Goal: Task Accomplishment & Management: Use online tool/utility

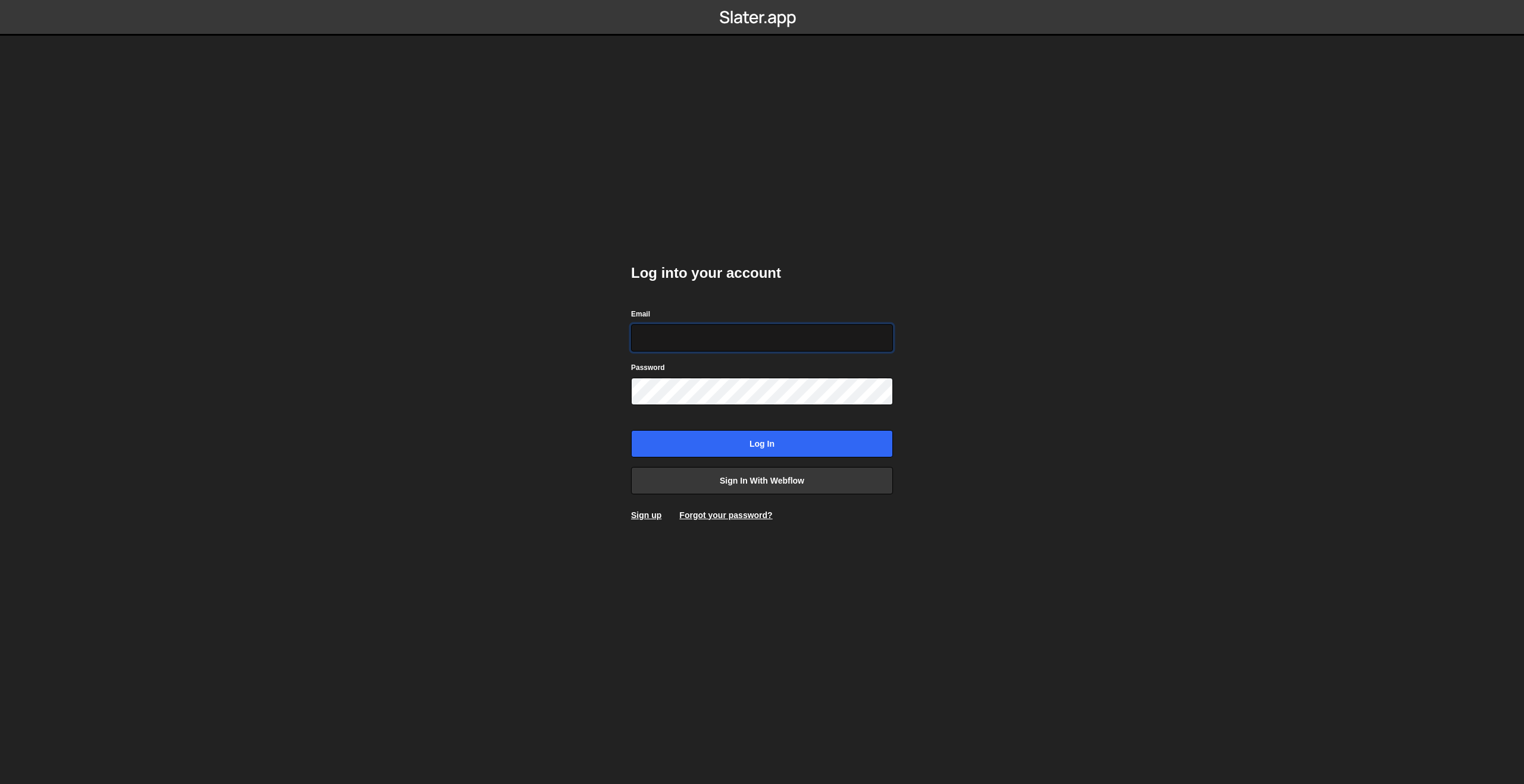
type input "philipp@komunique.com"
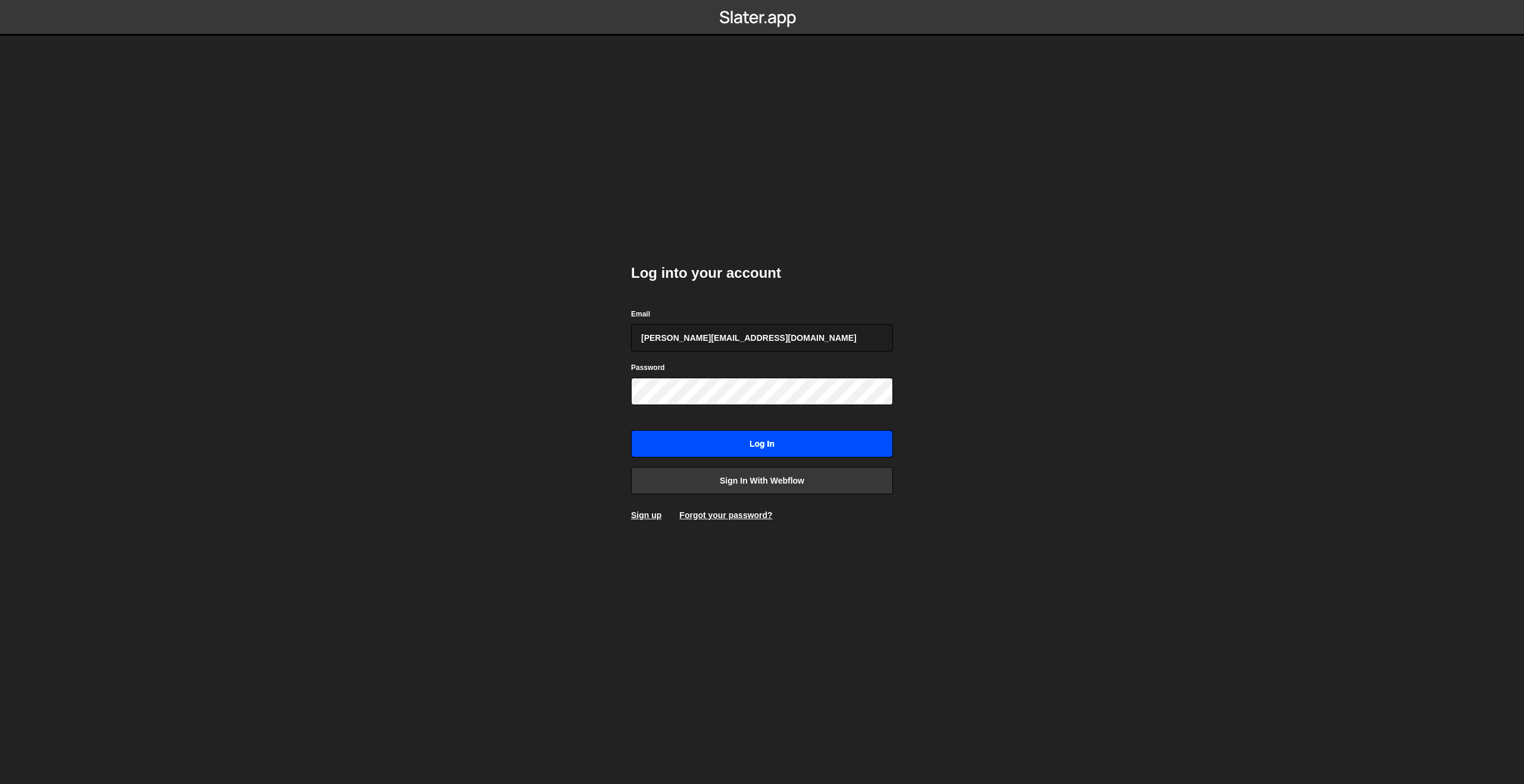
click at [690, 448] on input "Log in" at bounding box center [762, 443] width 262 height 27
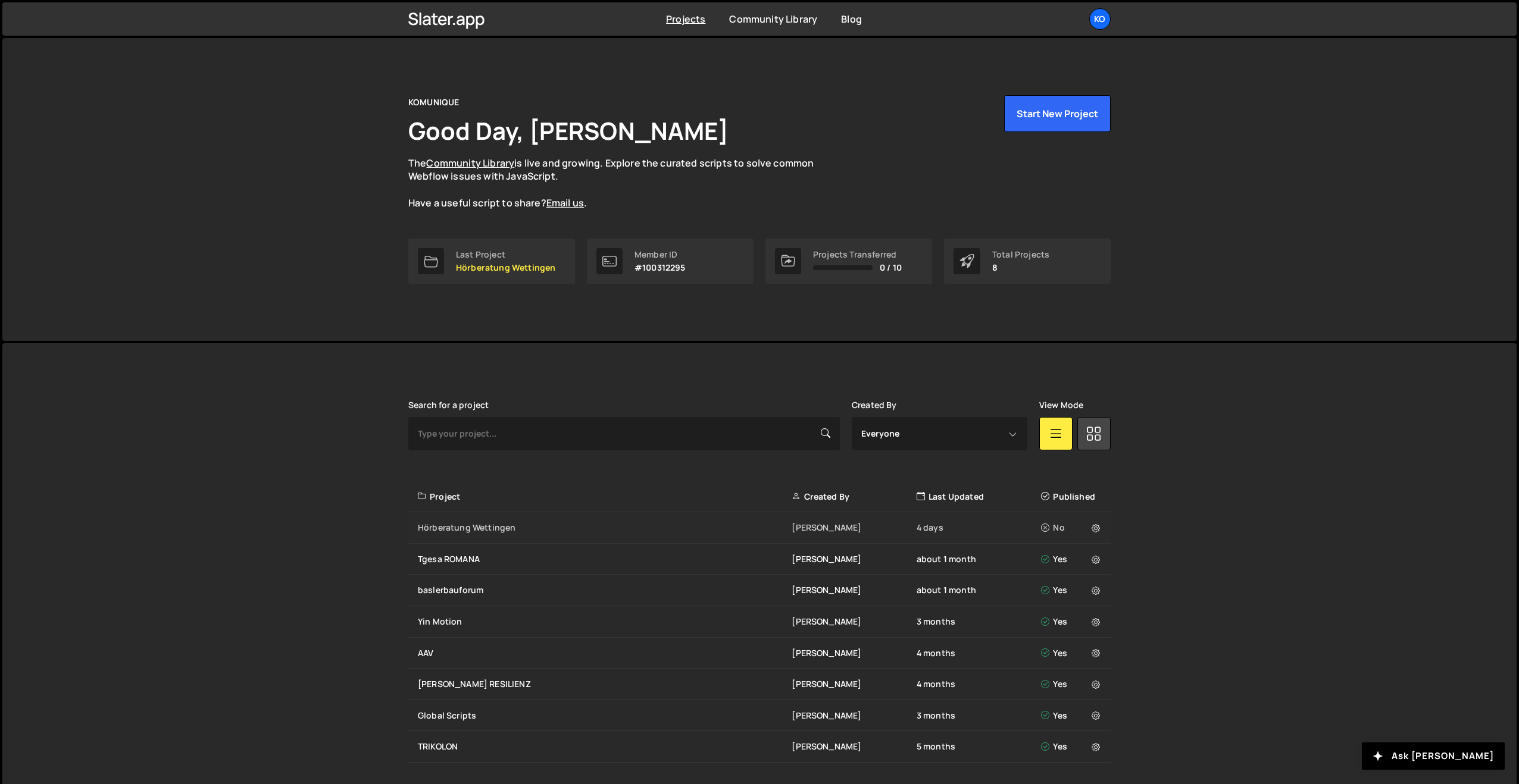
click at [477, 527] on div "Hörberatung Wettingen" at bounding box center [605, 527] width 373 height 12
click at [487, 524] on div "Hörberatung Wettingen" at bounding box center [605, 527] width 373 height 12
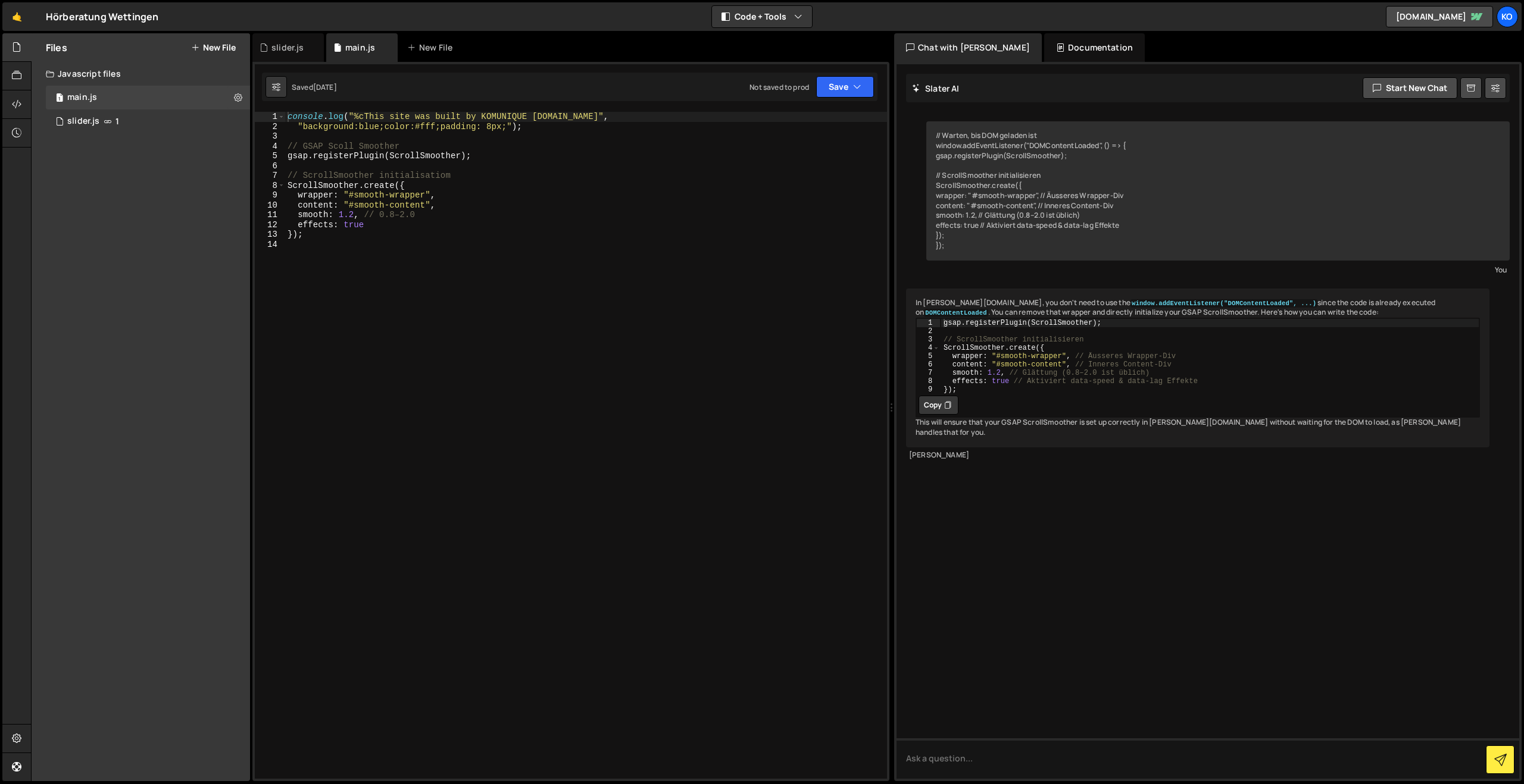
click at [314, 249] on div "console . log ( "%cThis site was built by KOMUNIQUE [DOMAIN_NAME]" , "backgroun…" at bounding box center [586, 455] width 602 height 687
paste textarea "});"
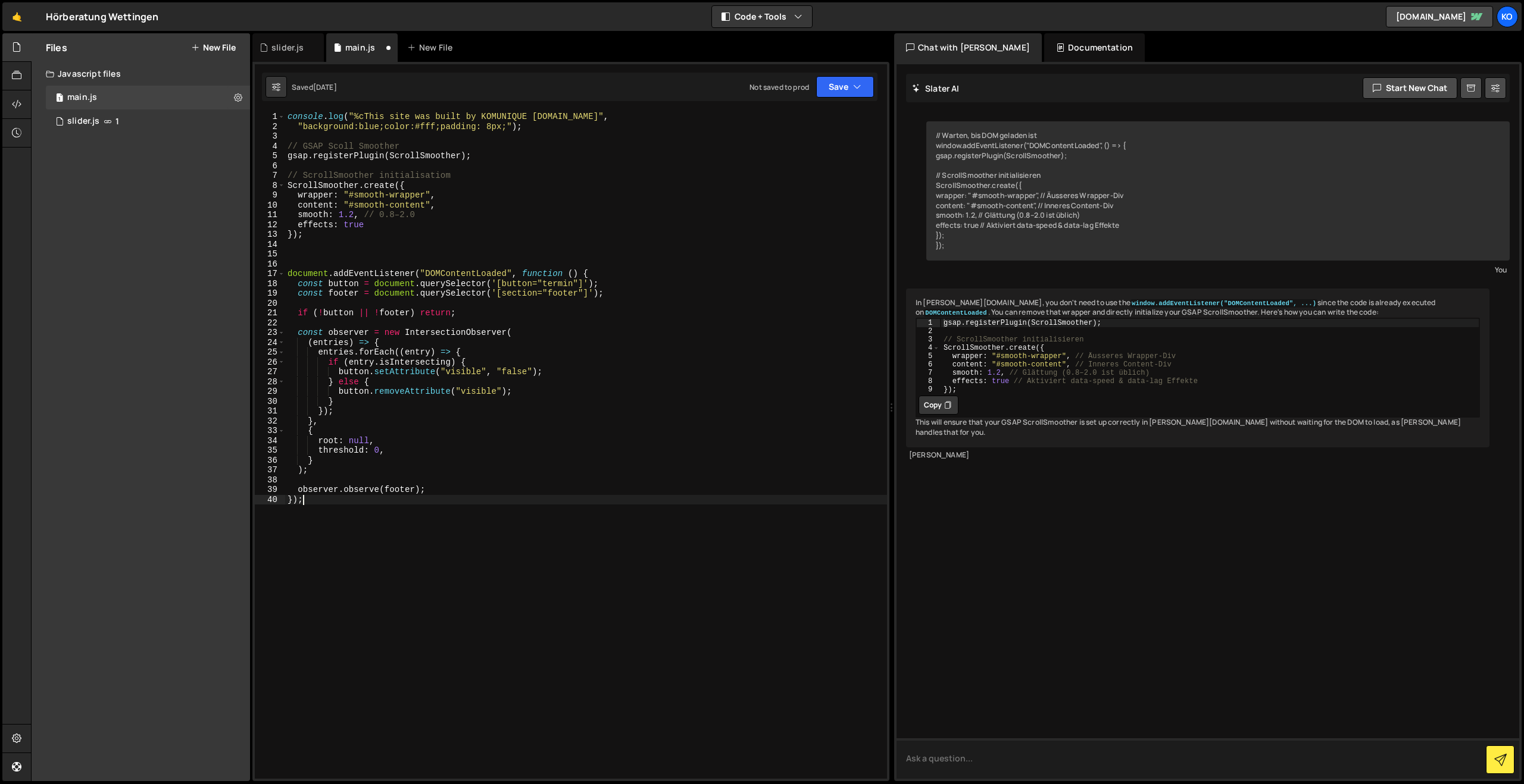
type textarea "});"
click at [956, 758] on textarea at bounding box center [1208, 759] width 623 height 40
paste textarea "document.addEventListener("DOMContentLoaded", function () { const button = docu…"
type textarea "document.addEventListener("DOMContentLoaded", function () { const button = docu…"
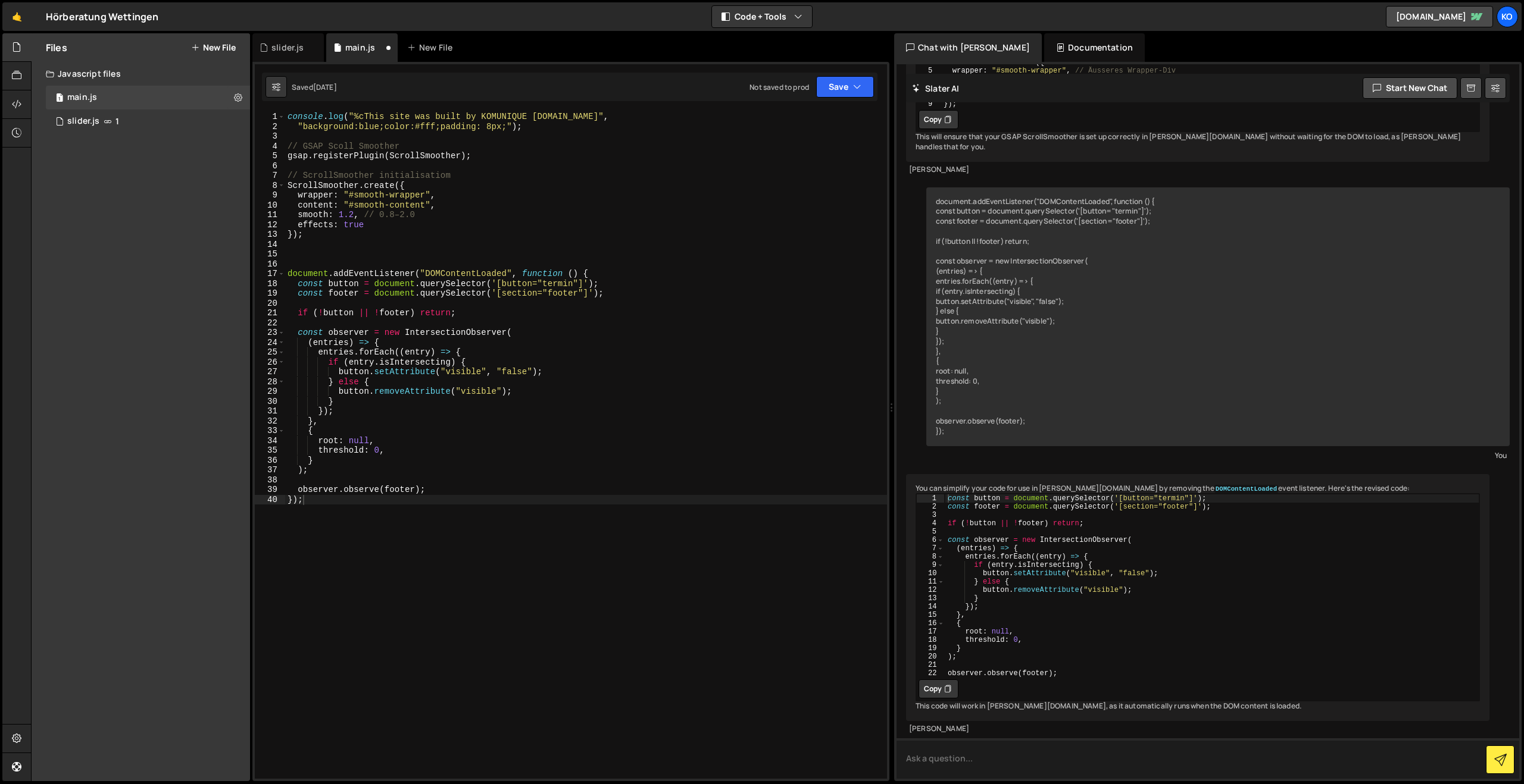
scroll to position [322, 0]
click at [939, 684] on button "Copy" at bounding box center [938, 688] width 40 height 19
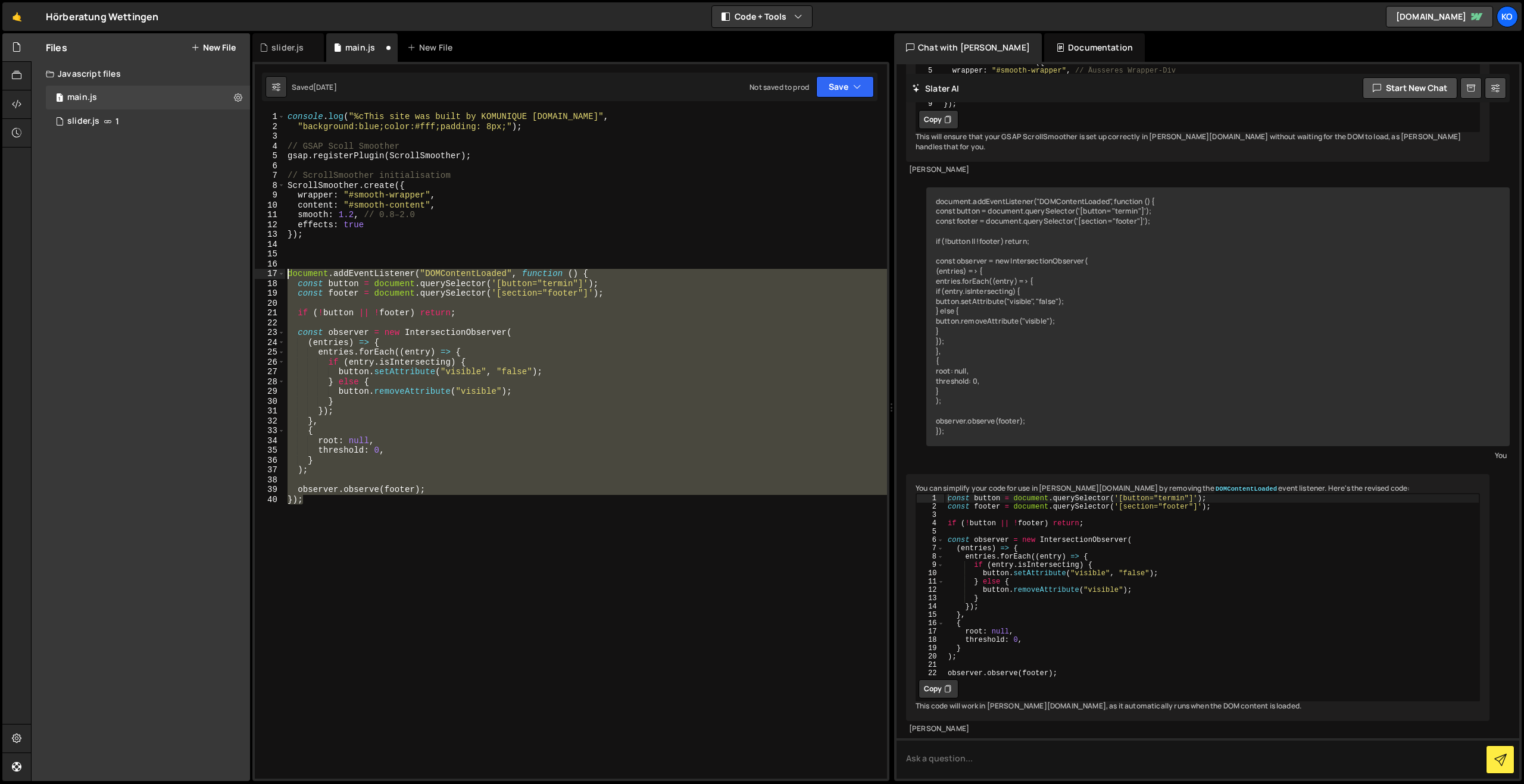
drag, startPoint x: 394, startPoint y: 507, endPoint x: 288, endPoint y: 273, distance: 256.9
click at [288, 273] on div "console . log ( "%cThis site was built by KOMUNIQUE www.komunique.com" , "backg…" at bounding box center [586, 455] width 602 height 687
paste textarea "observer.observe(footer"
type textarea "observer.observe(footer);"
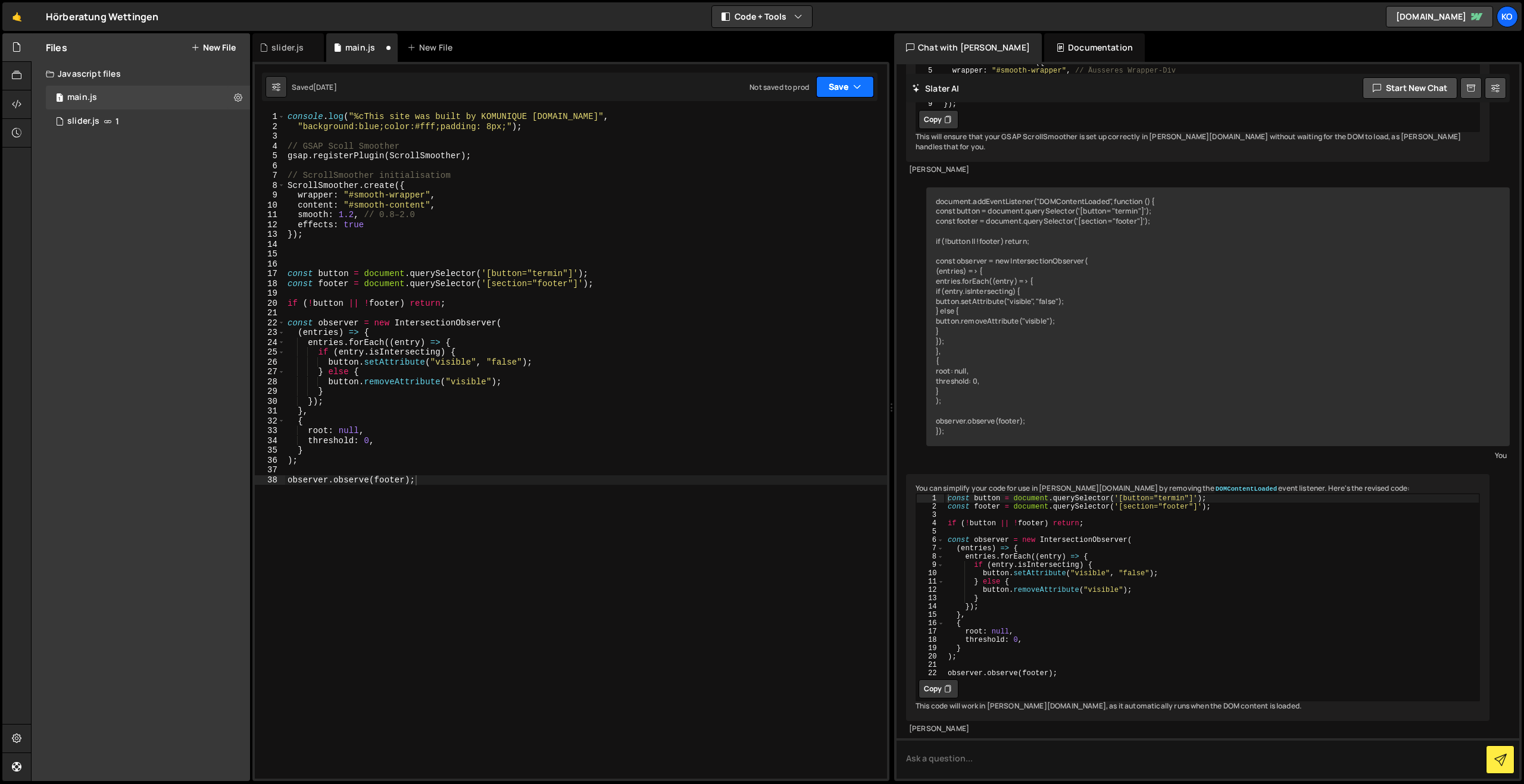
click at [837, 89] on button "Save" at bounding box center [844, 87] width 57 height 22
click at [774, 122] on div "Saved 3 days ago" at bounding box center [805, 129] width 124 height 15
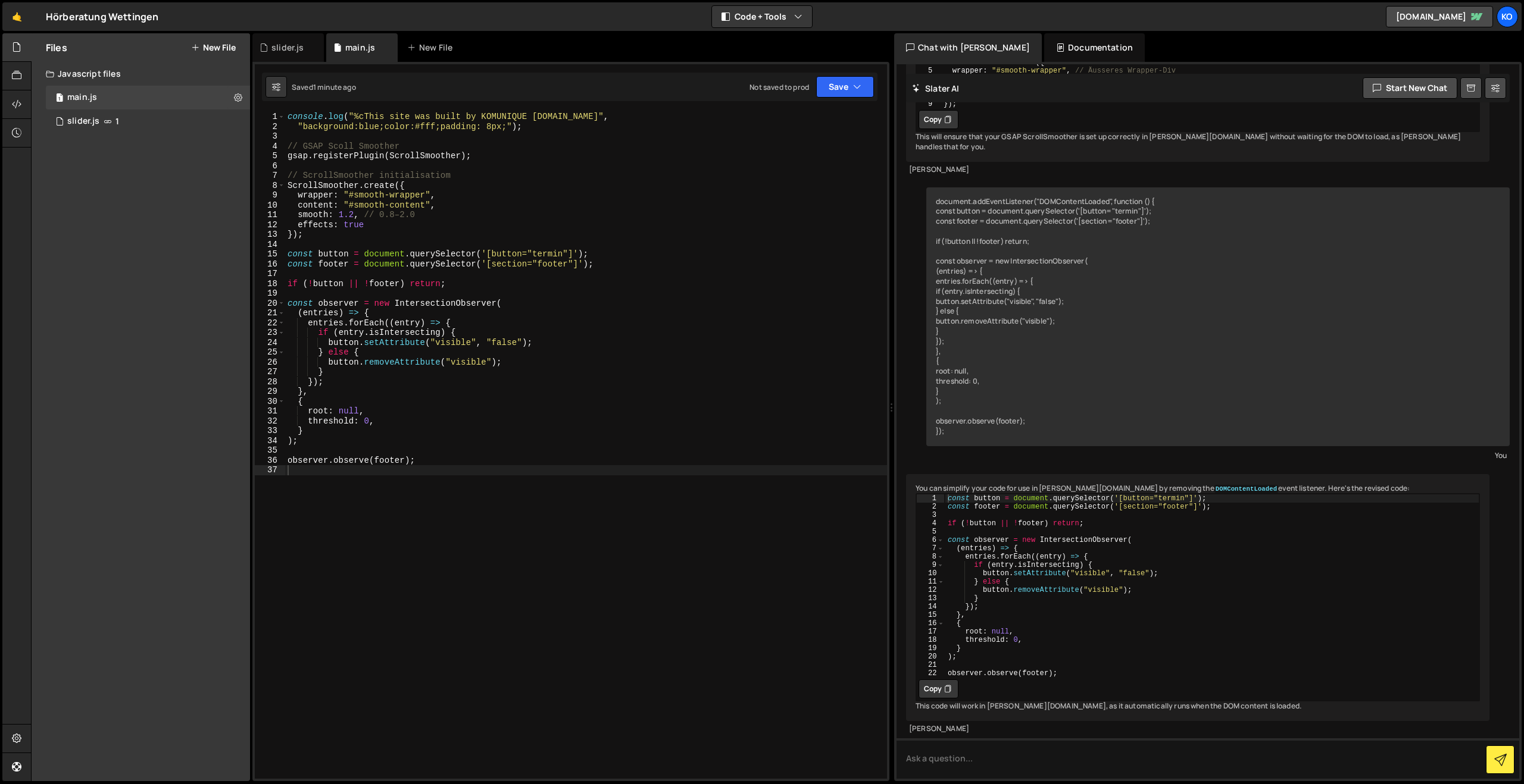
click at [387, 447] on div "console . log ( "%cThis site was built by KOMUNIQUE www.komunique.com" , "backg…" at bounding box center [586, 455] width 602 height 687
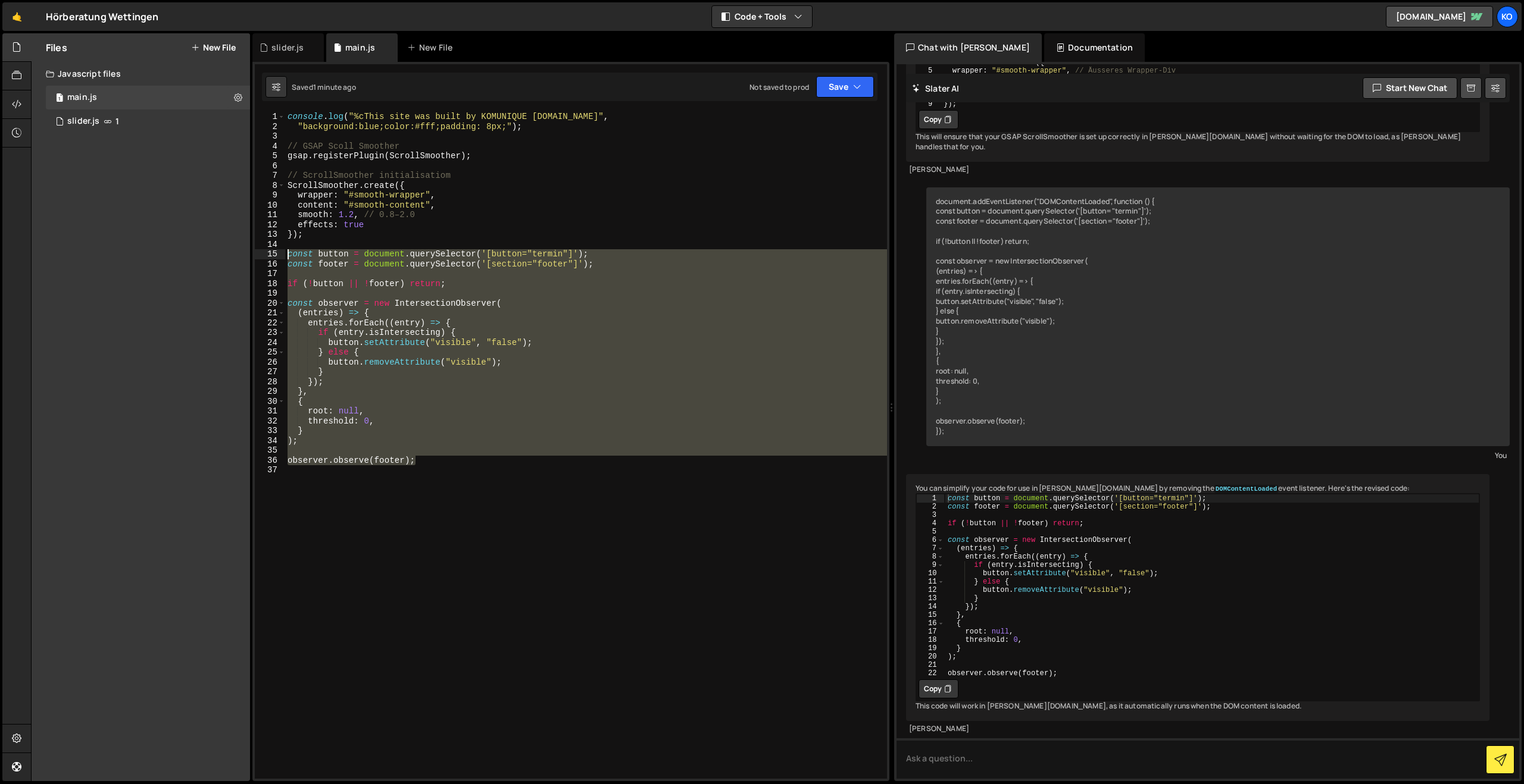
drag, startPoint x: 424, startPoint y: 464, endPoint x: 277, endPoint y: 253, distance: 257.2
click at [277, 253] on div "1 2 3 4 5 6 7 8 9 10 11 12 13 14 15 16 17 18 19 20 21 22 23 24 25 26 27 28 29 3…" at bounding box center [571, 445] width 632 height 667
type textarea "const button = document.querySelector('[button="termin"]'); const footer = docu…"
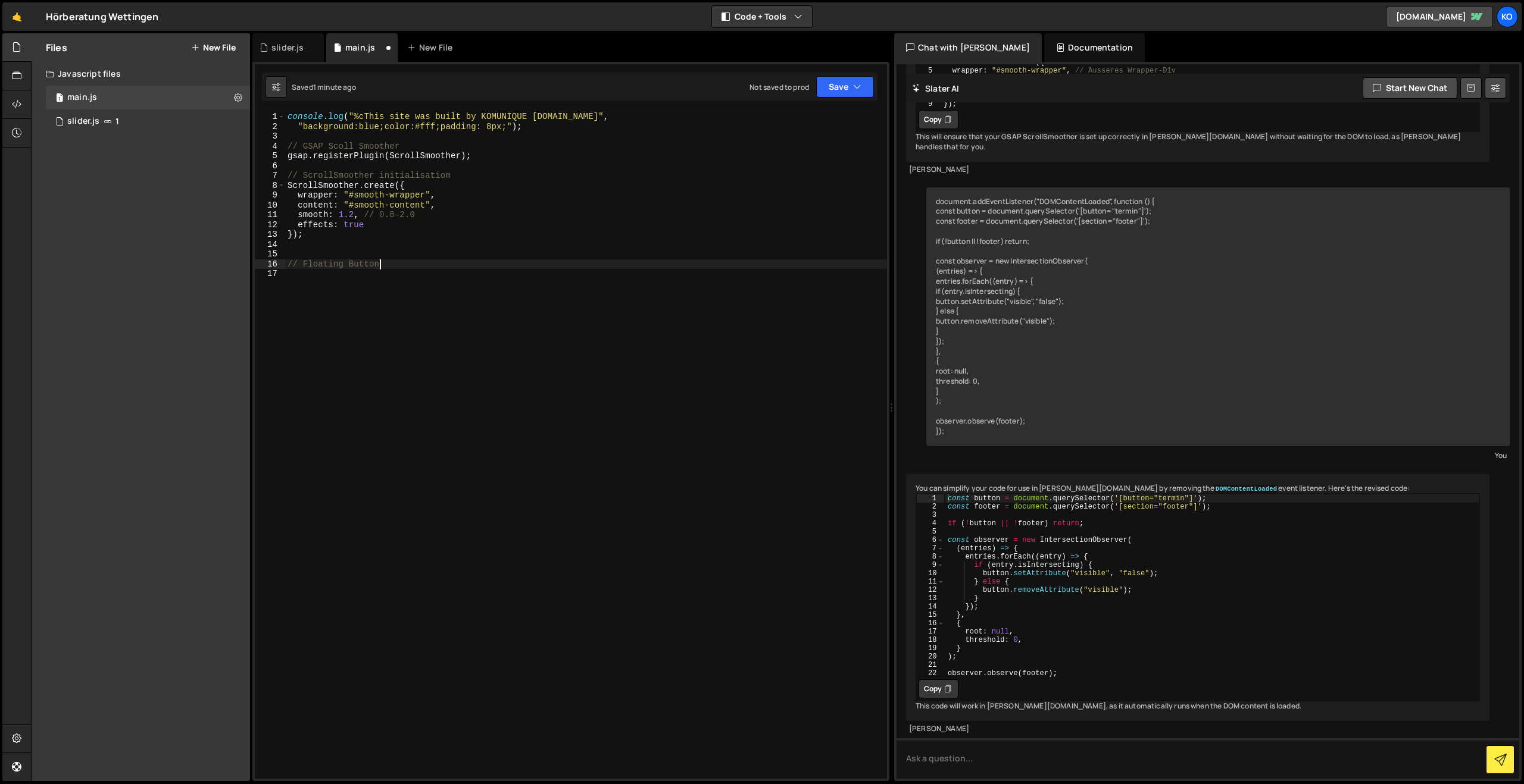
scroll to position [0, 6]
click at [304, 263] on div "console . log ( "%cThis site was built by KOMUNIQUE www.komunique.com" , "backg…" at bounding box center [586, 455] width 602 height 687
drag, startPoint x: 307, startPoint y: 263, endPoint x: 312, endPoint y: 269, distance: 7.8
click at [307, 263] on div "console . log ( "%cThis site was built by KOMUNIQUE www.komunique.com" , "backg…" at bounding box center [586, 455] width 602 height 687
click at [302, 260] on div "console . log ( "%cThis site was built by KOMUNIQUE www.komunique.com" , "backg…" at bounding box center [586, 455] width 602 height 687
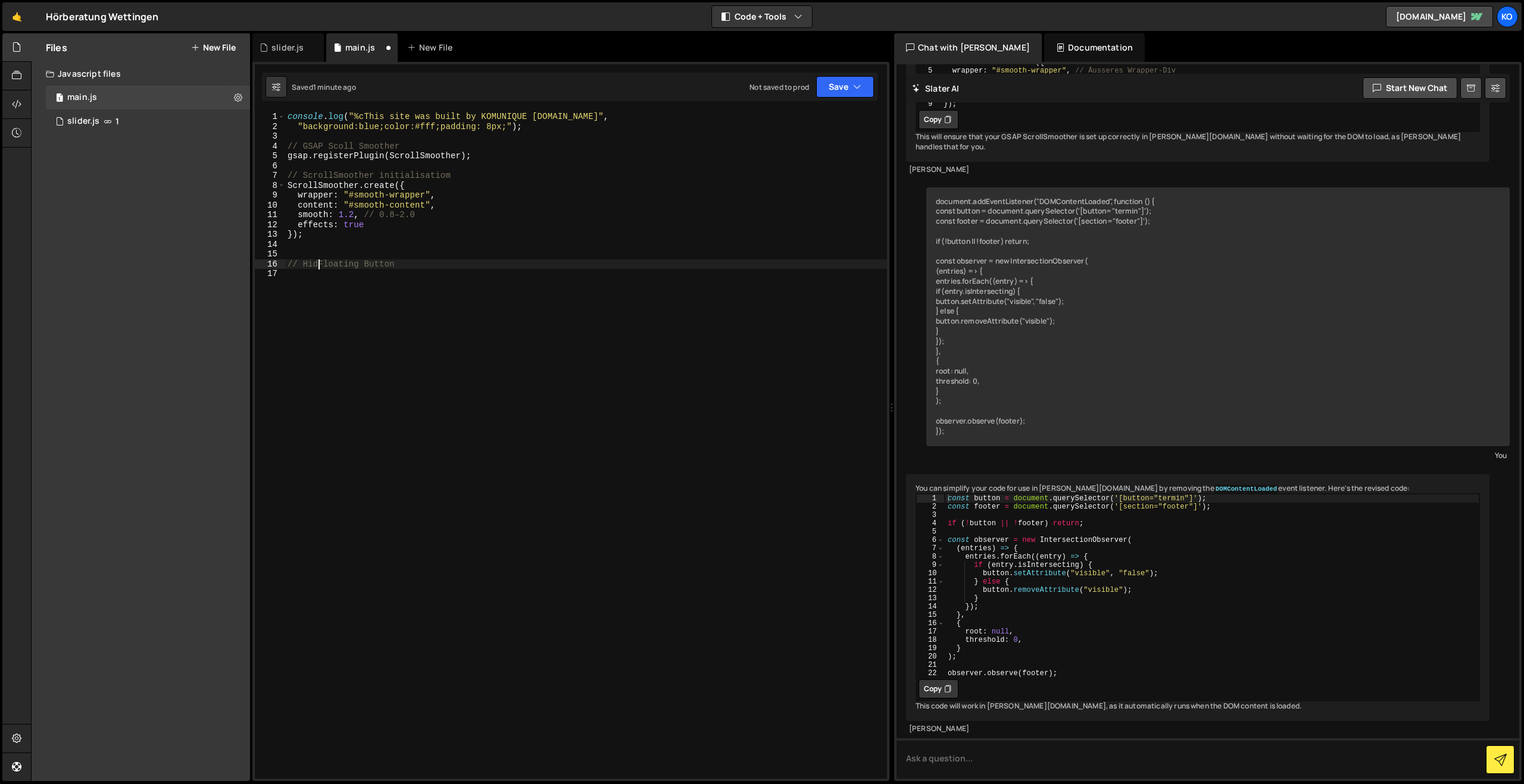
type textarea "// Hide Floating Button"
click at [418, 256] on div "console . log ( "%cThis site was built by KOMUNIQUE www.komunique.com" , "backg…" at bounding box center [586, 455] width 602 height 687
click at [435, 261] on div "console . log ( "%cThis site was built by KOMUNIQUE www.komunique.com" , "backg…" at bounding box center [586, 455] width 602 height 687
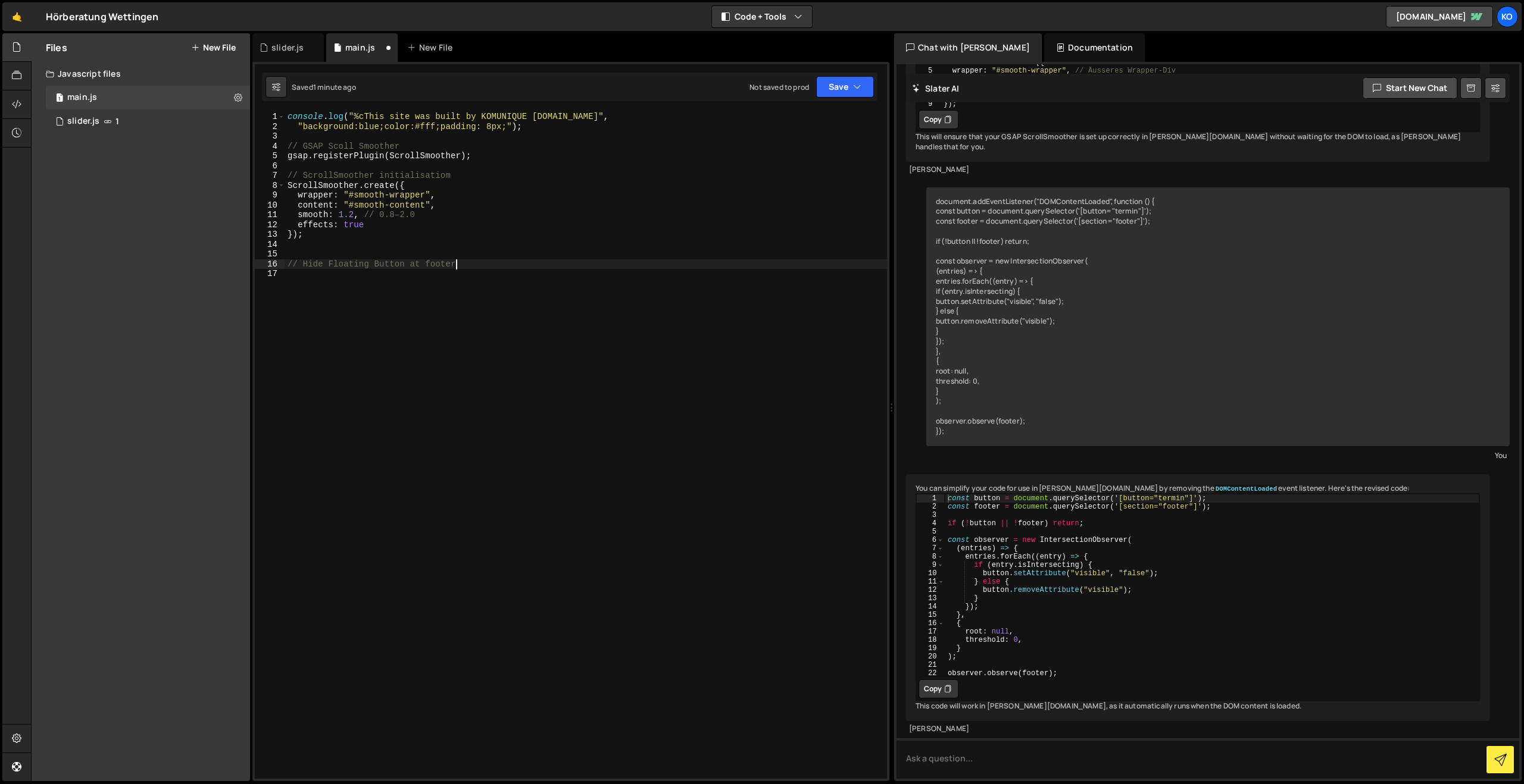
scroll to position [0, 11]
type textarea "// Hide Floating Button at footer"
paste textarea "});"
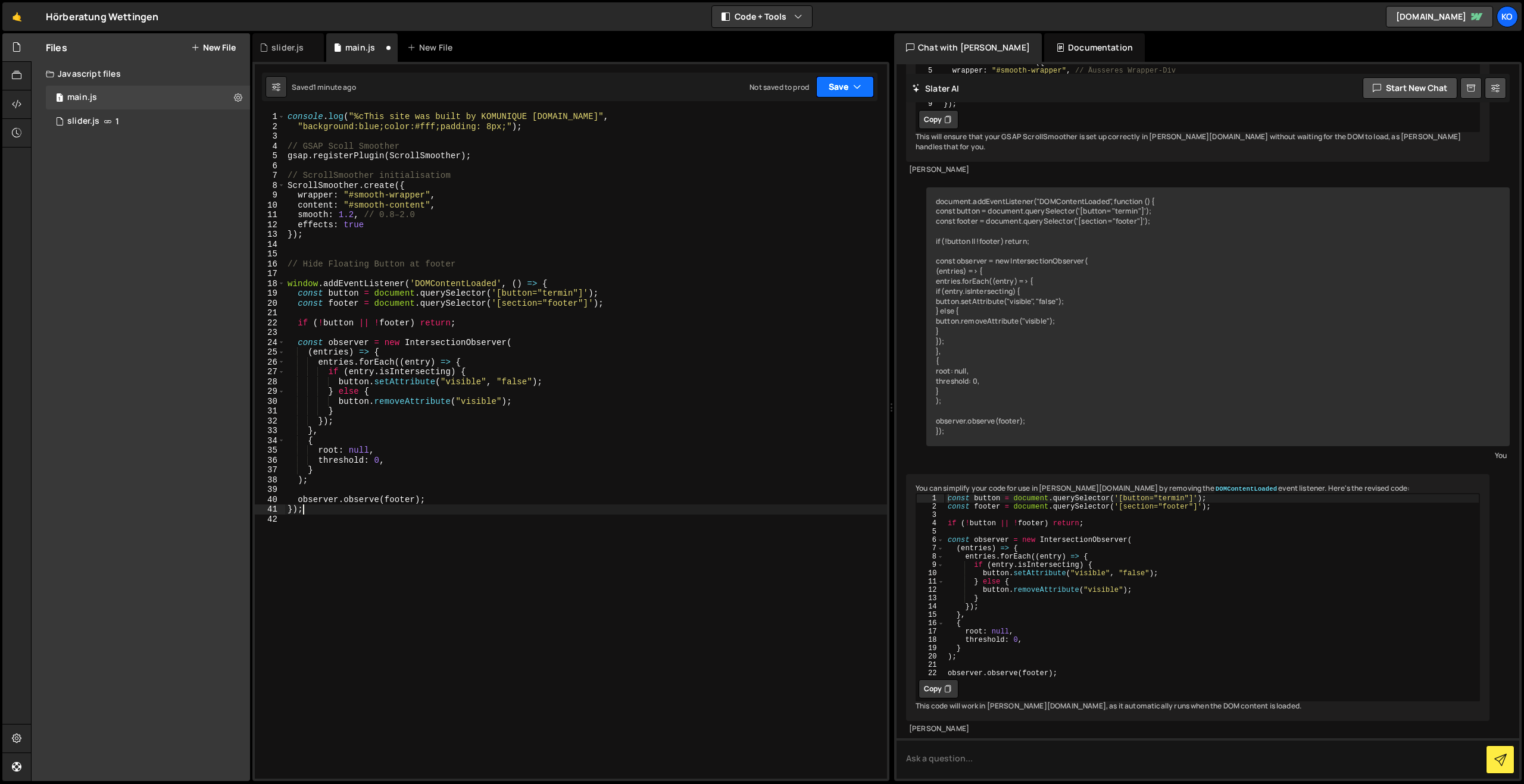
type textarea "});"
click at [846, 84] on button "Save" at bounding box center [844, 87] width 57 height 22
click at [784, 123] on div "Saved 1 minute ago" at bounding box center [805, 129] width 124 height 15
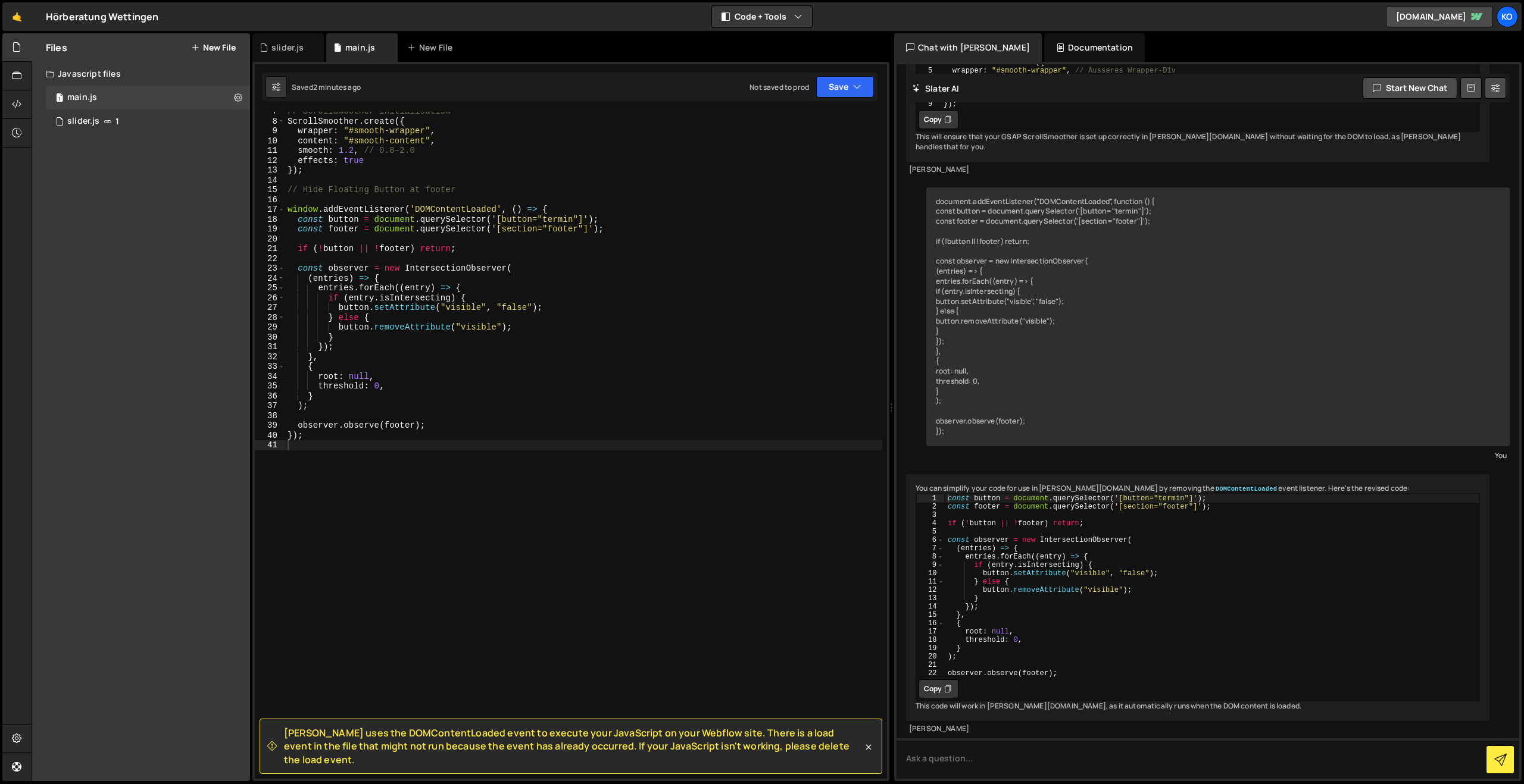
scroll to position [65, 0]
click at [334, 445] on div "// ScrollSmoother initialisatiom ScrollSmoother . create ({ wrapper : "#smooth-…" at bounding box center [583, 450] width 597 height 687
paste textarea "console.log("Footer gefunden:", footer);"
click at [369, 270] on div "// ScrollSmoother initialisatiom ScrollSmoother . create ({ wrapper : "#smooth-…" at bounding box center [583, 450] width 597 height 687
click at [292, 214] on div "// ScrollSmoother initialisatiom ScrollSmoother . create ({ wrapper : "#smooth-…" at bounding box center [583, 450] width 597 height 687
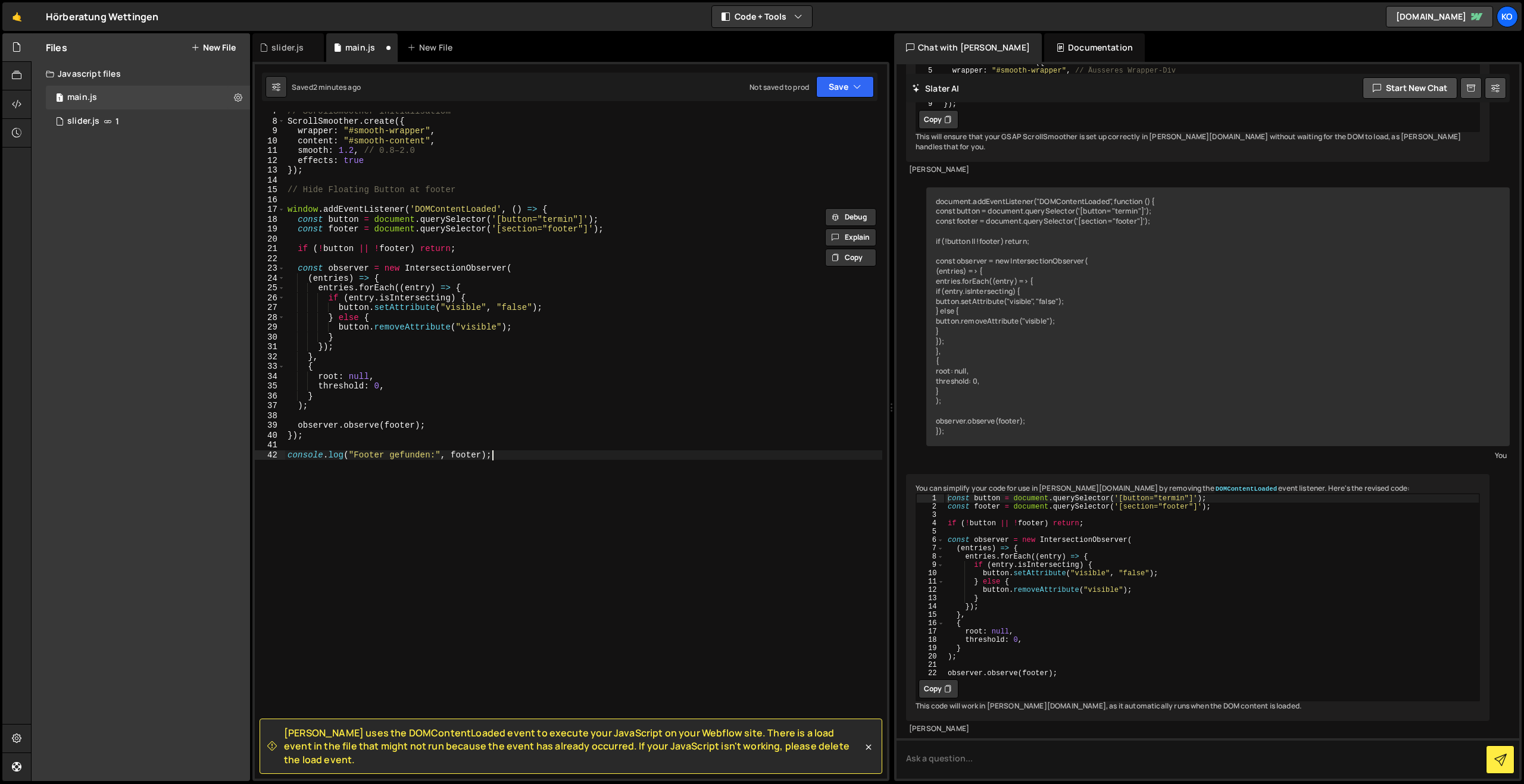
click at [553, 460] on div "// ScrollSmoother initialisatiom ScrollSmoother . create ({ wrapper : "#smooth-…" at bounding box center [583, 450] width 597 height 687
type textarea "console.log("Footer gefunden:", footer);"
paste textarea "console.log("Observer fired:", entry.isIntersecting);"
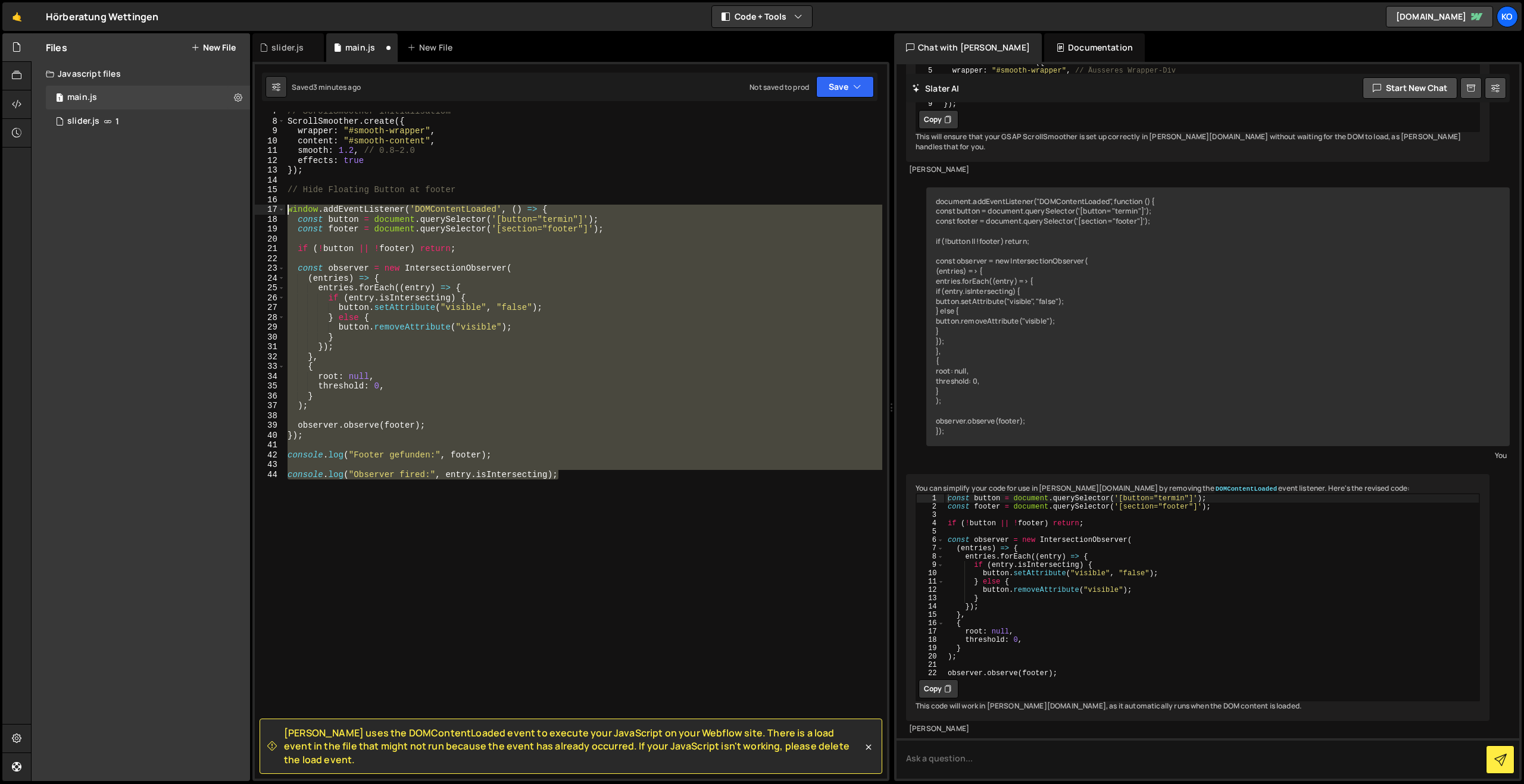
drag, startPoint x: 564, startPoint y: 472, endPoint x: 275, endPoint y: 207, distance: 392.1
click at [275, 207] on div "console.log("Observer fired:", entry.isIntersecting); 7 8 9 10 11 12 13 14 15 1…" at bounding box center [571, 445] width 632 height 667
type textarea "window.addEventListener('DOMContentLoaded', () => { const button = document.que…"
click at [286, 744] on span "Slater uses the DOMContentLoaded event to execute your JavaScript on your Webfl…" at bounding box center [573, 747] width 578 height 40
click at [283, 744] on div "Slater uses the DOMContentLoaded event to execute your JavaScript on your Webfl…" at bounding box center [564, 747] width 595 height 40
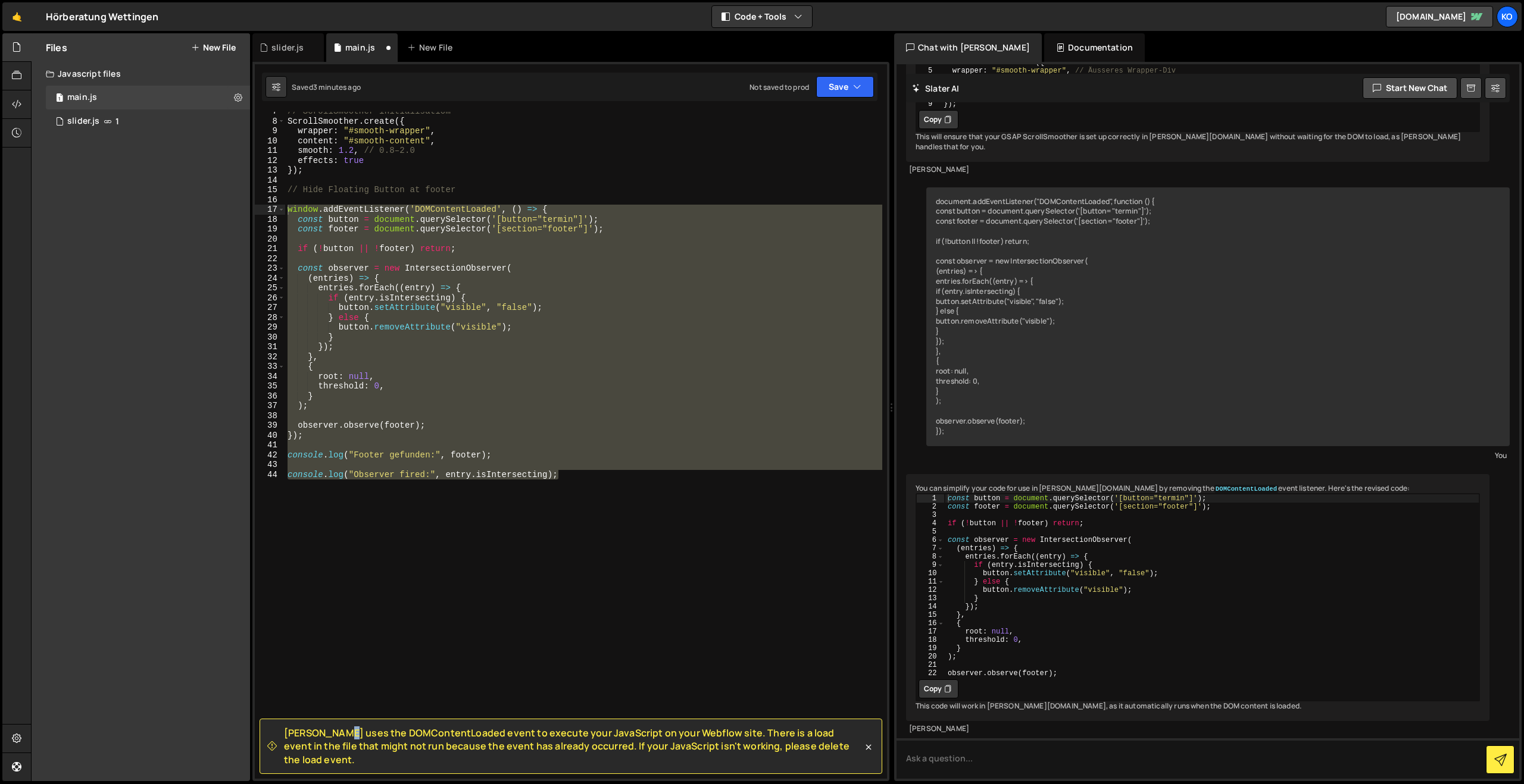
click at [286, 745] on span "Slater uses the DOMContentLoaded event to execute your JavaScript on your Webfl…" at bounding box center [573, 747] width 578 height 40
drag, startPoint x: 284, startPoint y: 746, endPoint x: 839, endPoint y: 761, distance: 555.2
click at [839, 761] on span "Slater uses the DOMContentLoaded event to execute your JavaScript on your Webfl…" at bounding box center [573, 747] width 578 height 40
copy span "Slater uses the DOMContentLoaded event to execute your JavaScript on your Webfl…"
click at [469, 414] on div "// ScrollSmoother initialisatiom ScrollSmoother . create ({ wrapper : "#smooth-…" at bounding box center [583, 445] width 597 height 667
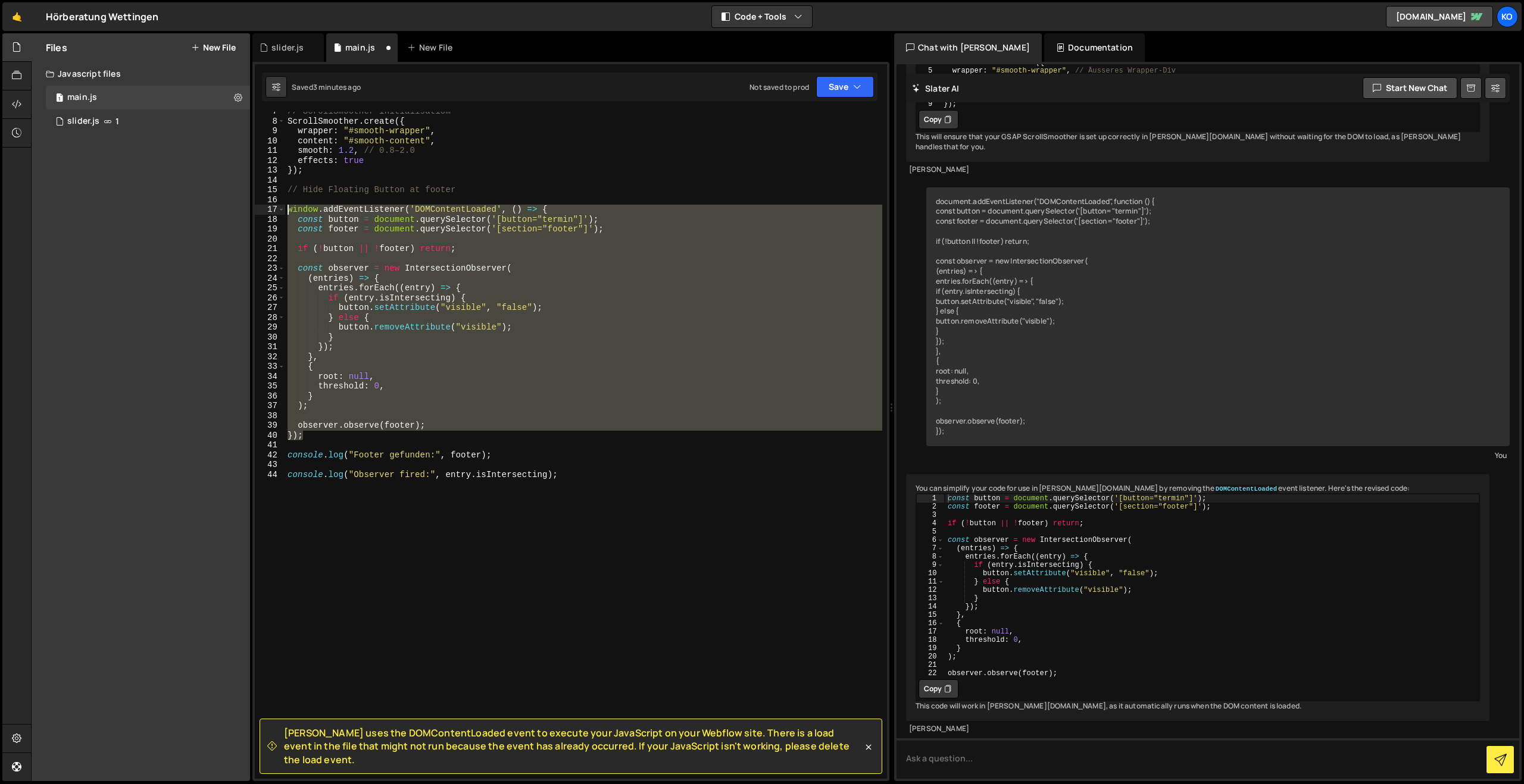
drag, startPoint x: 363, startPoint y: 438, endPoint x: 247, endPoint y: 207, distance: 258.5
click at [247, 207] on div "Files New File Javascript files 1 main.js 0 1 slider.js 1 CSS files Copy share …" at bounding box center [777, 408] width 1493 height 748
paste textarea "}"
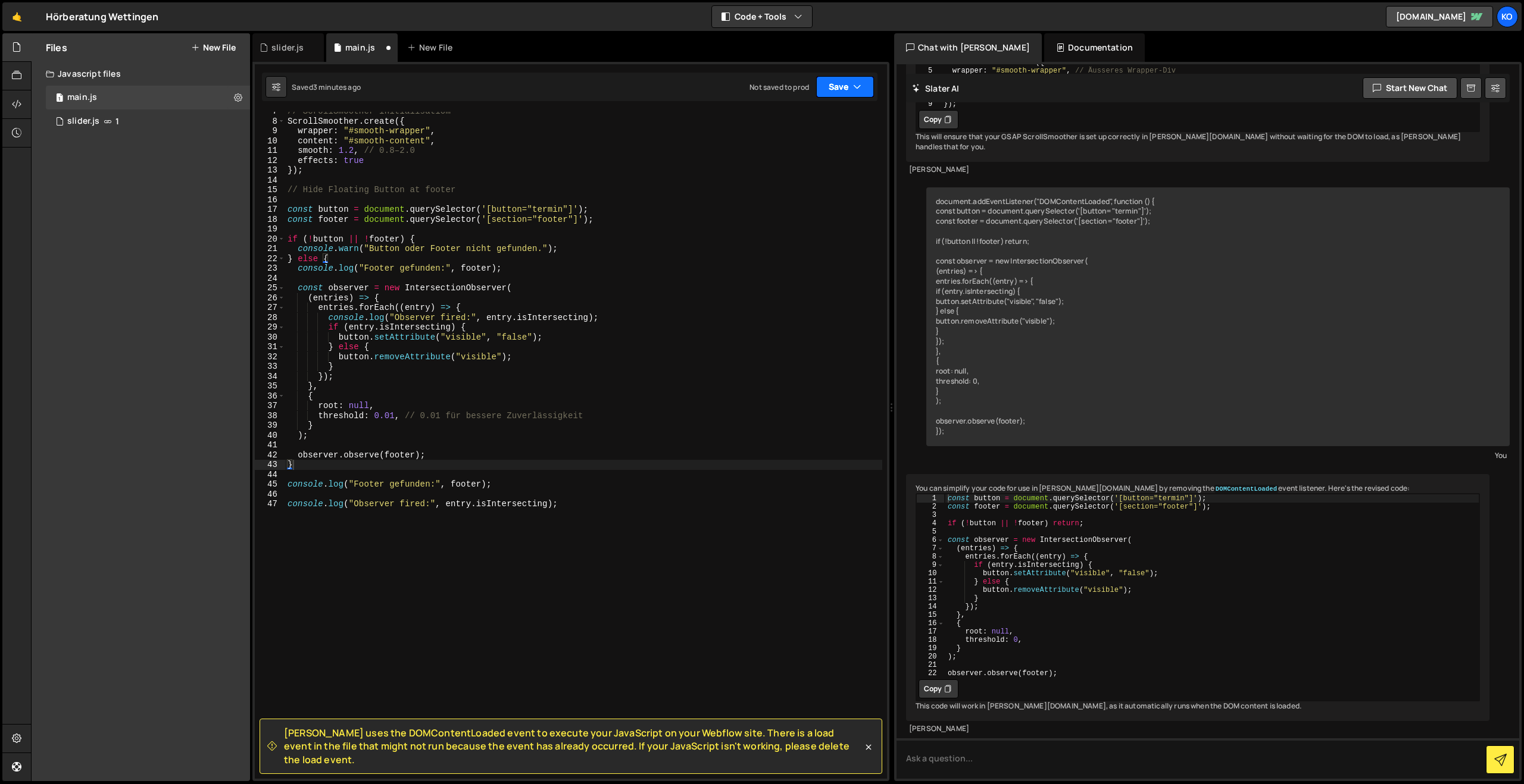
click at [834, 88] on button "Save" at bounding box center [844, 87] width 57 height 22
click at [827, 117] on div "Save to Staging S" at bounding box center [805, 116] width 124 height 12
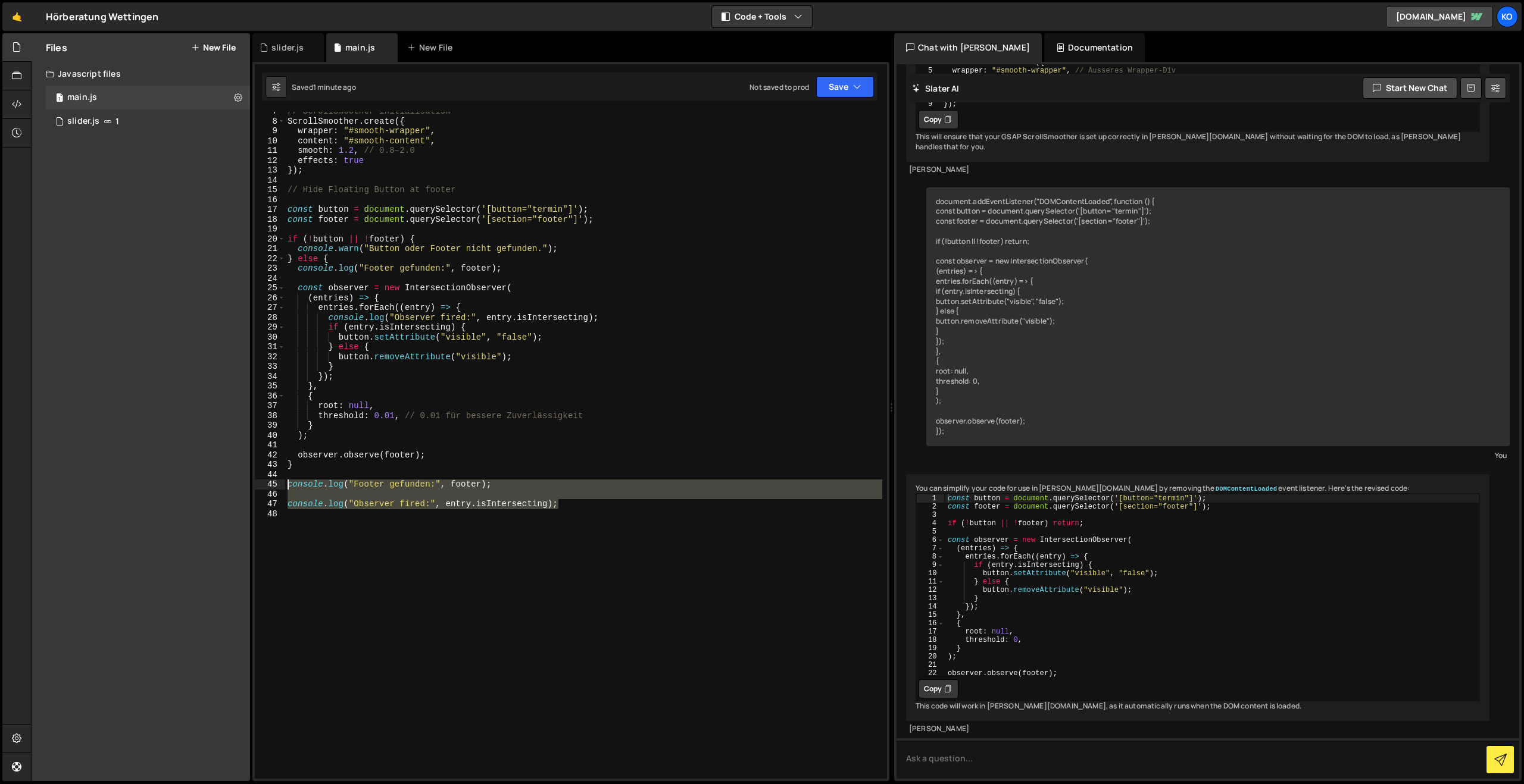
drag, startPoint x: 569, startPoint y: 504, endPoint x: 281, endPoint y: 484, distance: 288.7
click at [281, 484] on div "console.log("Observer fired:", entry.isIntersecting); 7 8 9 10 11 12 13 14 15 1…" at bounding box center [571, 445] width 632 height 667
type textarea "console.log("Footer gefunden:", footer);"
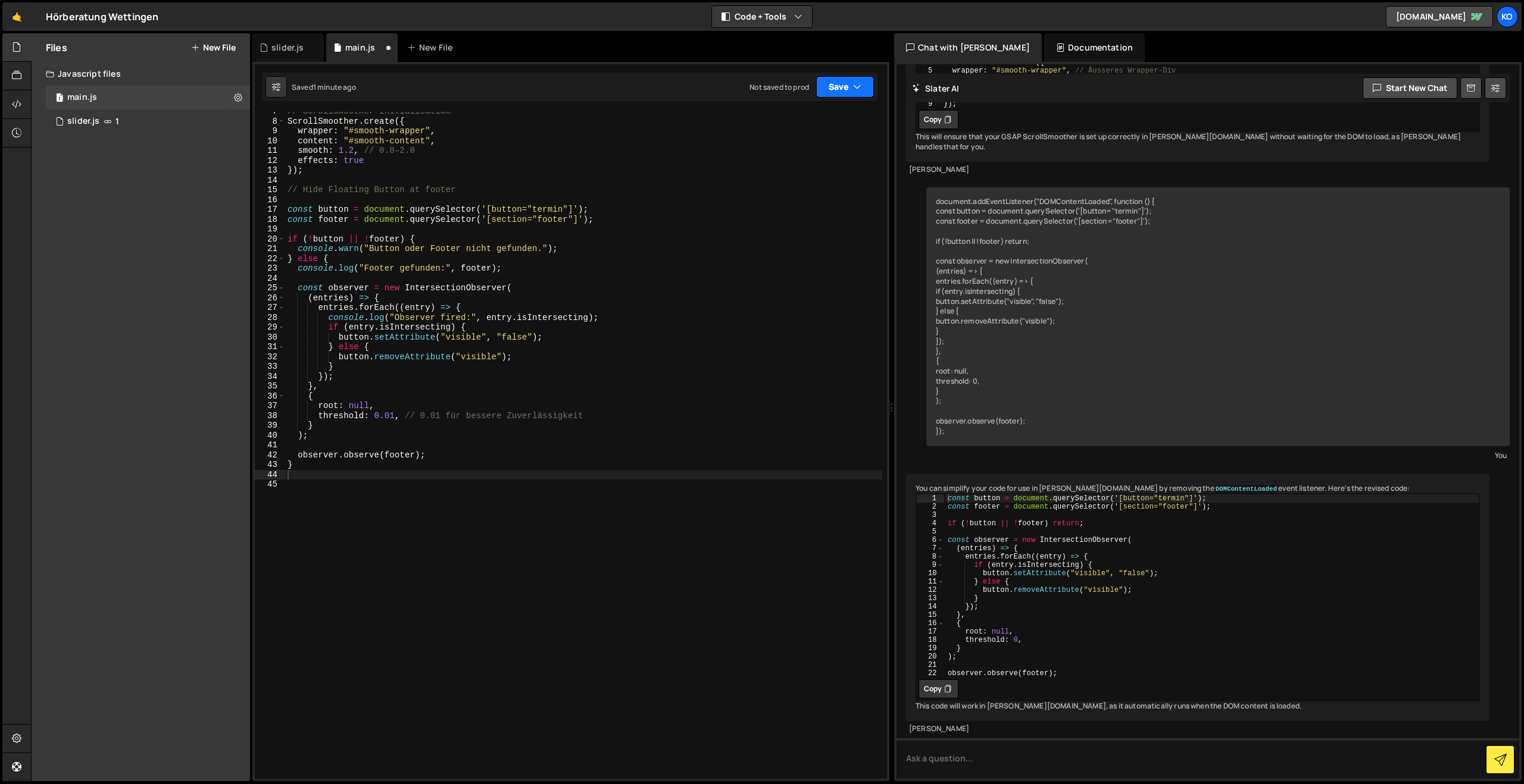
click at [854, 85] on icon "button" at bounding box center [856, 87] width 8 height 12
click at [782, 123] on div "Saved 1 minute ago" at bounding box center [805, 129] width 124 height 15
click at [829, 94] on button "Save" at bounding box center [844, 87] width 57 height 22
click at [795, 116] on div "Save to Staging S" at bounding box center [805, 116] width 124 height 12
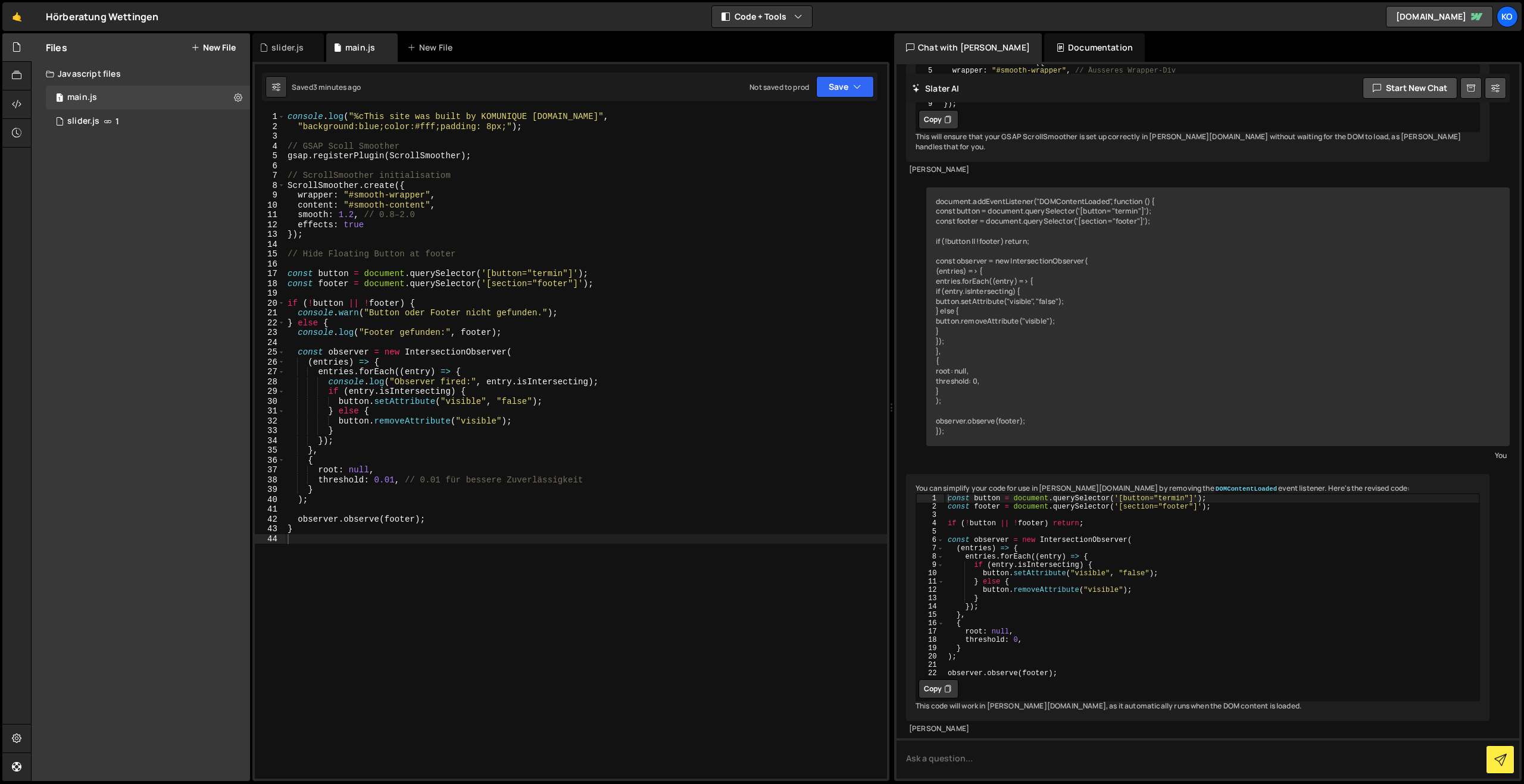
click at [340, 241] on div "console . log ( "%cThis site was built by KOMUNIQUE www.komunique.com" , "backg…" at bounding box center [586, 455] width 602 height 687
click at [303, 174] on div "console . log ( "%cThis site was built by KOMUNIQUE www.komunique.com" , "backg…" at bounding box center [586, 455] width 602 height 687
type textarea "// ScrollSmoother initialisatiom"
click at [328, 242] on div "console . log ( "%cThis site was built by KOMUNIQUE www.komunique.com" , "backg…" at bounding box center [586, 455] width 602 height 687
click at [334, 236] on div "console . log ( "%cThis site was built by KOMUNIQUE www.komunique.com" , "backg…" at bounding box center [586, 455] width 602 height 687
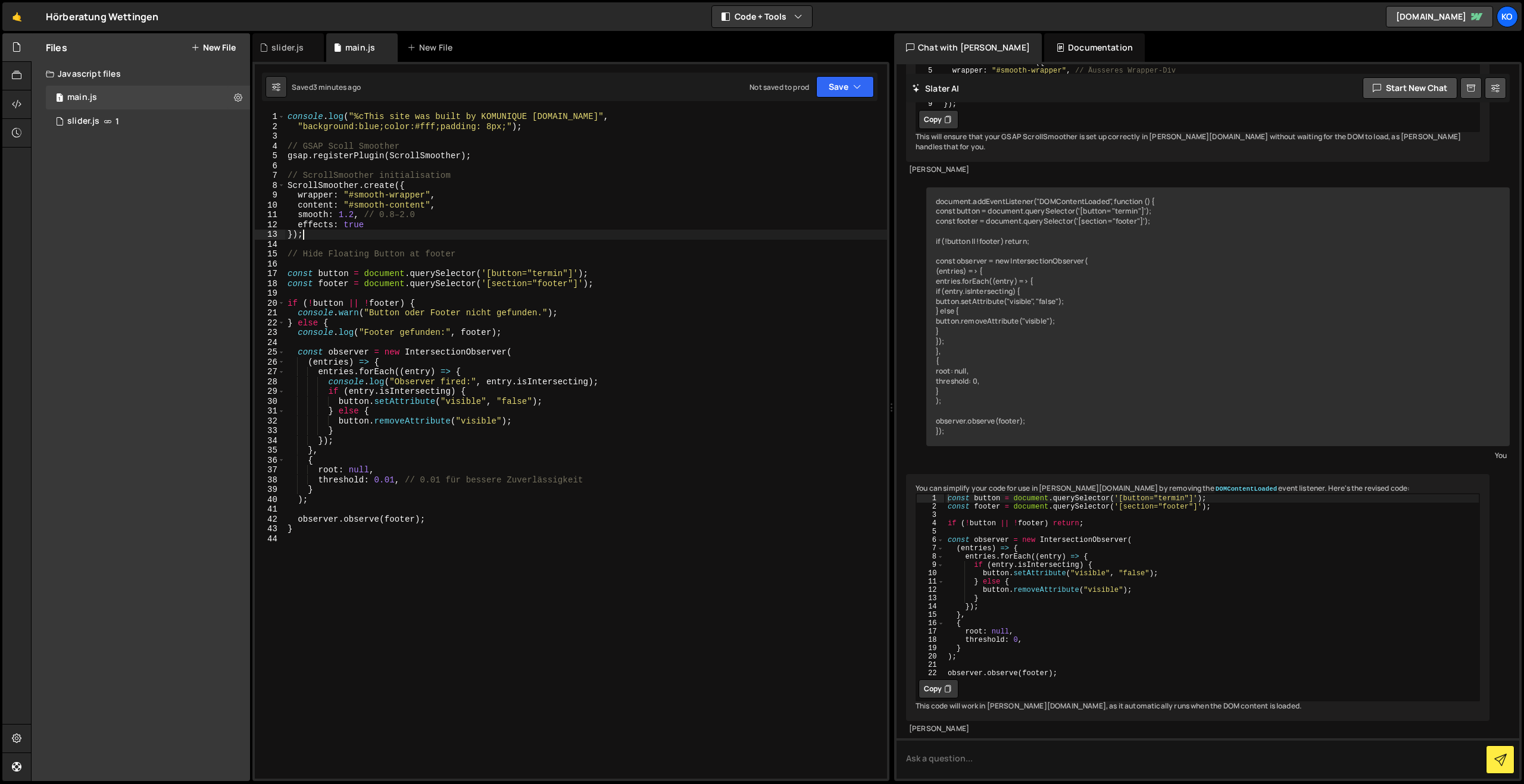
type textarea "});"
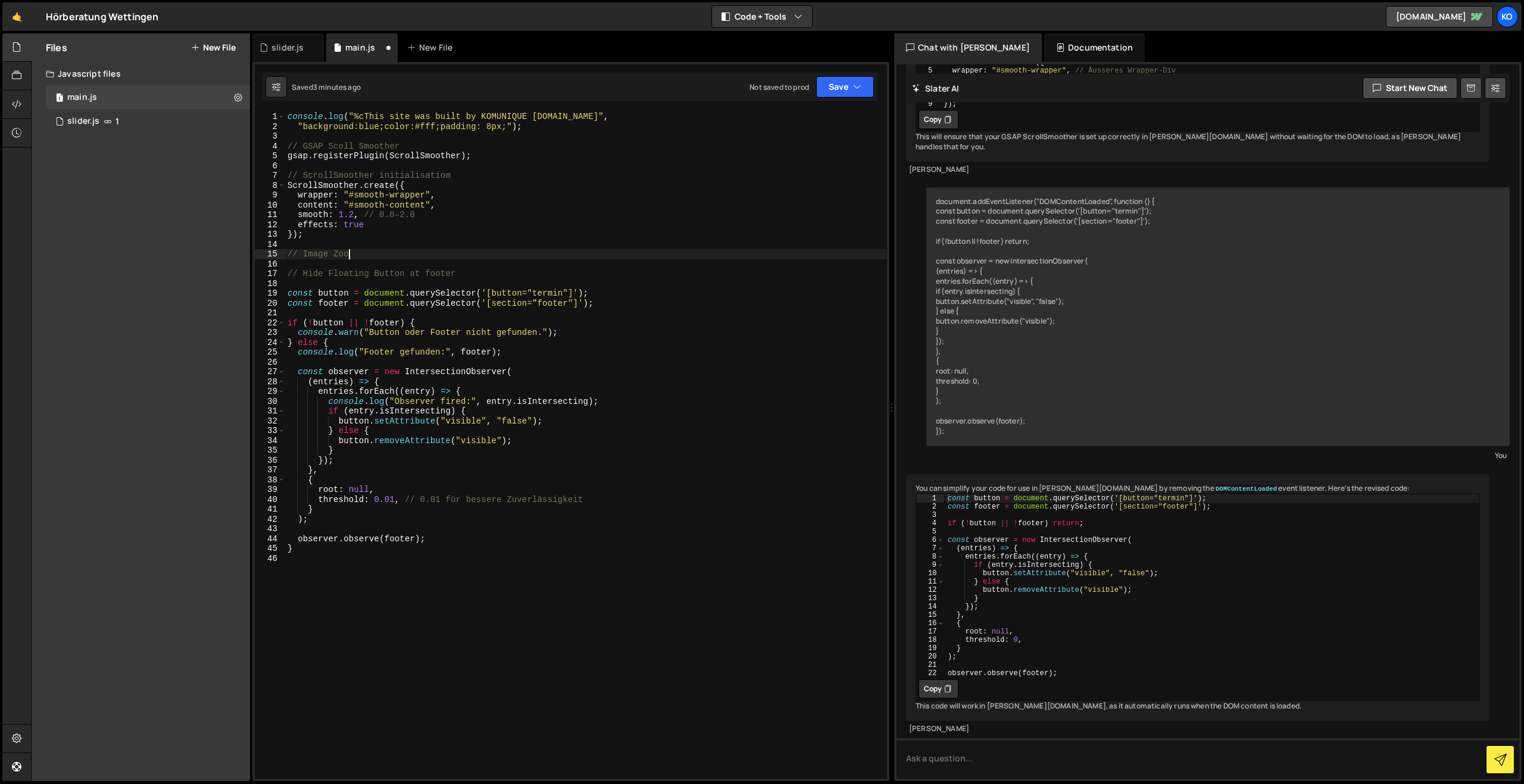
scroll to position [0, 4]
type textarea "// Image Zoom"
click at [370, 592] on div "console . log ( "%cThis site was built by KOMUNIQUE www.komunique.com" , "backg…" at bounding box center [586, 455] width 602 height 687
click at [942, 760] on textarea at bounding box center [1208, 759] width 623 height 40
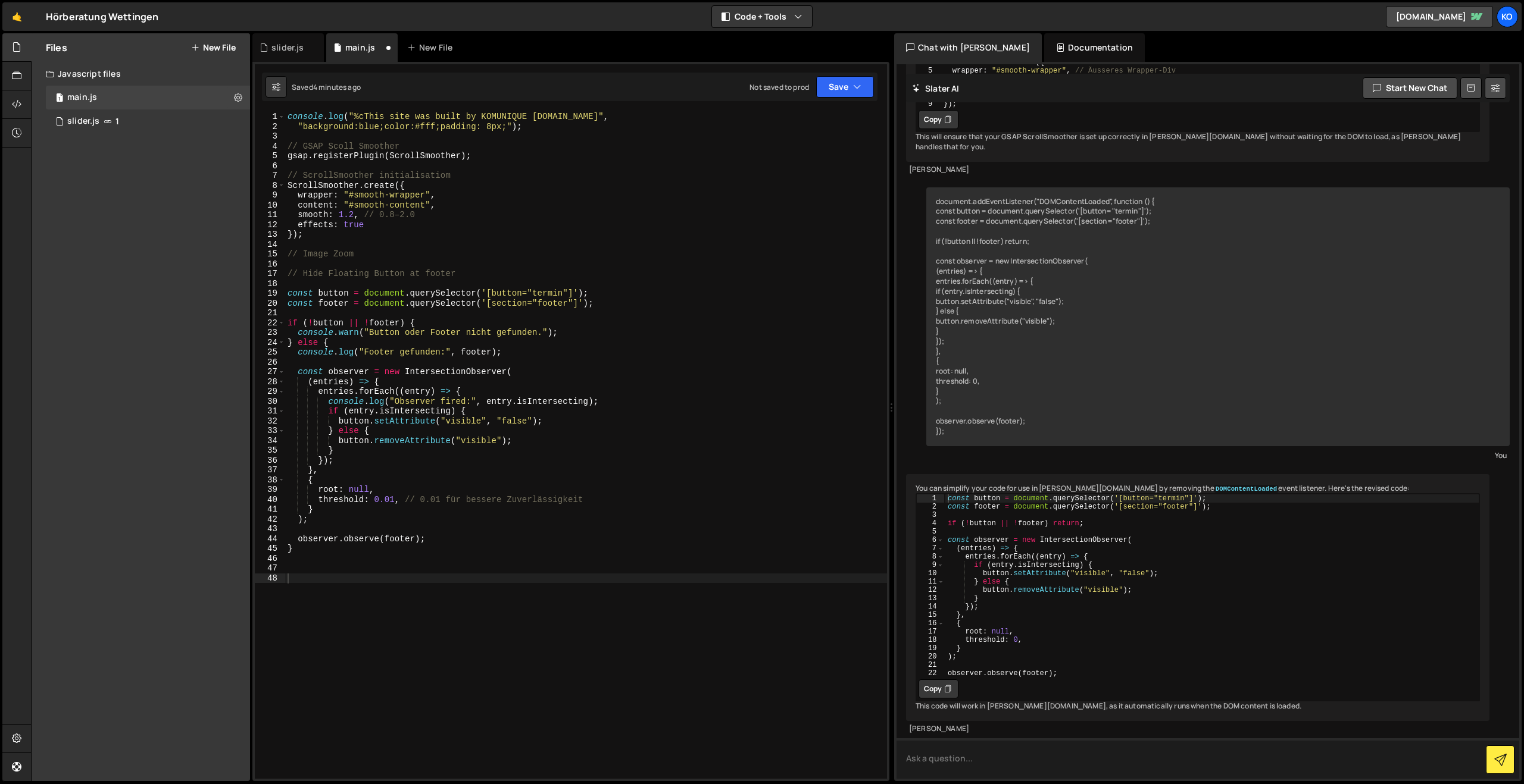
paste textarea "gsap.registerPlugin(ScrollTrigger); const items = gsap.utils.toArray('[image="z…"
type textarea "gsap.registerPlugin(ScrollTrigger); const items = gsap.utils.toArray('[image="z…"
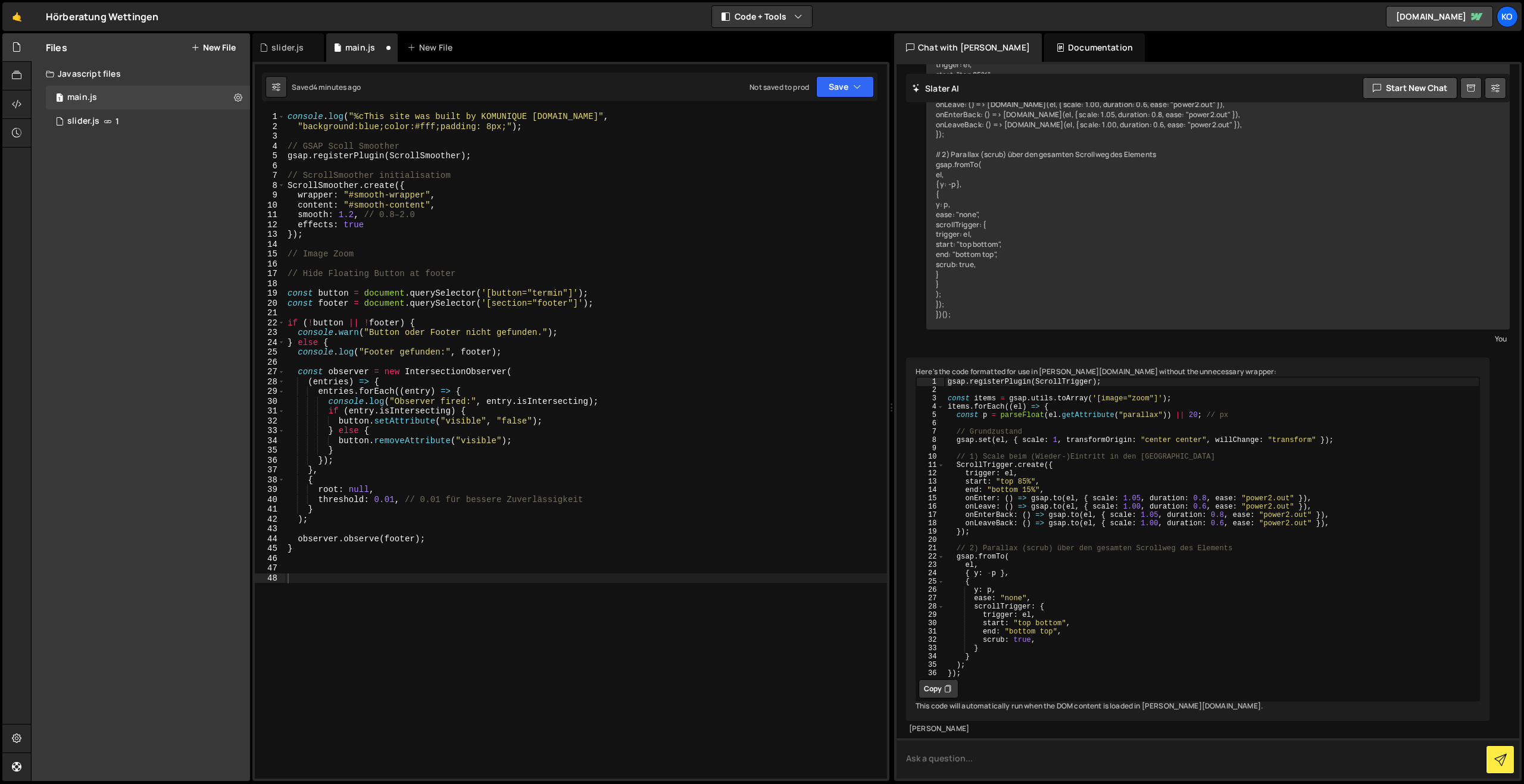
scroll to position [1149, 0]
click at [934, 691] on button "Copy" at bounding box center [938, 688] width 40 height 19
click at [308, 574] on div "console . log ( "%cThis site was built by KOMUNIQUE www.komunique.com" , "backg…" at bounding box center [586, 455] width 602 height 687
click at [368, 255] on div "console . log ( "%cThis site was built by KOMUNIQUE www.komunique.com" , "backg…" at bounding box center [586, 455] width 602 height 687
type textarea "// Image Zoom"
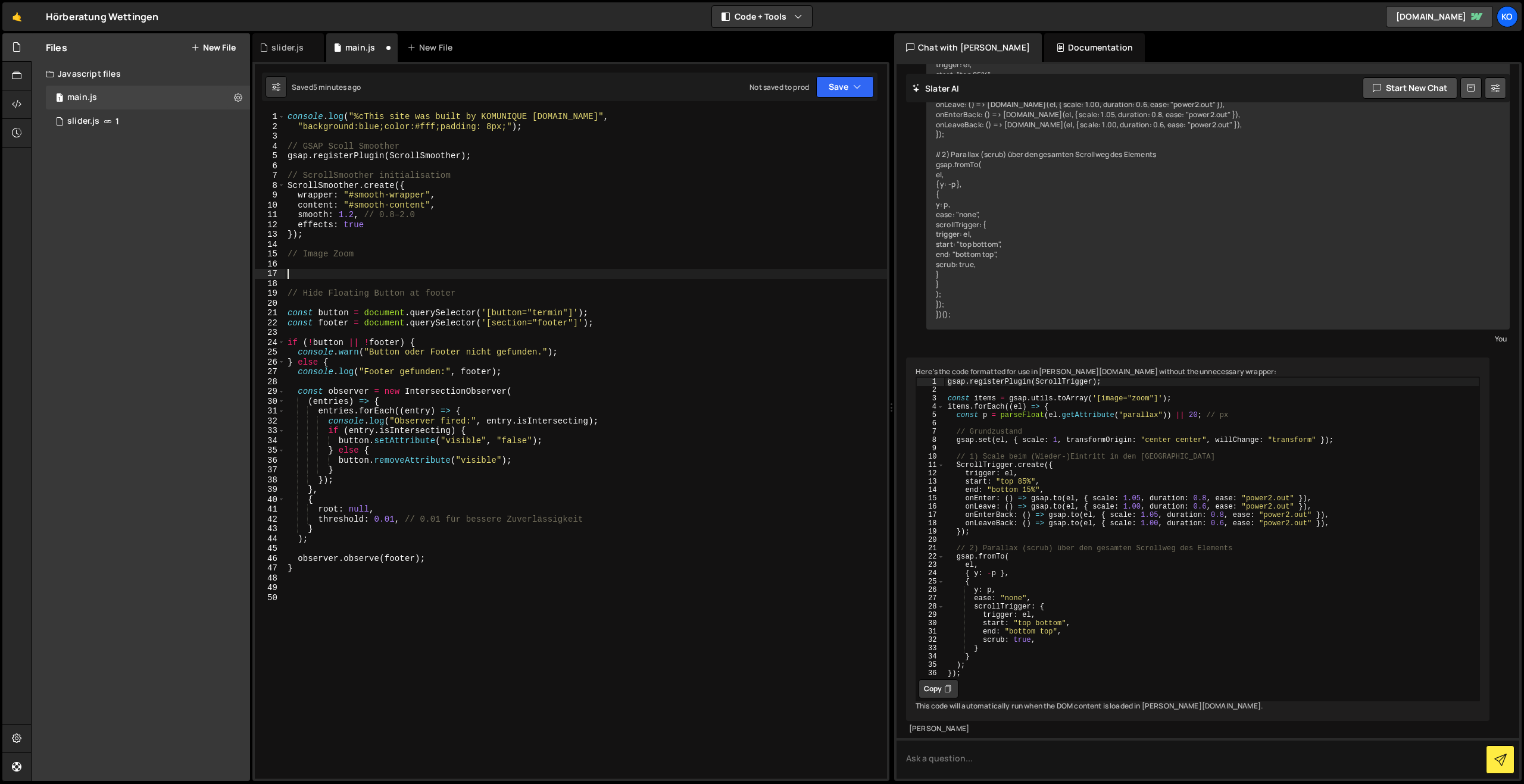
paste textarea "});"
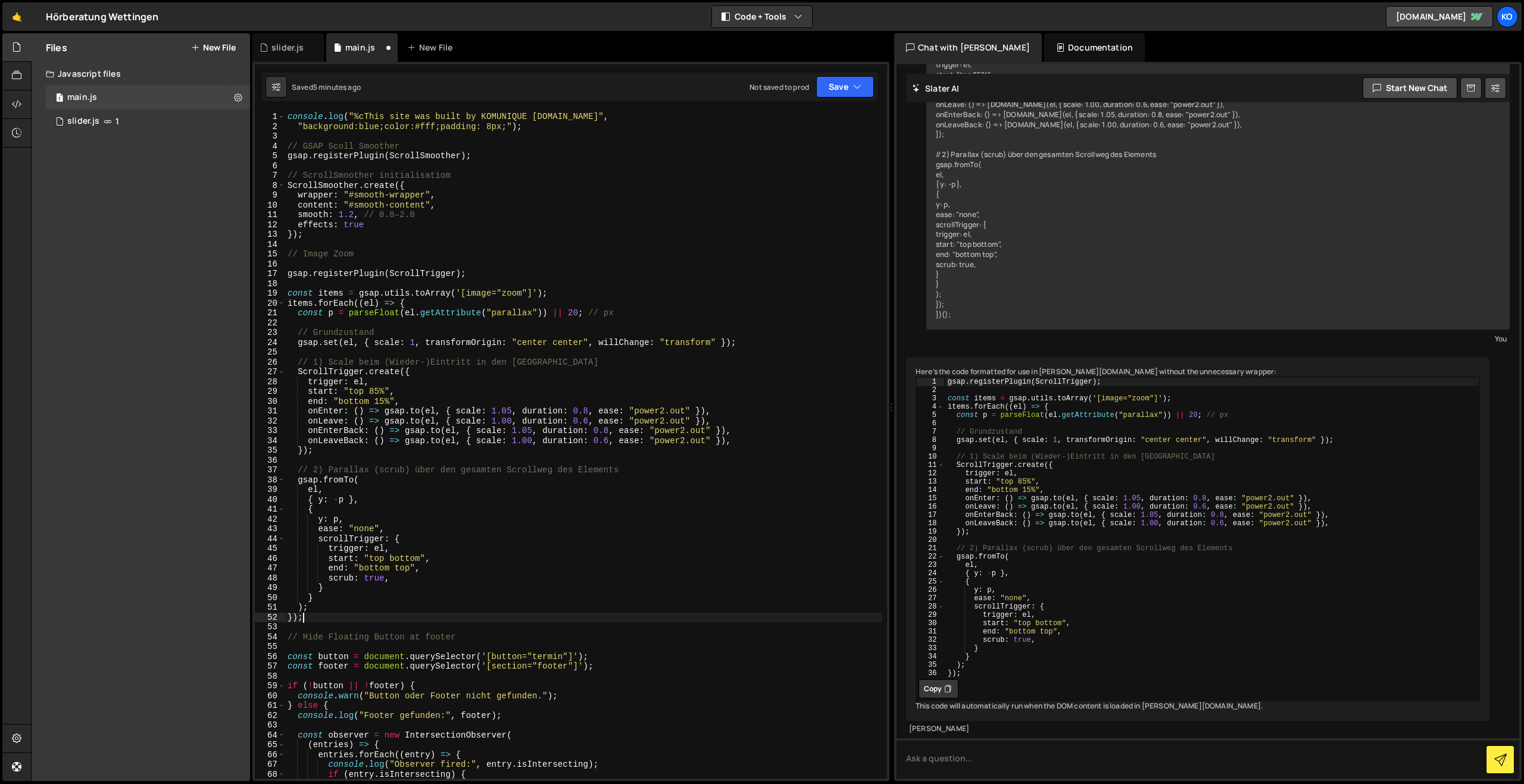
type textarea "});"
click at [301, 269] on div "console . log ( "%cThis site was built by KOMUNIQUE www.komunique.com" , "backg…" at bounding box center [583, 455] width 597 height 687
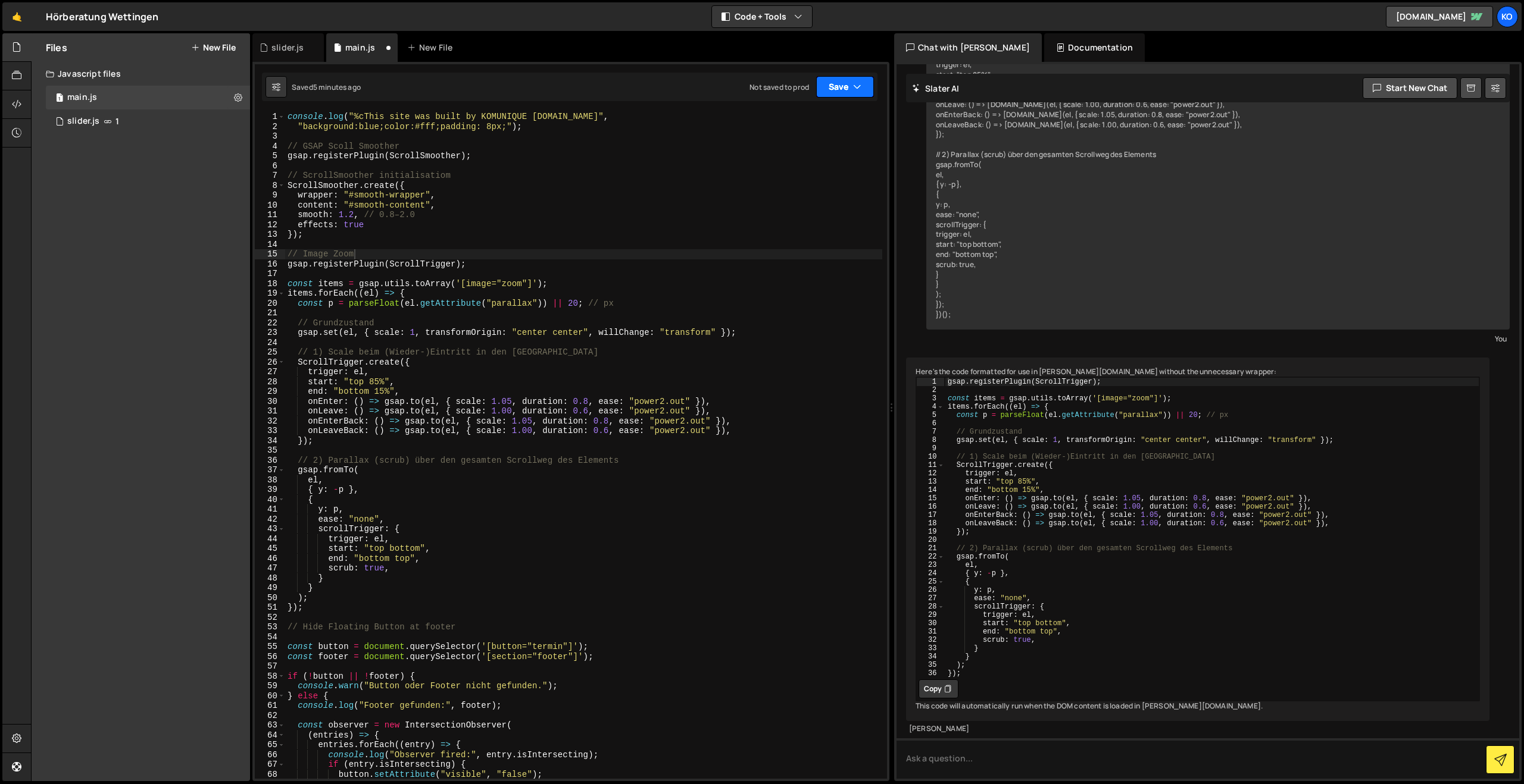
click at [841, 88] on button "Save" at bounding box center [844, 87] width 57 height 22
drag, startPoint x: 788, startPoint y: 152, endPoint x: 791, endPoint y: 126, distance: 26.2
click at [791, 126] on div "Save to Staging S Saved 5 minutes ago Save to Production S Not saved to prod Sa…" at bounding box center [804, 143] width 144 height 78
click at [791, 126] on div "console . log ( "%cThis site was built by KOMUNIQUE www.komunique.com" , "backg…" at bounding box center [583, 455] width 597 height 687
click at [825, 84] on button "Save" at bounding box center [844, 87] width 57 height 22
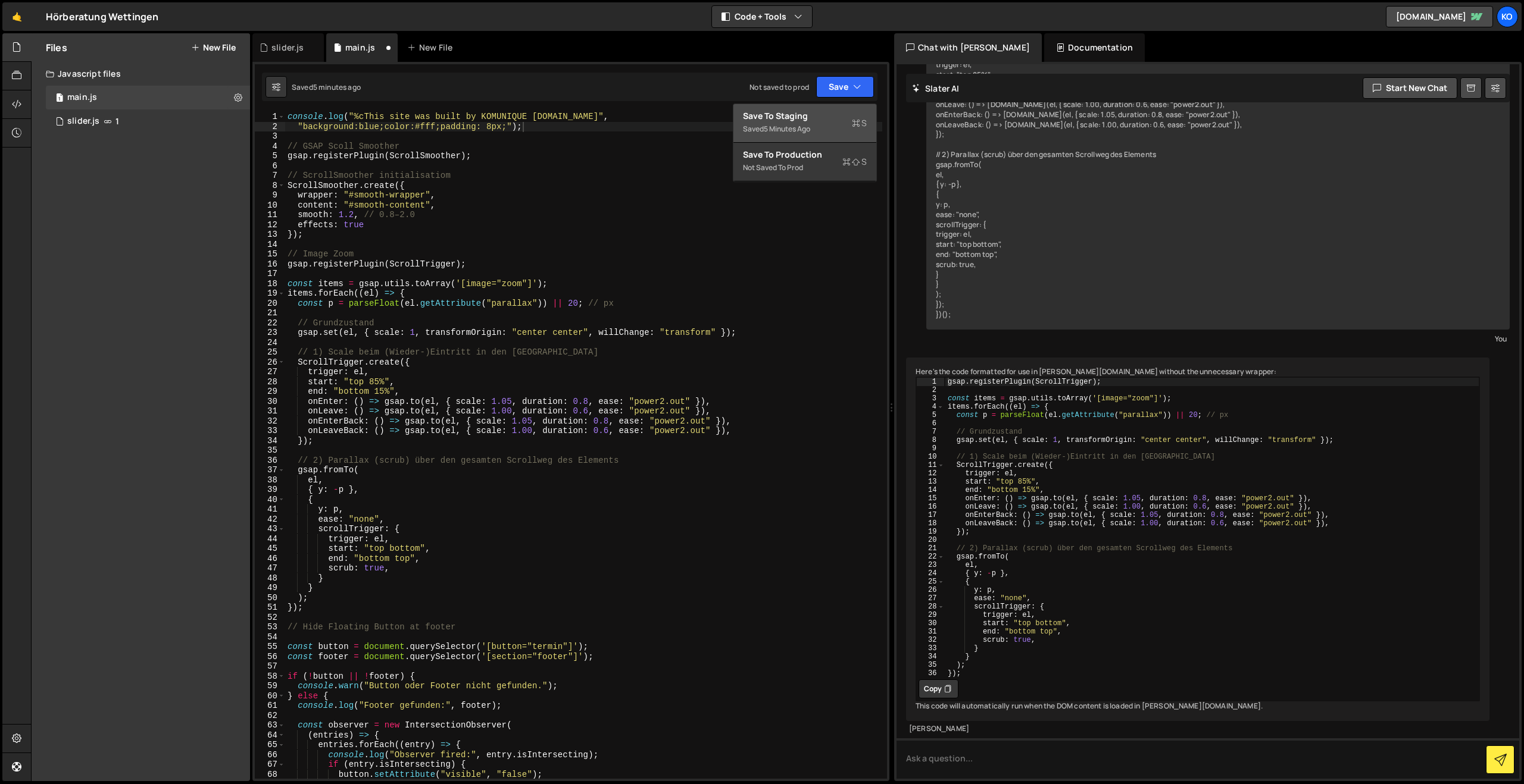
click at [766, 136] on div "Saved 5 minutes ago" at bounding box center [805, 129] width 124 height 15
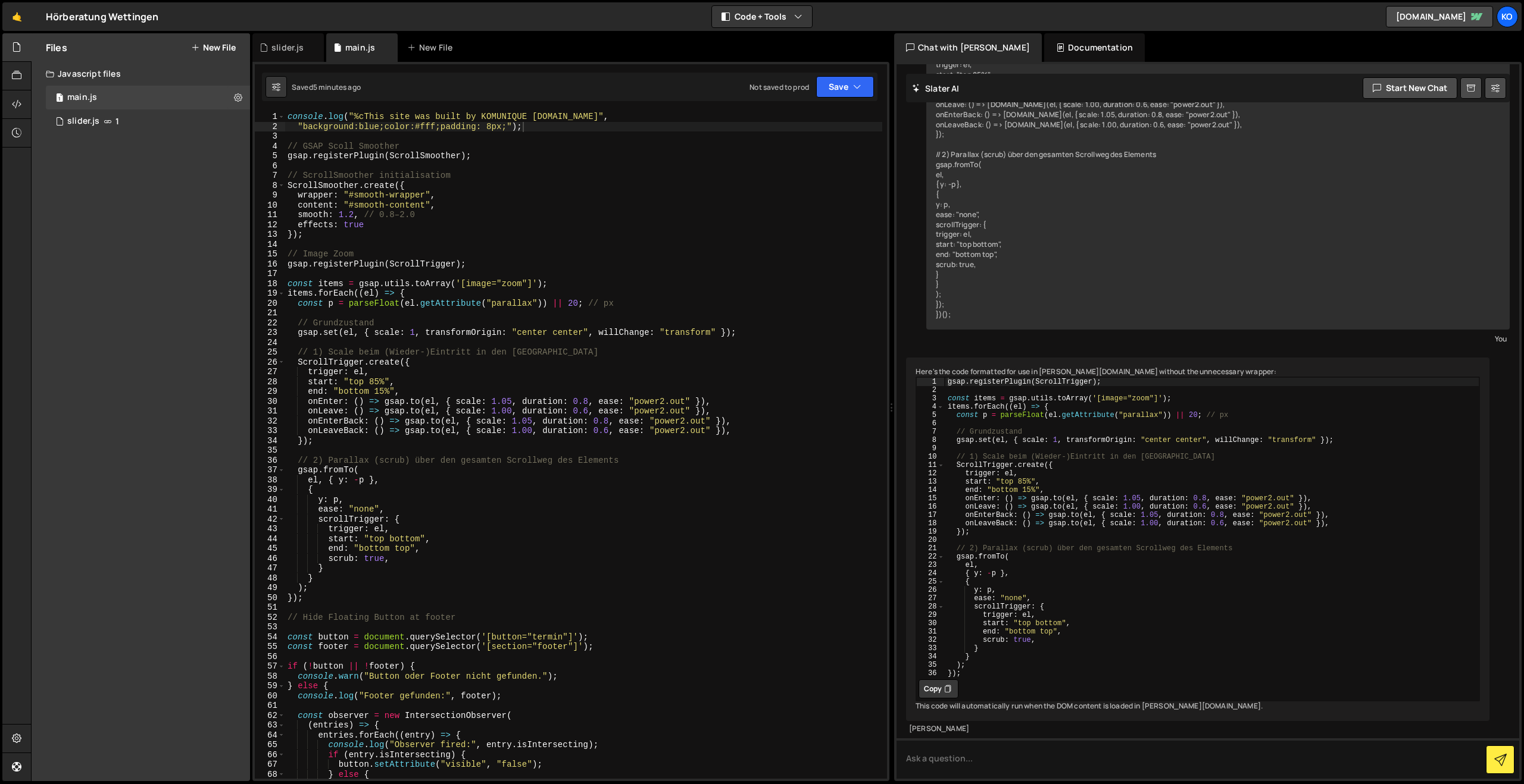
click at [315, 472] on div "console . log ( "%cThis site was built by KOMUNIQUE www.komunique.com" , "backg…" at bounding box center [583, 455] width 597 height 687
click at [328, 592] on div "console . log ( "%cThis site was built by KOMUNIQUE www.komunique.com" , "backg…" at bounding box center [583, 455] width 597 height 687
click at [328, 597] on div "console . log ( "%cThis site was built by KOMUNIQUE www.komunique.com" , "backg…" at bounding box center [583, 455] width 597 height 687
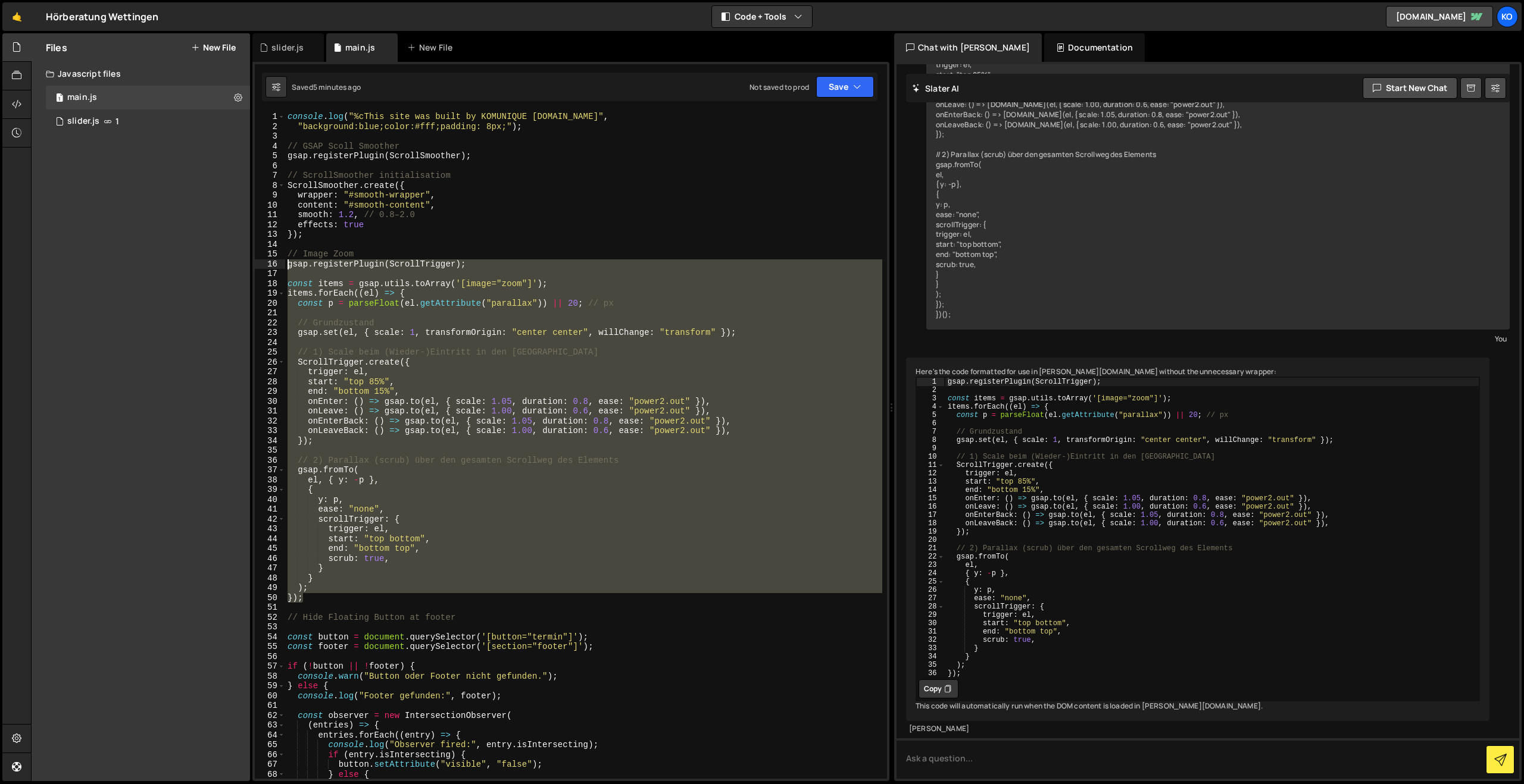
drag, startPoint x: 327, startPoint y: 598, endPoint x: 247, endPoint y: 266, distance: 341.5
click at [247, 266] on div "Files New File Javascript files 1 main.js 0 1 slider.js 1 CSS files Copy share …" at bounding box center [777, 408] width 1493 height 748
paste textarea "});"
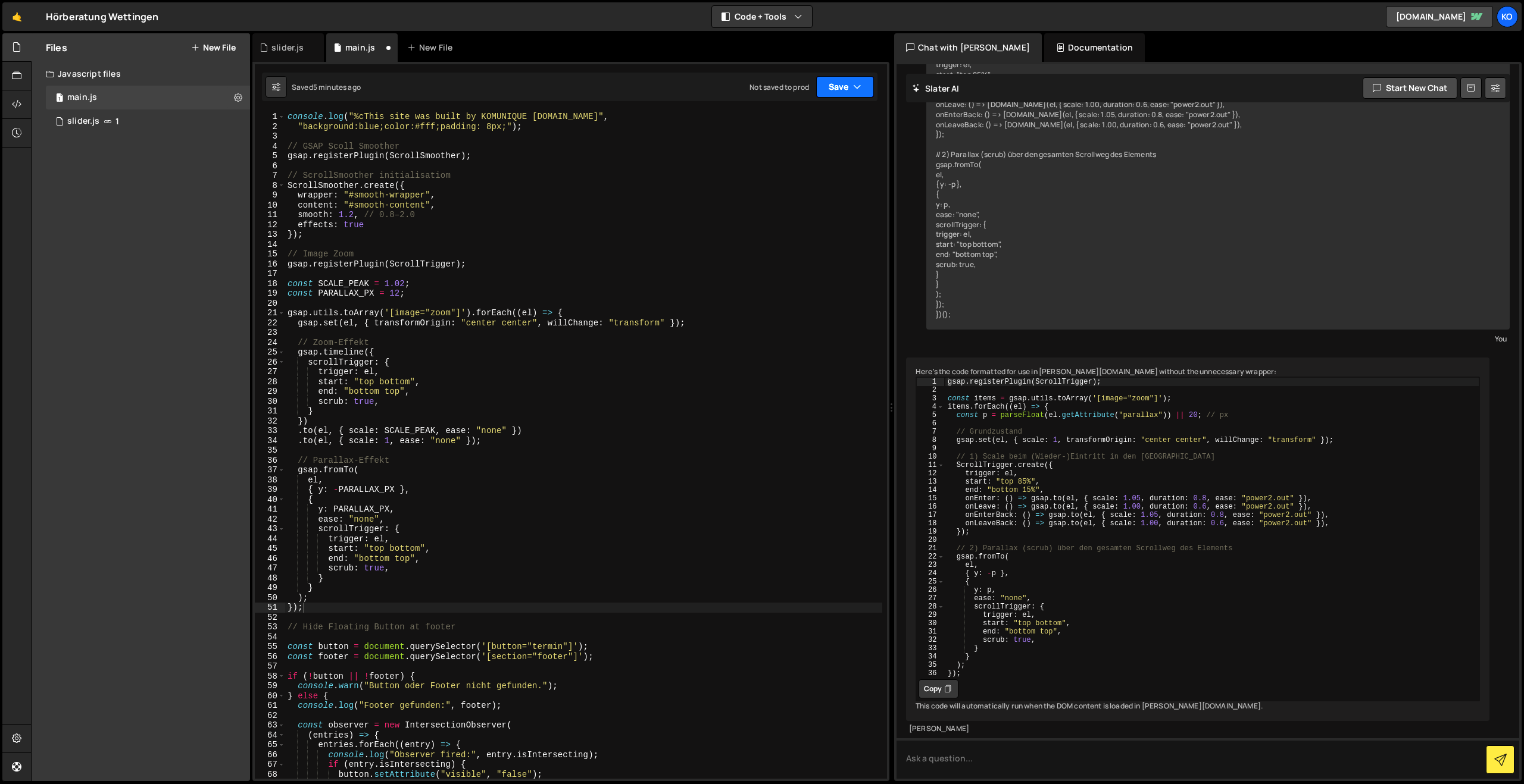
click at [834, 90] on button "Save" at bounding box center [844, 87] width 57 height 22
click at [780, 129] on div "5 minutes ago" at bounding box center [786, 128] width 46 height 10
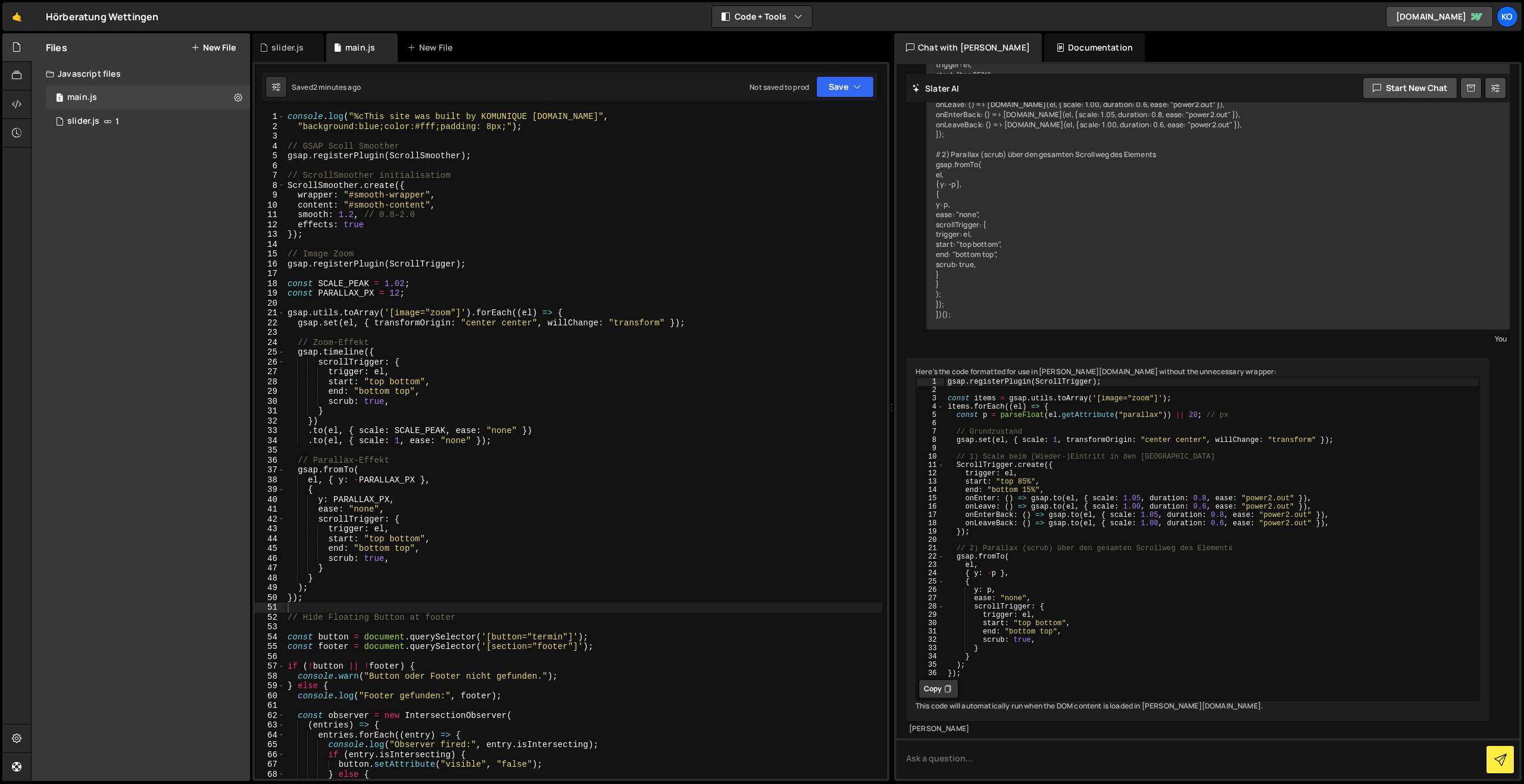
click at [332, 578] on div "console . log ( "%cThis site was built by KOMUNIQUE www.komunique.com" , "backg…" at bounding box center [583, 455] width 597 height 687
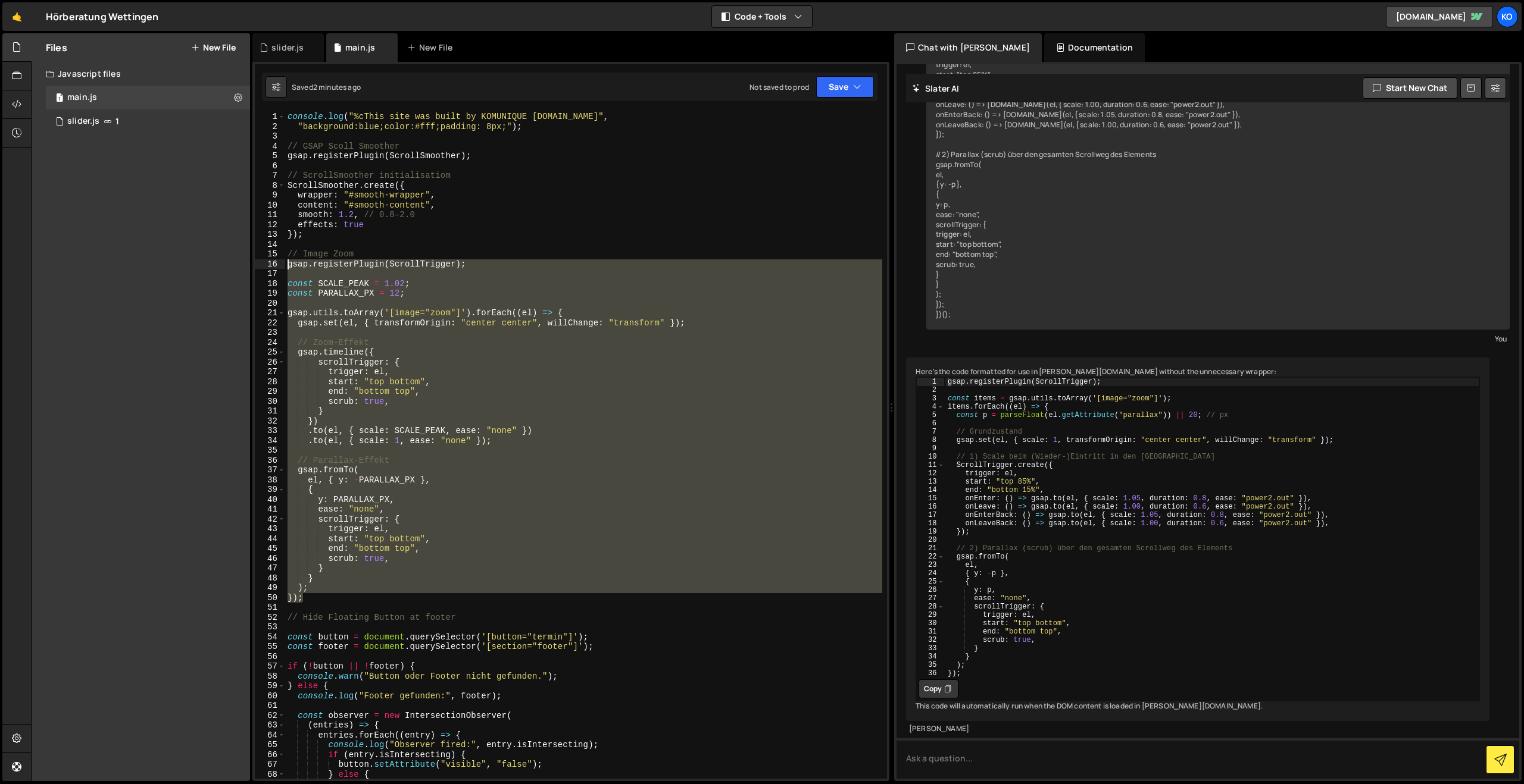
drag, startPoint x: 324, startPoint y: 598, endPoint x: 245, endPoint y: 267, distance: 340.3
click at [245, 267] on div "Files New File Javascript files 1 main.js 0 1 slider.js 1 CSS files Copy share …" at bounding box center [777, 408] width 1493 height 748
paste textarea "});"
type textarea "});"
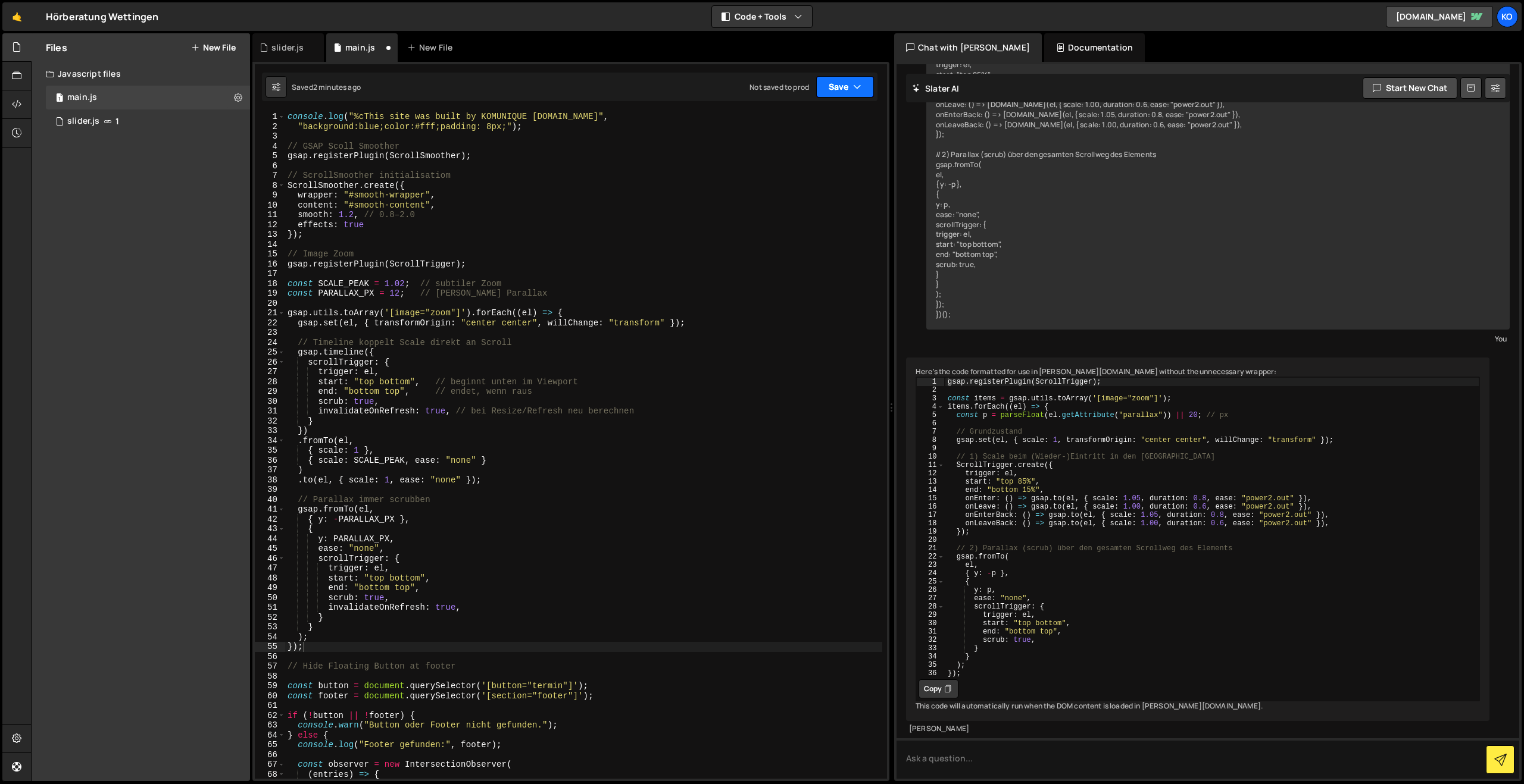
click at [840, 82] on button "Save" at bounding box center [844, 87] width 57 height 22
click at [802, 124] on div "2 minutes ago" at bounding box center [786, 128] width 46 height 10
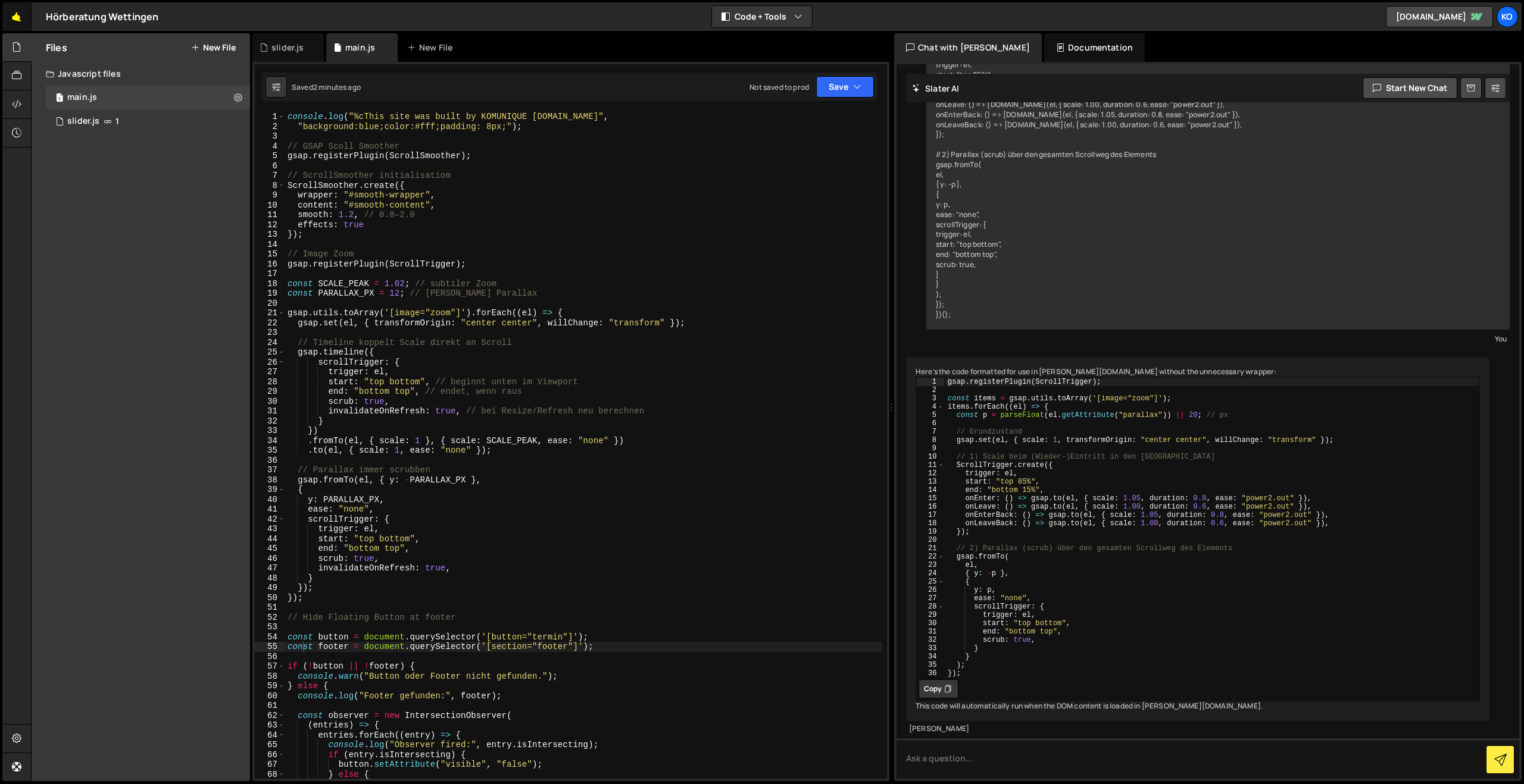
click at [19, 25] on link "🤙" at bounding box center [17, 16] width 29 height 28
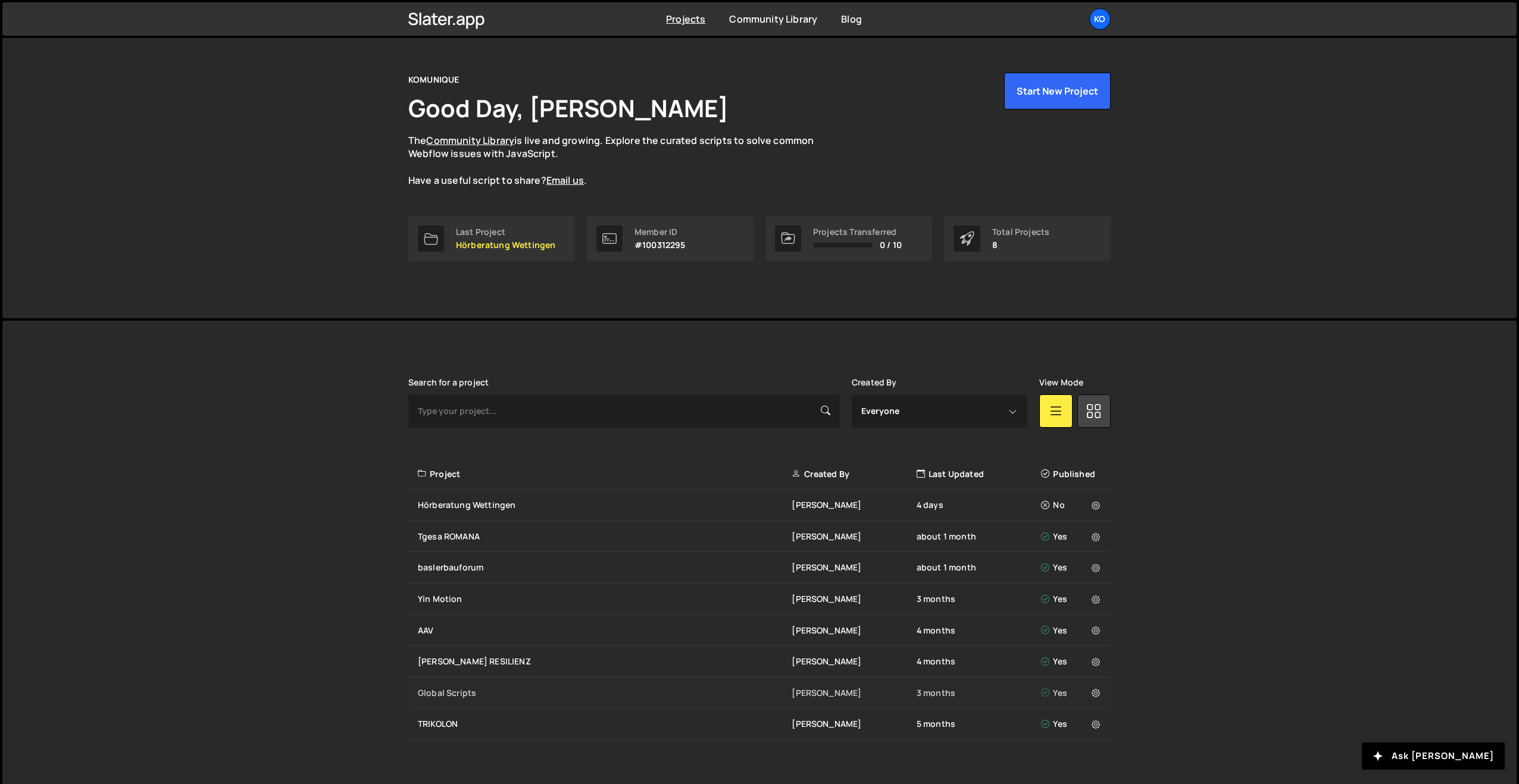
scroll to position [36, 0]
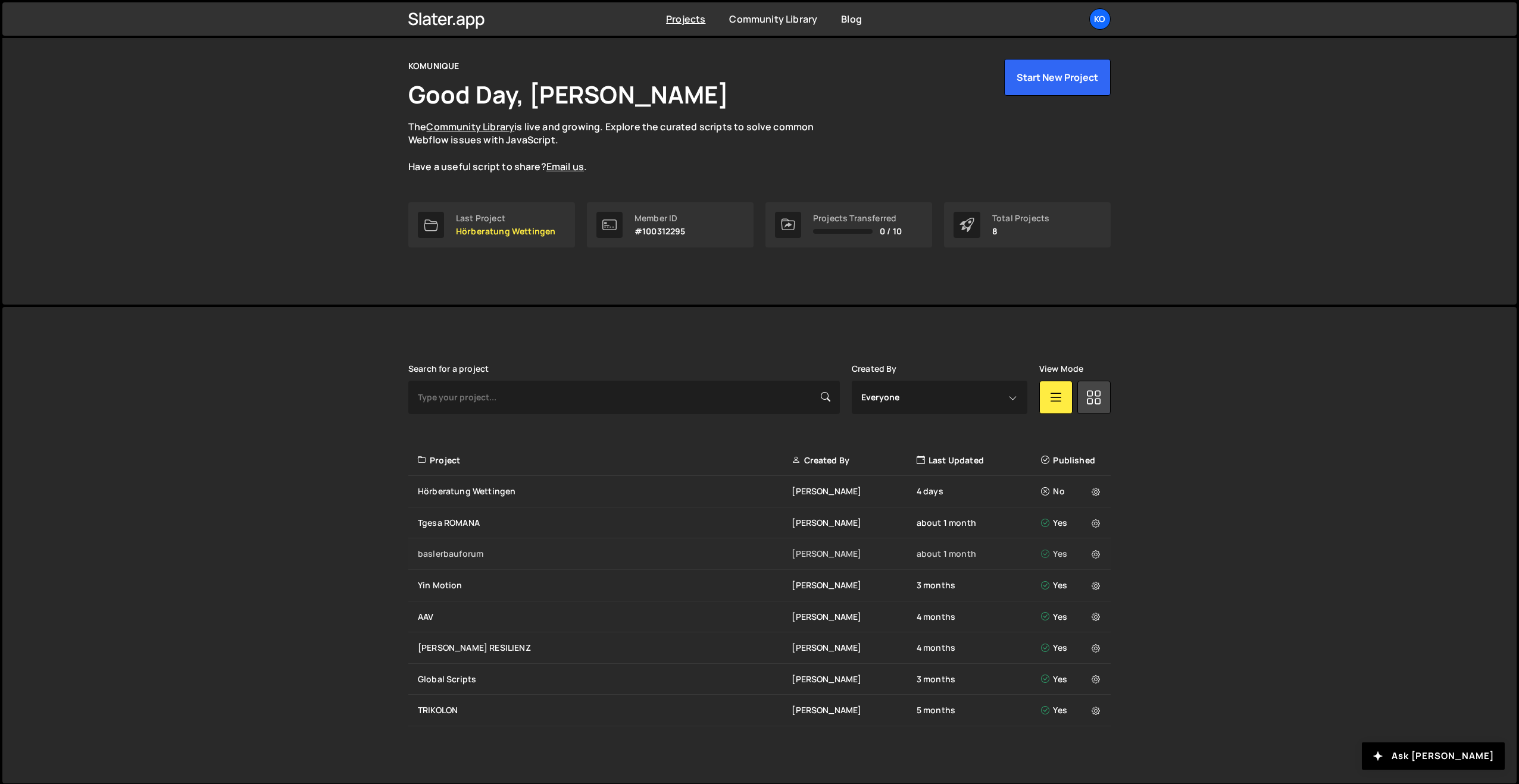
click at [452, 552] on div "baslerbauforum" at bounding box center [605, 554] width 373 height 12
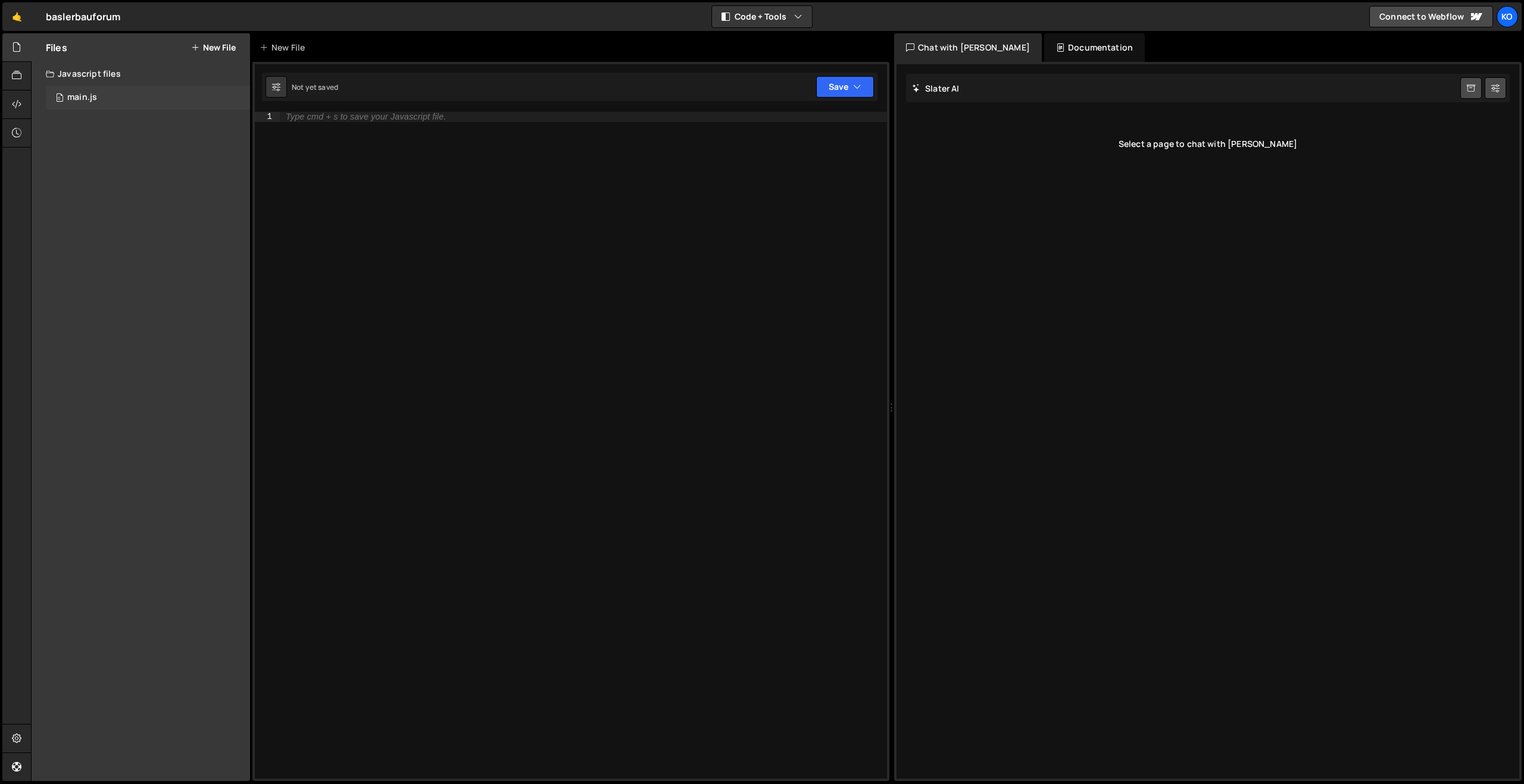
click at [80, 98] on div "main.js" at bounding box center [82, 97] width 30 height 11
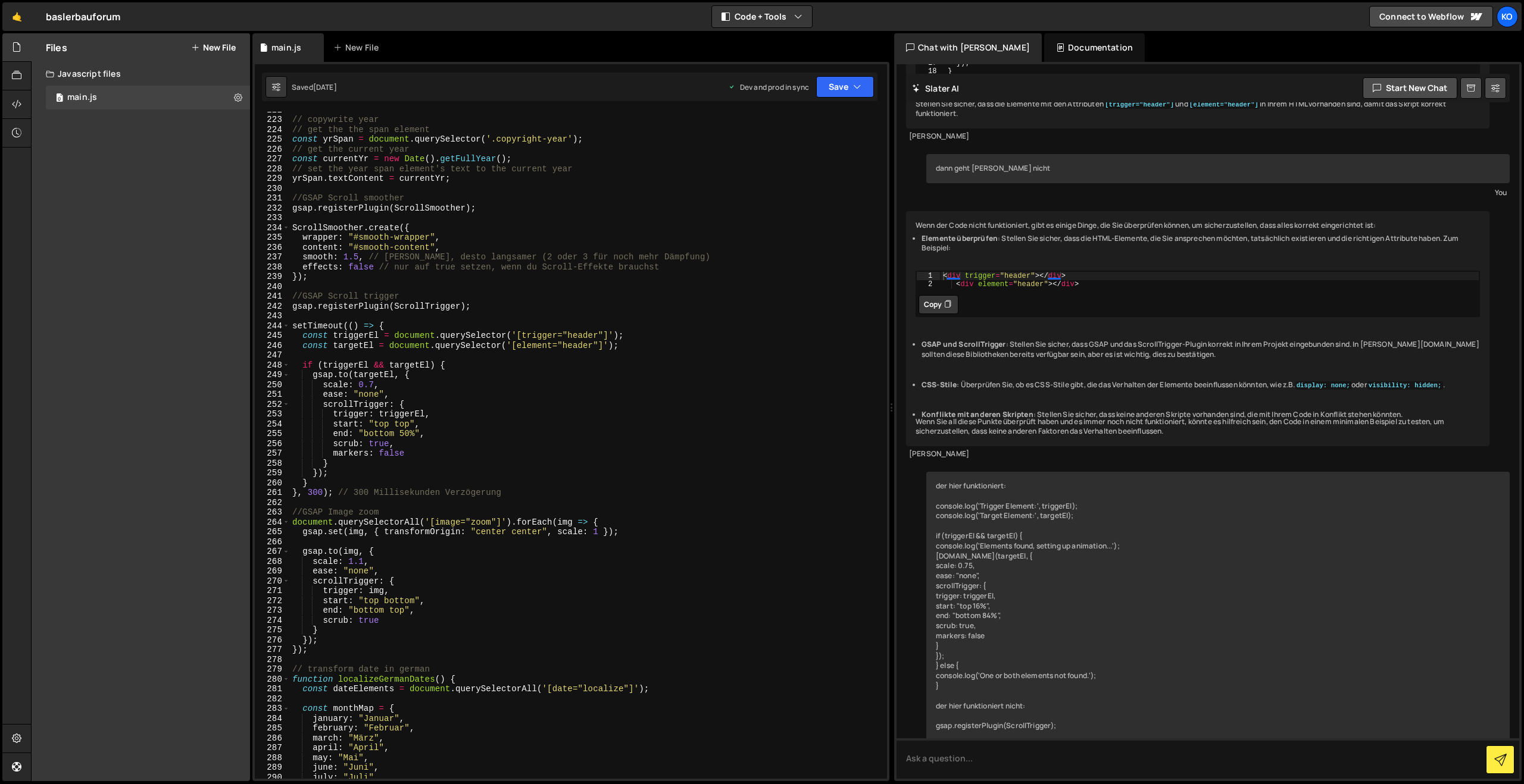
scroll to position [2176, 0]
drag, startPoint x: 289, startPoint y: 513, endPoint x: 325, endPoint y: 529, distance: 39.4
click at [325, 529] on div "//random color 222 223 224 225 226 227 228 229 230 231 232 233 234 235 236 237 …" at bounding box center [571, 445] width 632 height 667
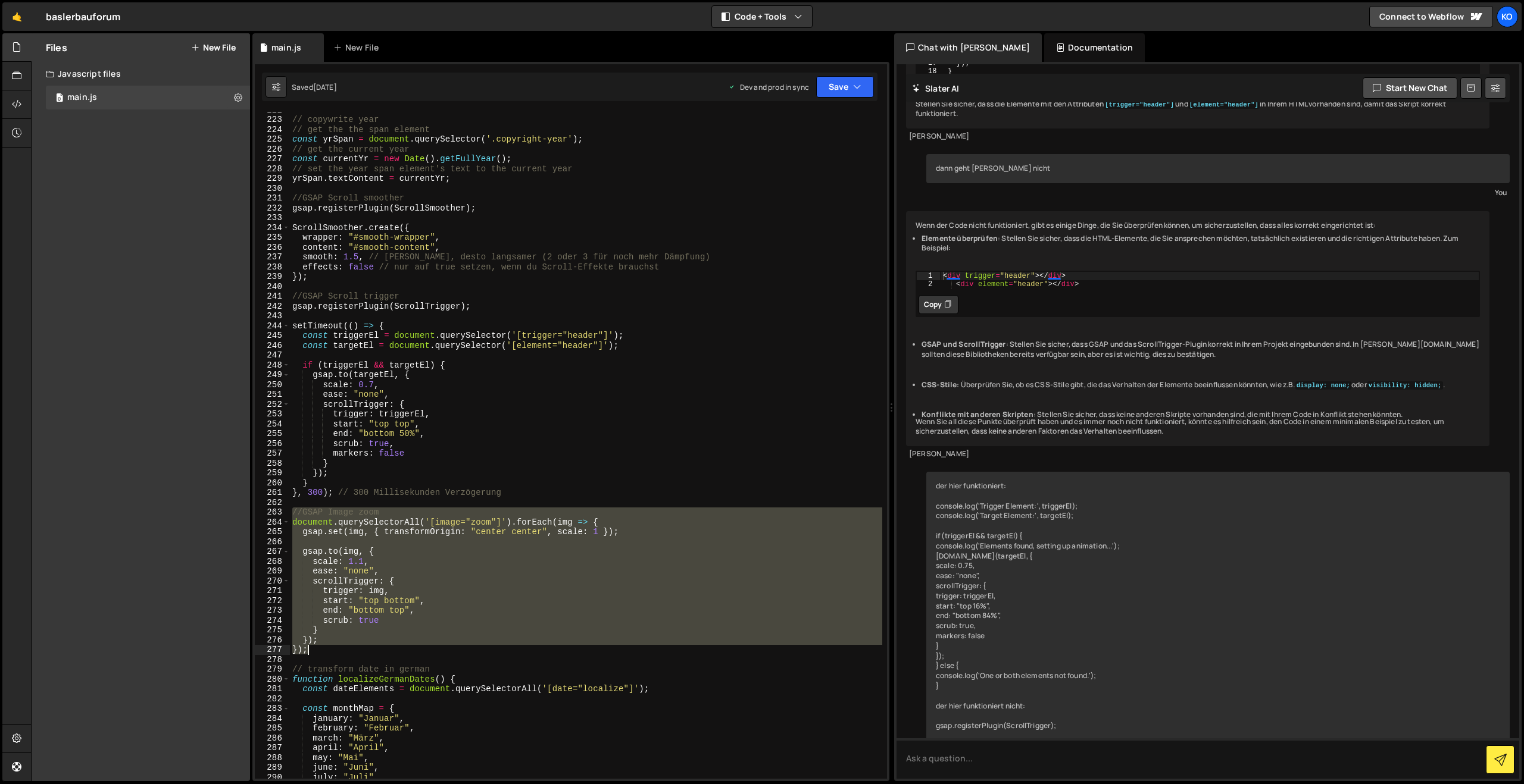
drag, startPoint x: 292, startPoint y: 509, endPoint x: 384, endPoint y: 649, distance: 167.5
click at [384, 649] on div "// copywrite year // get the the span element const yrSpan = document . querySe…" at bounding box center [586, 448] width 592 height 687
click at [437, 704] on div "// copywrite year // get the the span element const yrSpan = document . querySe…" at bounding box center [586, 448] width 592 height 687
type textarea "const monthMap = {"
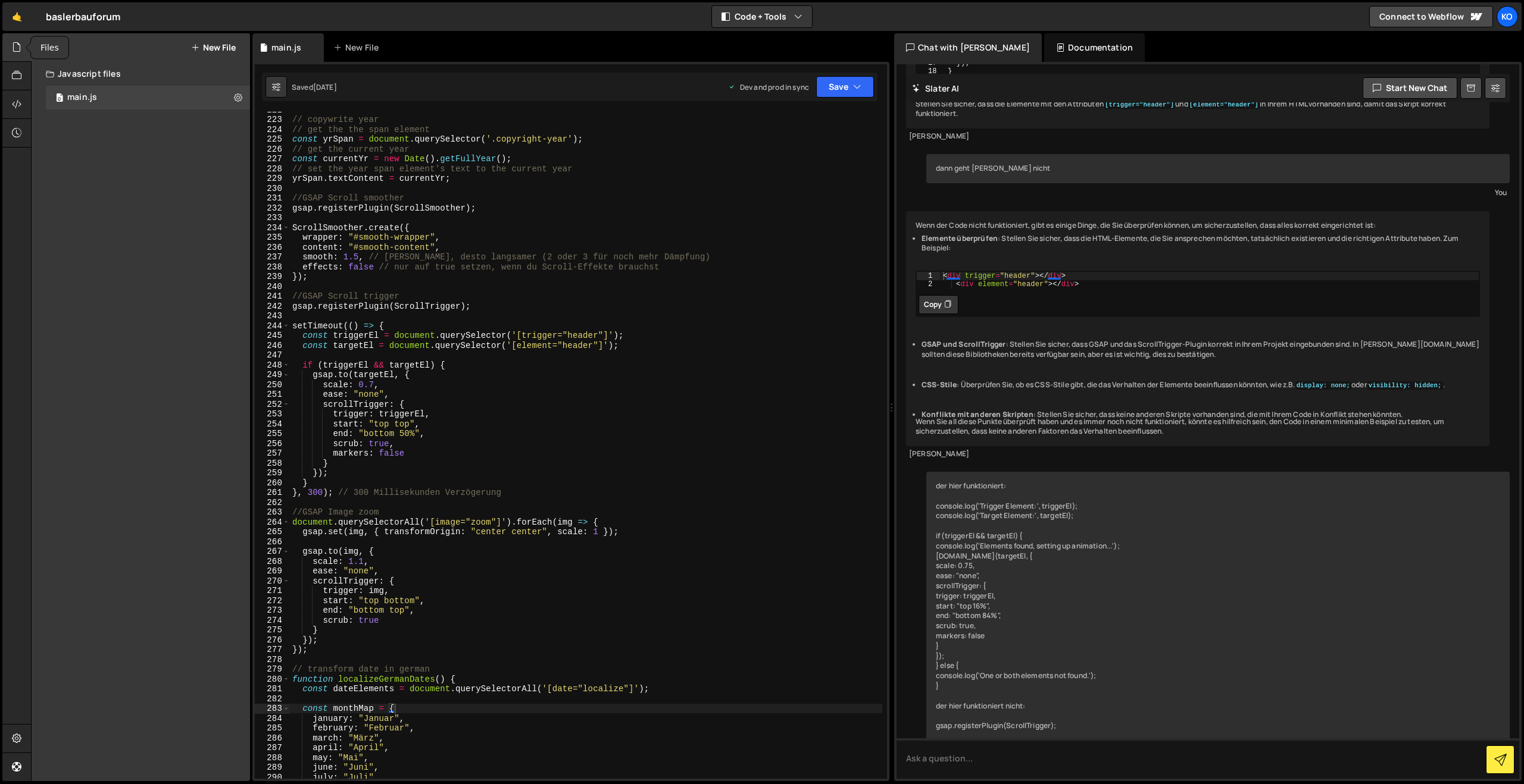
click at [15, 44] on icon at bounding box center [16, 46] width 9 height 13
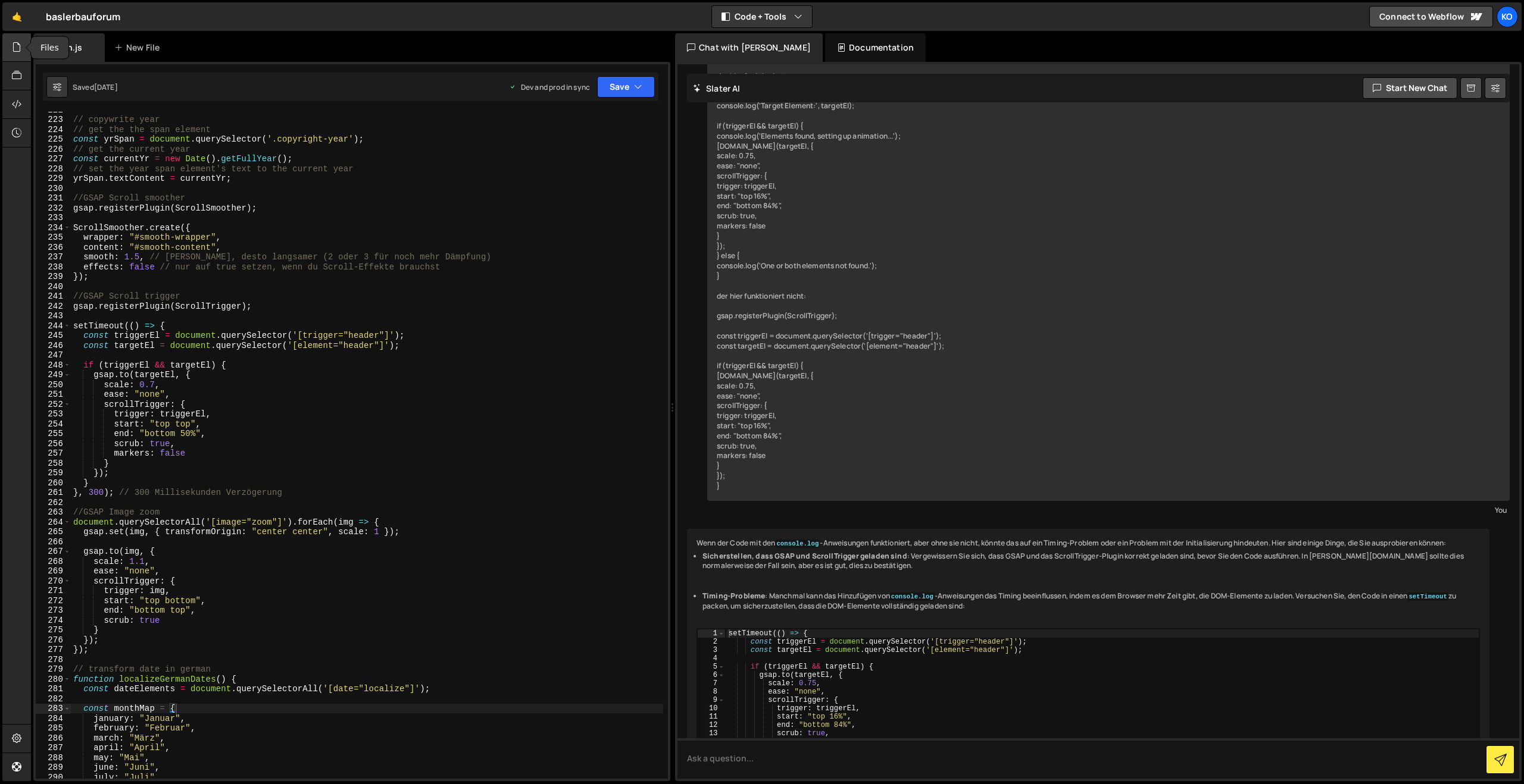
scroll to position [13603, 0]
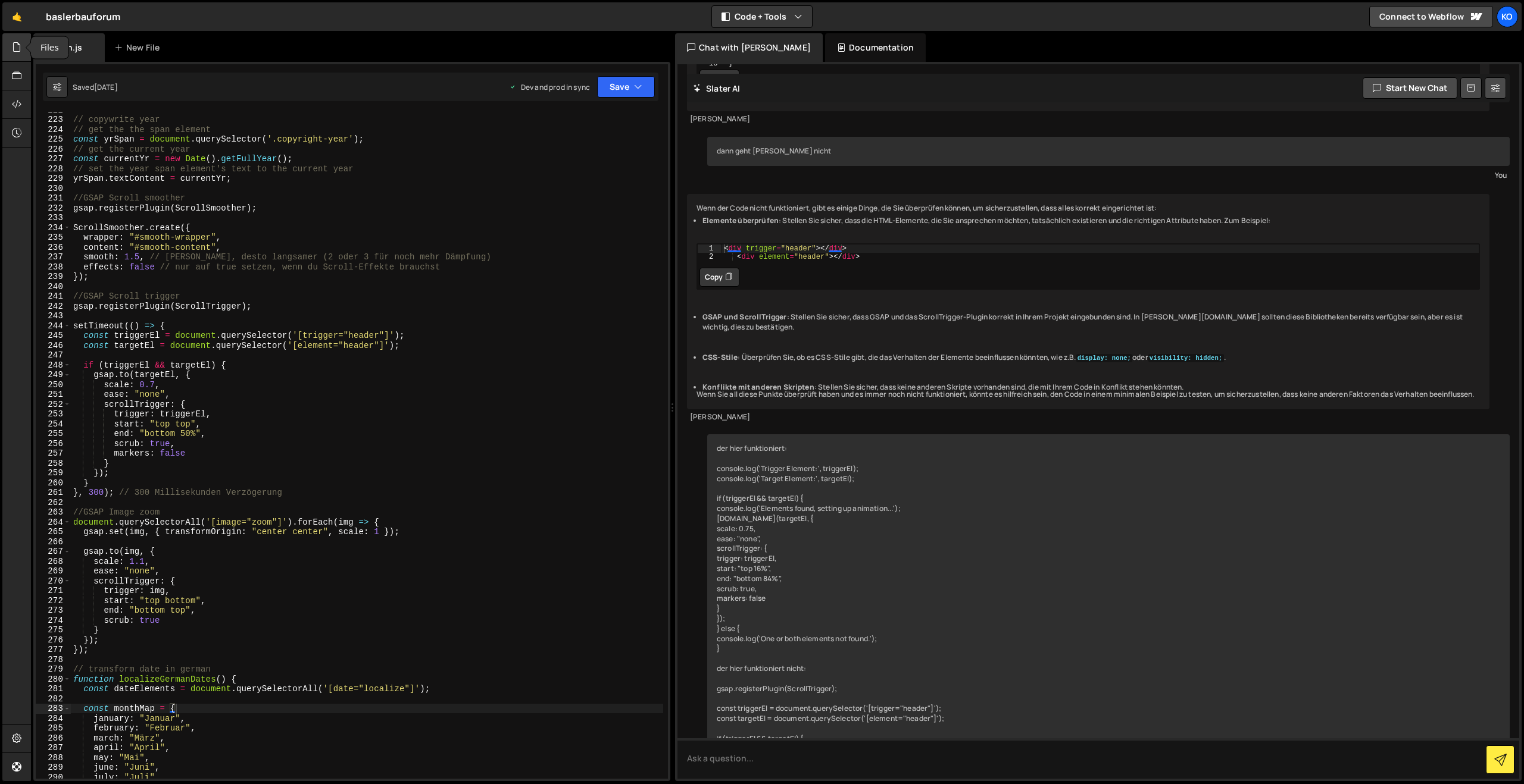
click at [18, 47] on icon at bounding box center [16, 46] width 9 height 13
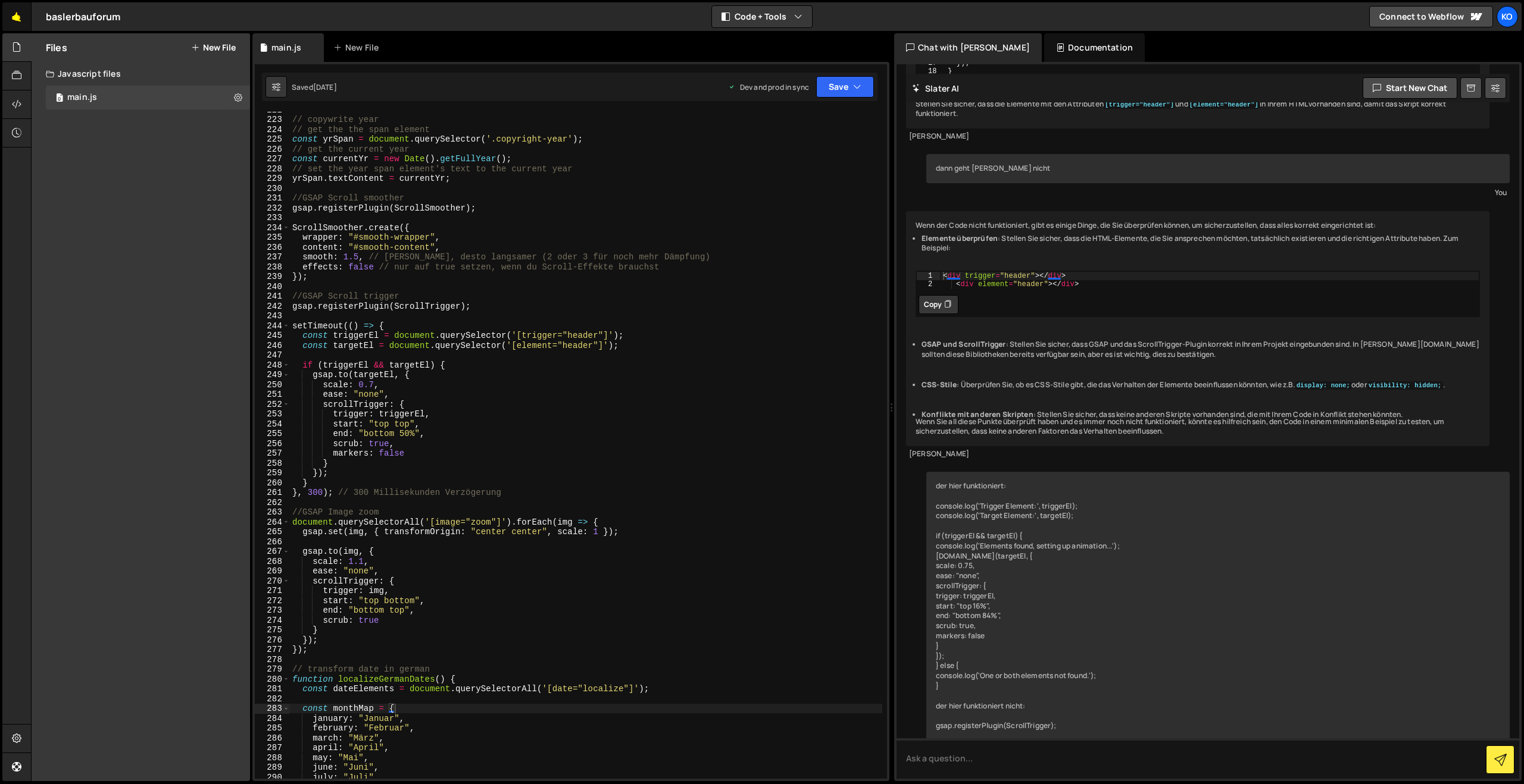
click at [20, 20] on link "🤙" at bounding box center [17, 16] width 29 height 28
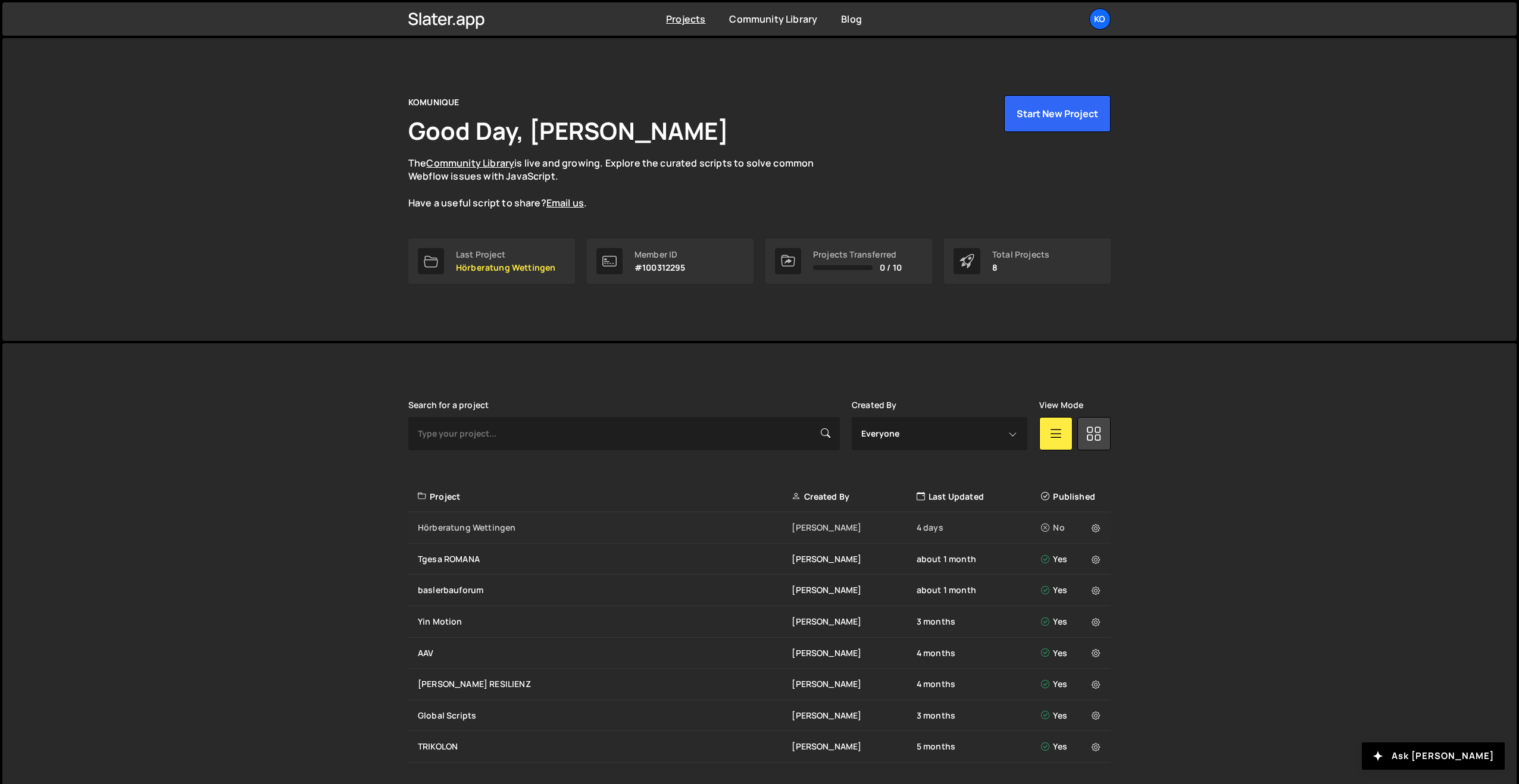
click at [474, 523] on div "Hörberatung Wettingen" at bounding box center [605, 527] width 373 height 12
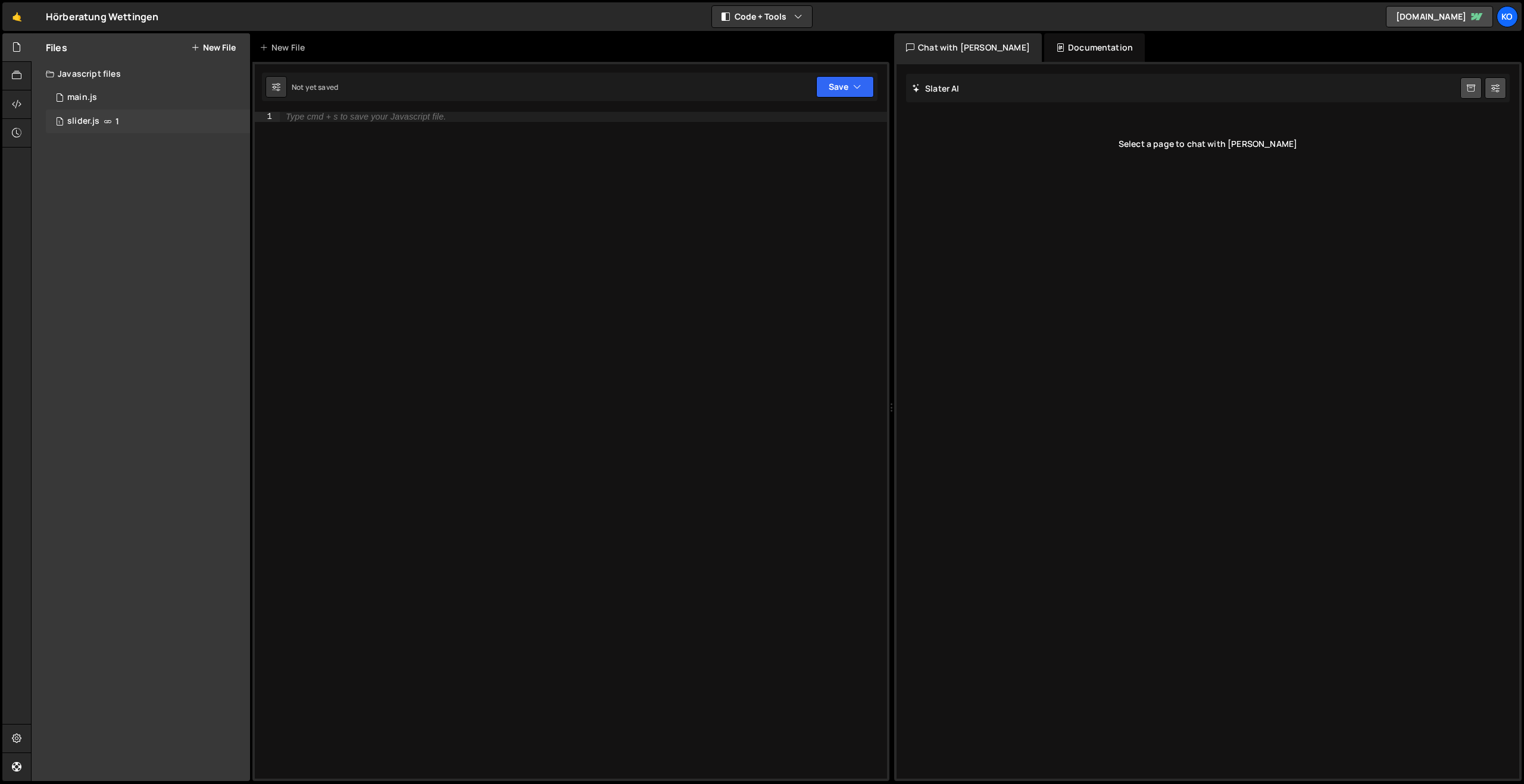
click at [92, 117] on div "slider.js" at bounding box center [83, 121] width 32 height 11
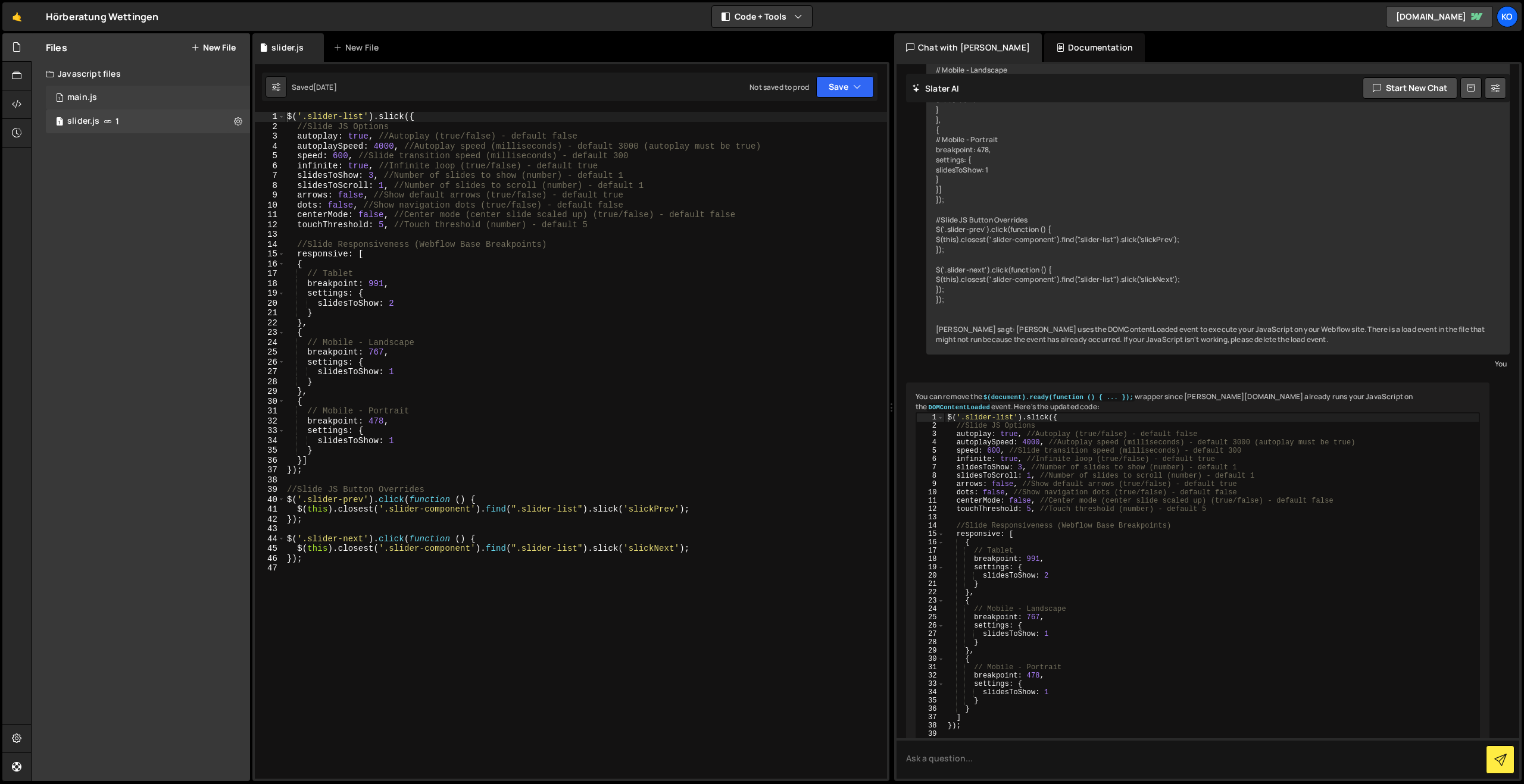
scroll to position [483, 0]
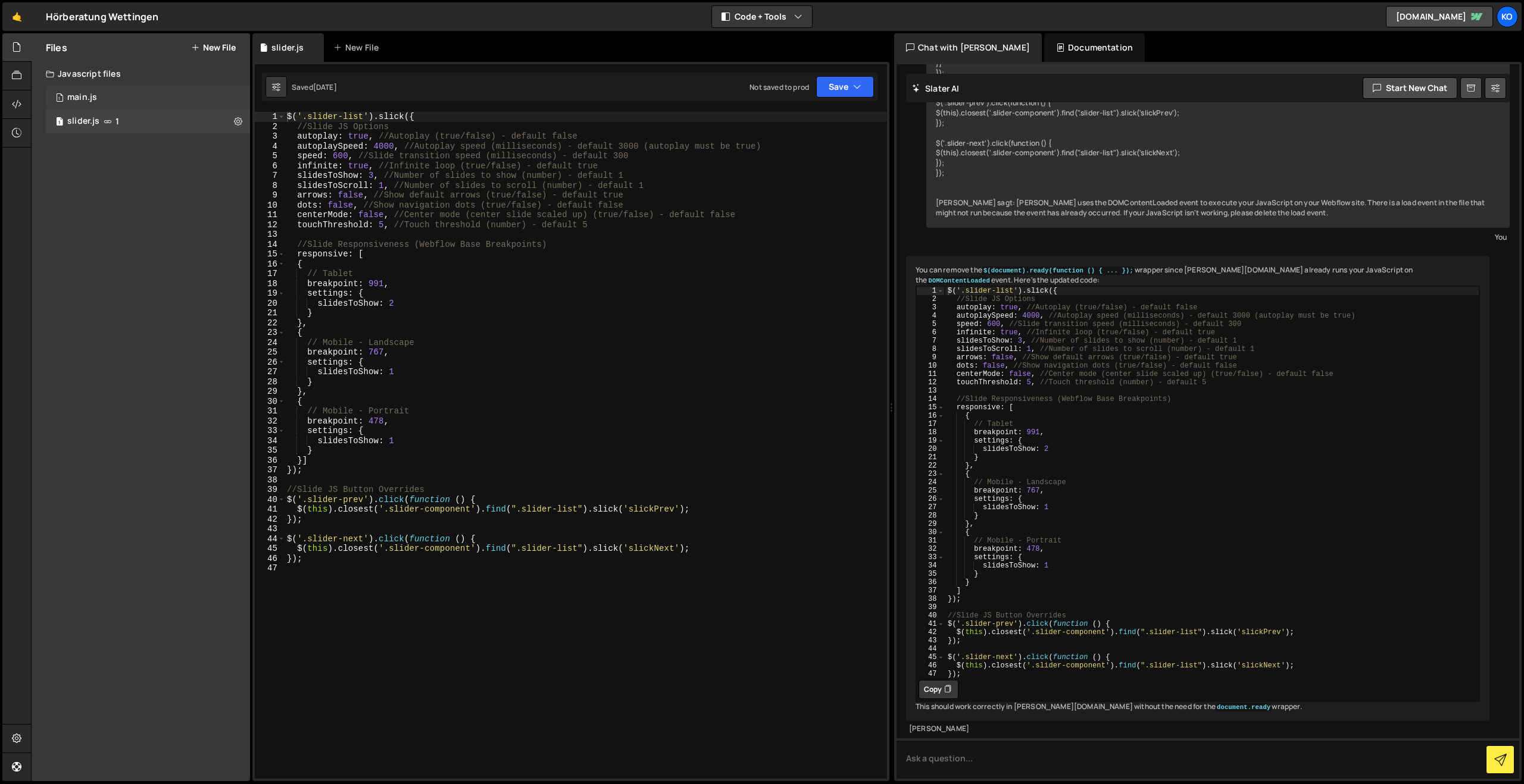
click at [87, 102] on div "main.js" at bounding box center [82, 97] width 30 height 11
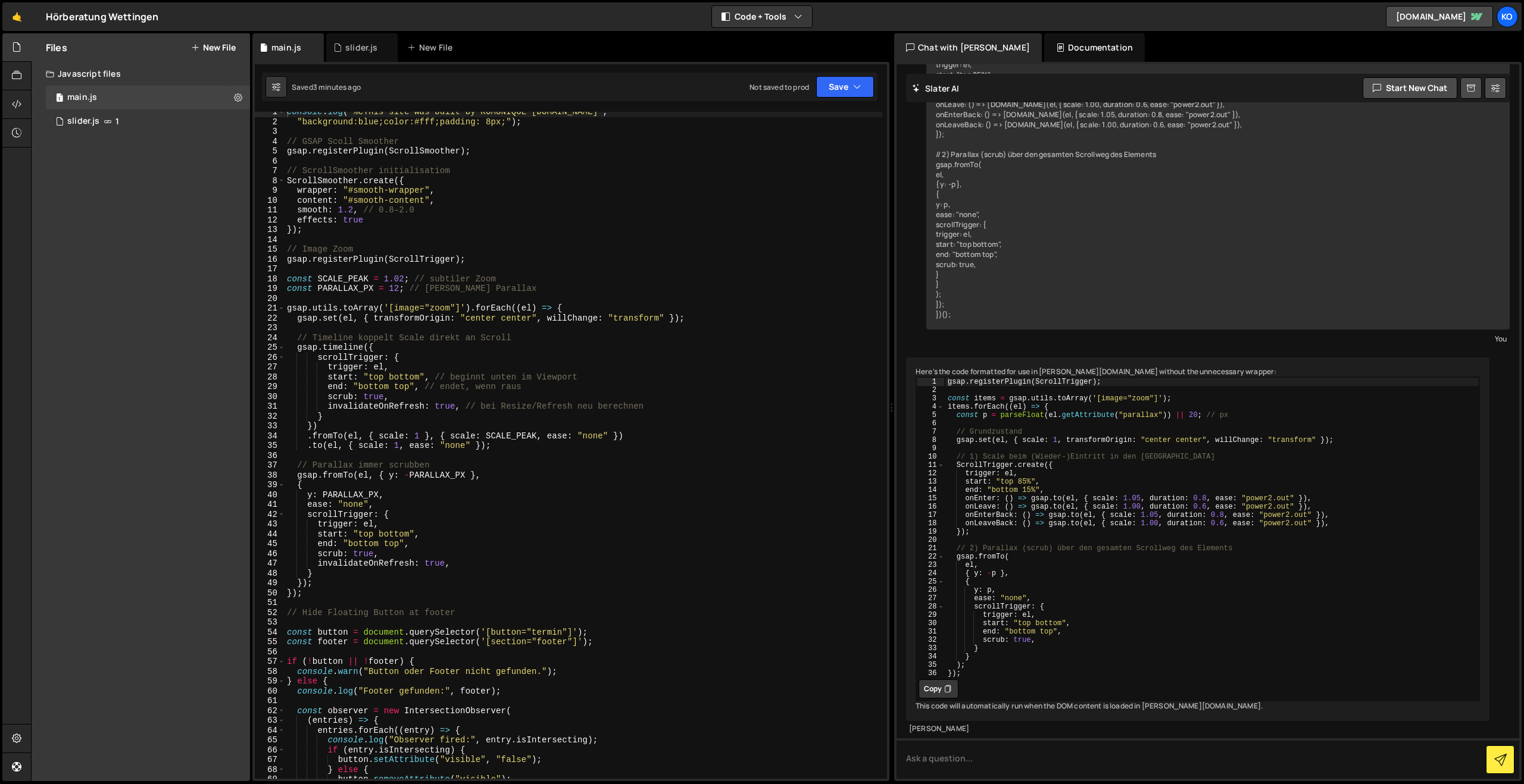
scroll to position [18, 0]
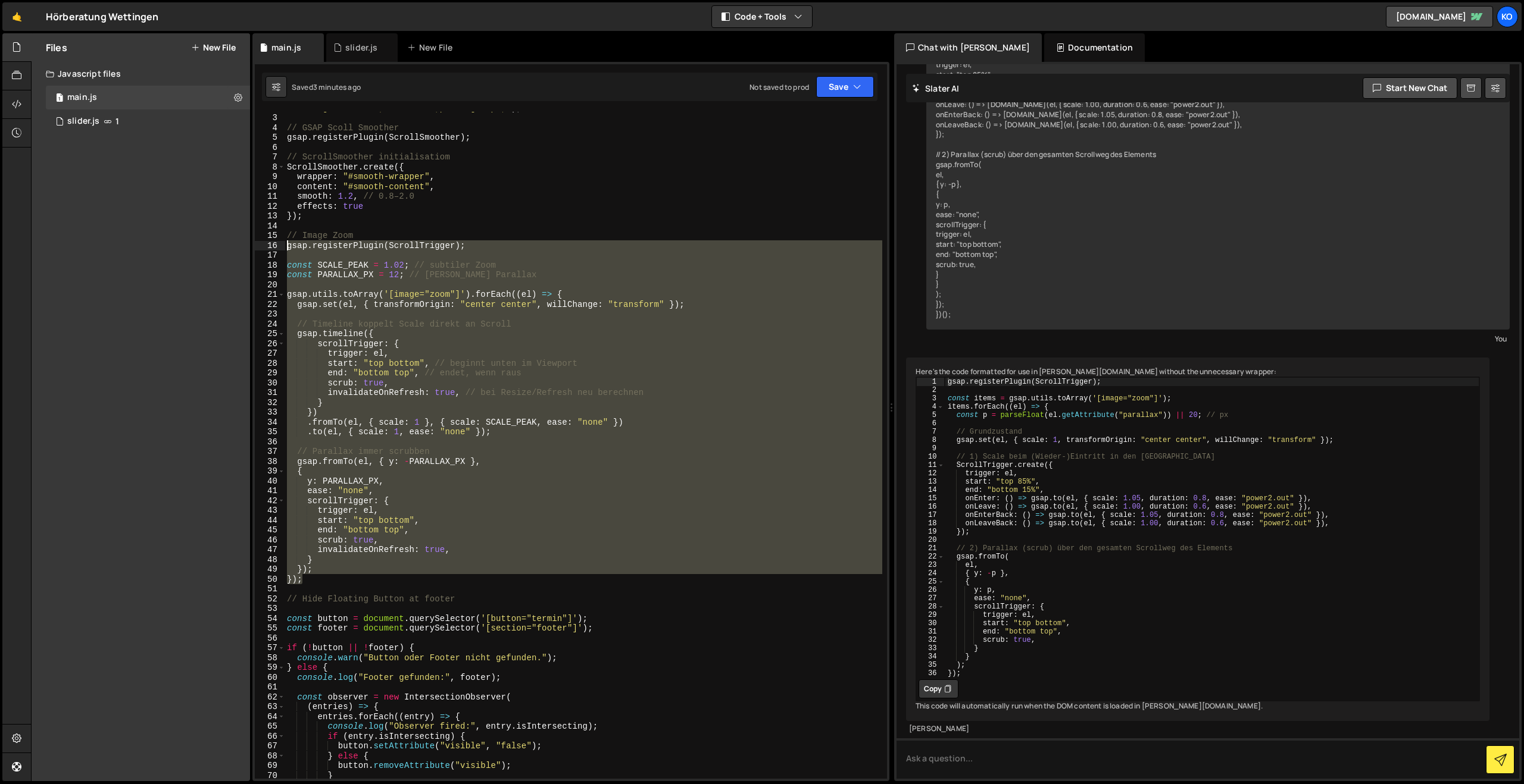
drag, startPoint x: 329, startPoint y: 582, endPoint x: 277, endPoint y: 246, distance: 340.0
click at [277, 246] on div "}); 2 3 4 5 6 7 8 9 10 11 12 13 14 15 16 17 18 19 20 21 22 23 24 25 26 27 28 29…" at bounding box center [571, 445] width 632 height 667
paste textarea "</script>"
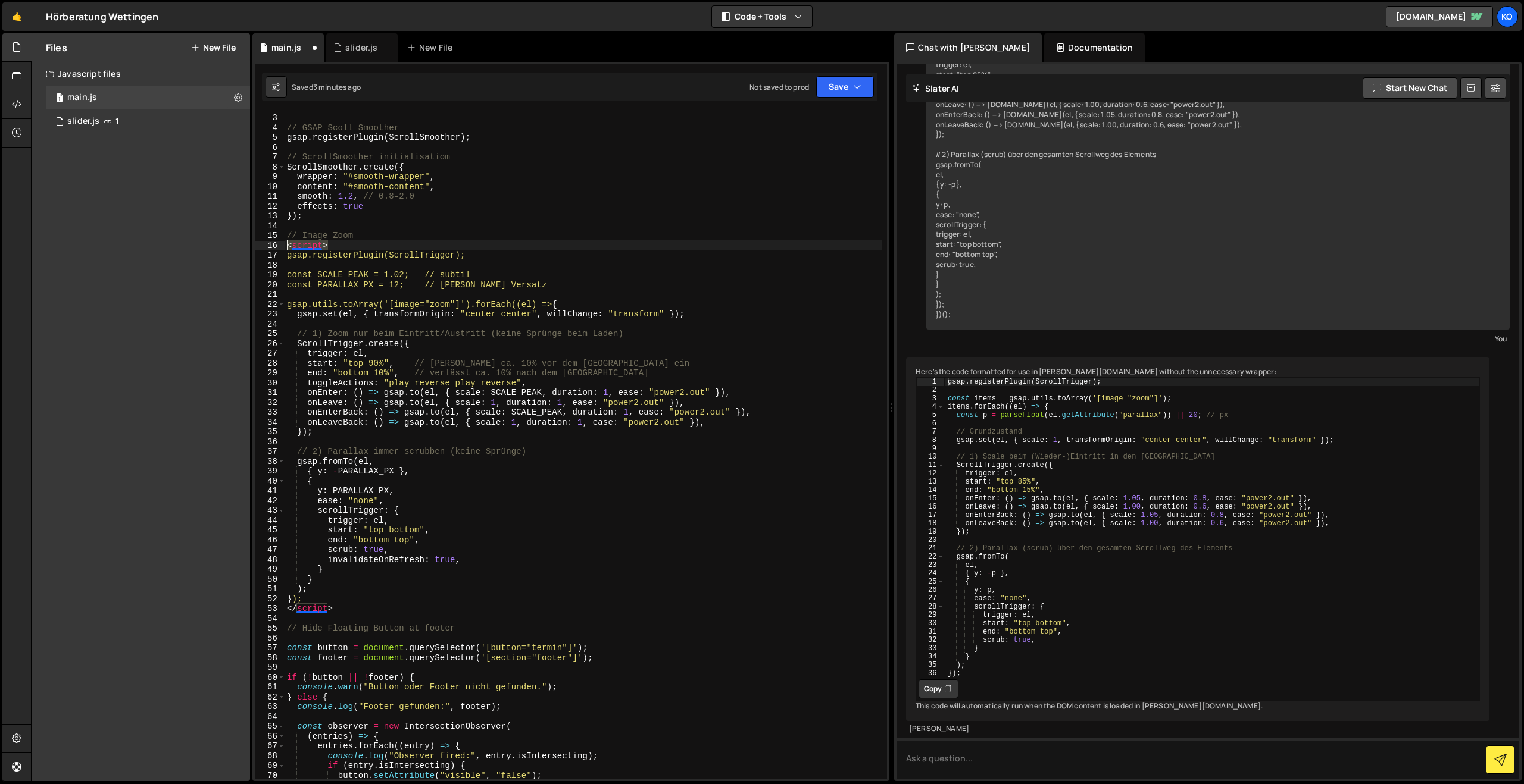
drag, startPoint x: 326, startPoint y: 249, endPoint x: 282, endPoint y: 245, distance: 44.2
click at [282, 245] on div "</script> 2 3 4 5 6 7 8 9 10 11 12 13 14 15 16 17 18 19 20 21 22 23 24 25 26 27…" at bounding box center [571, 445] width 632 height 667
type textarea "<script>"
drag, startPoint x: 343, startPoint y: 610, endPoint x: 278, endPoint y: 608, distance: 65.0
click at [278, 608] on div "2 3 4 5 6 7 8 9 10 11 12 13 14 15 16 17 18 19 20 21 22 23 24 25 26 27 28 29 30 …" at bounding box center [571, 445] width 632 height 667
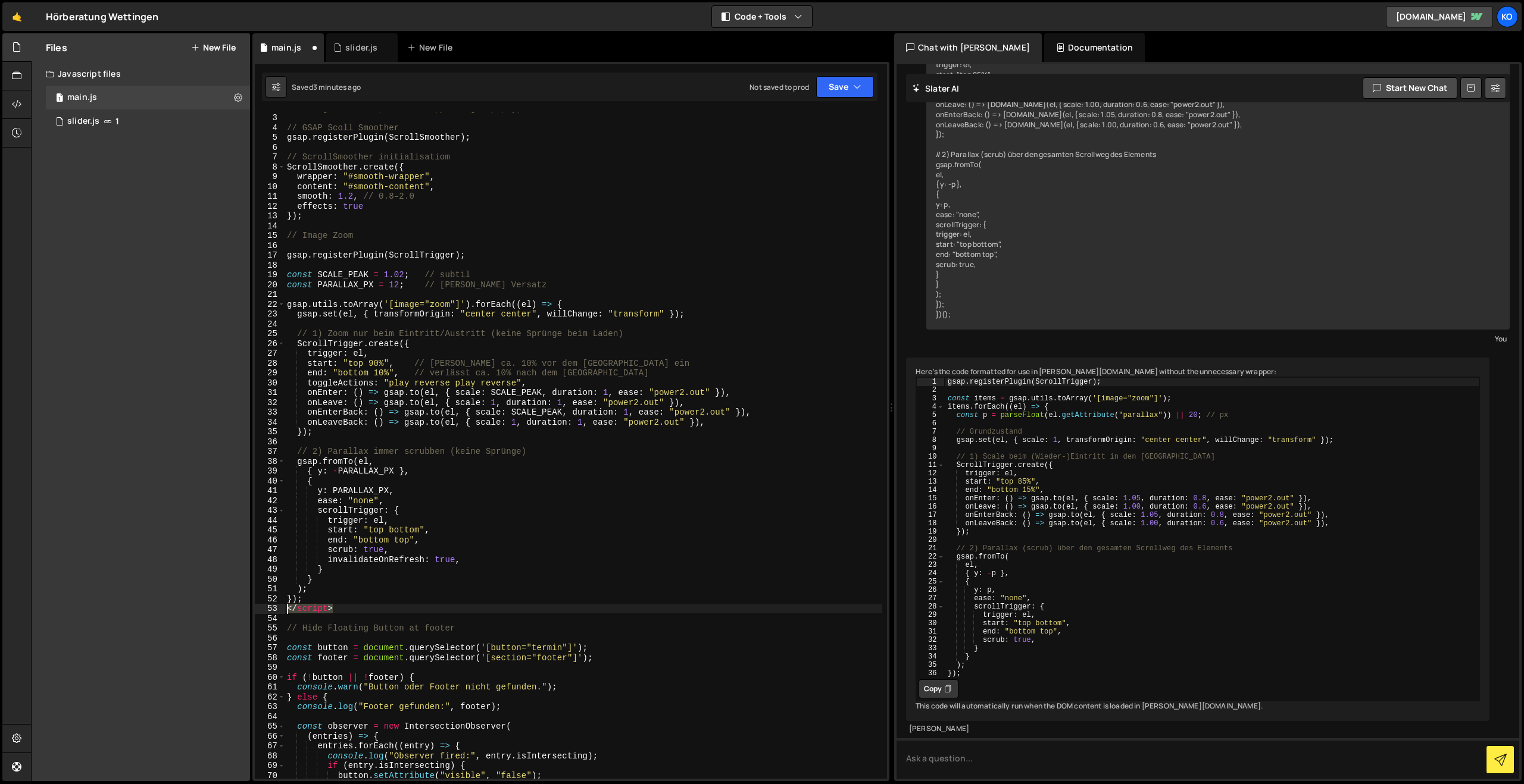
type textarea "</script>"
click at [851, 90] on button "Save" at bounding box center [844, 87] width 57 height 22
click at [793, 116] on div "Save to Staging S" at bounding box center [805, 116] width 124 height 12
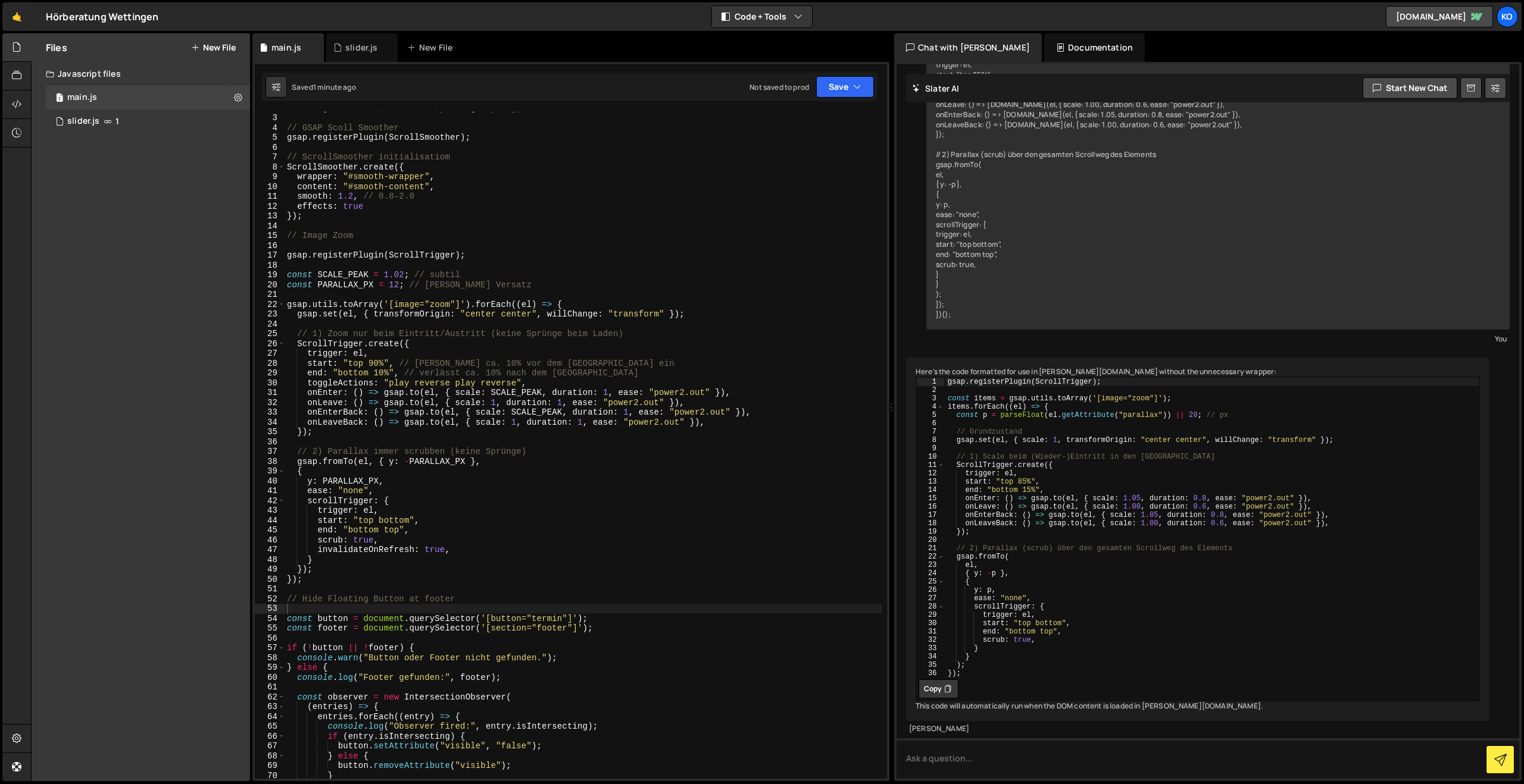
type textarea "start: "top bottom","
click at [435, 516] on div ""background:blue;color:#fff;padding: 8px;" ) ; // GSAP Scoll Smoother gsap . re…" at bounding box center [583, 446] width 598 height 687
click at [328, 585] on div ""background:blue;color:#fff;padding: 8px;" ) ; // GSAP Scoll Smoother gsap . re…" at bounding box center [583, 446] width 598 height 687
click at [330, 581] on div ""background:blue;color:#fff;padding: 8px;" ) ; // GSAP Scoll Smoother gsap . re…" at bounding box center [583, 446] width 598 height 687
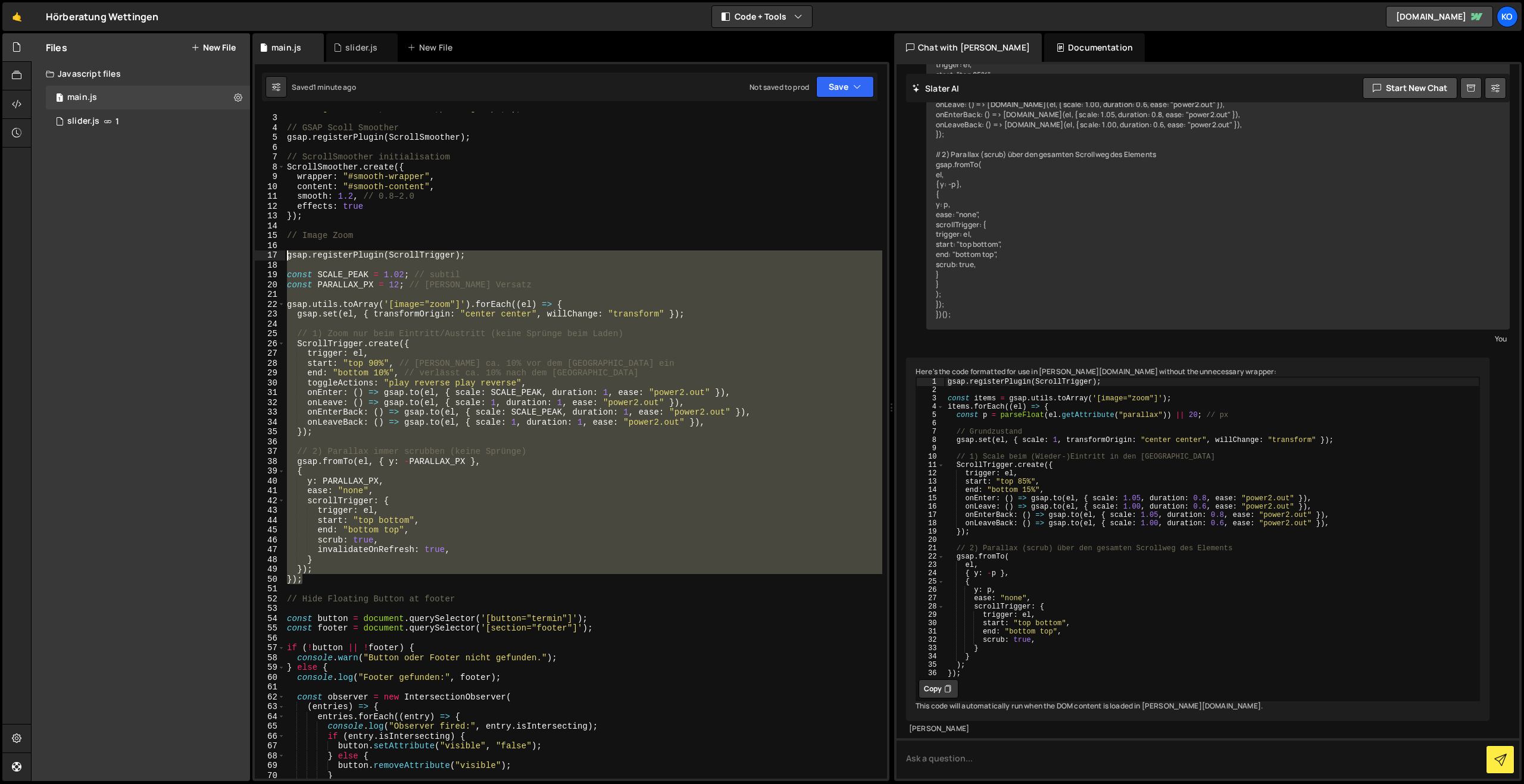
drag, startPoint x: 332, startPoint y: 581, endPoint x: 264, endPoint y: 259, distance: 329.1
click at [264, 259] on div "}); 2 3 4 5 6 7 8 9 10 11 12 13 14 15 16 17 18 19 20 21 22 23 24 25 26 27 28 29…" at bounding box center [571, 445] width 632 height 667
paste textarea "</script>"
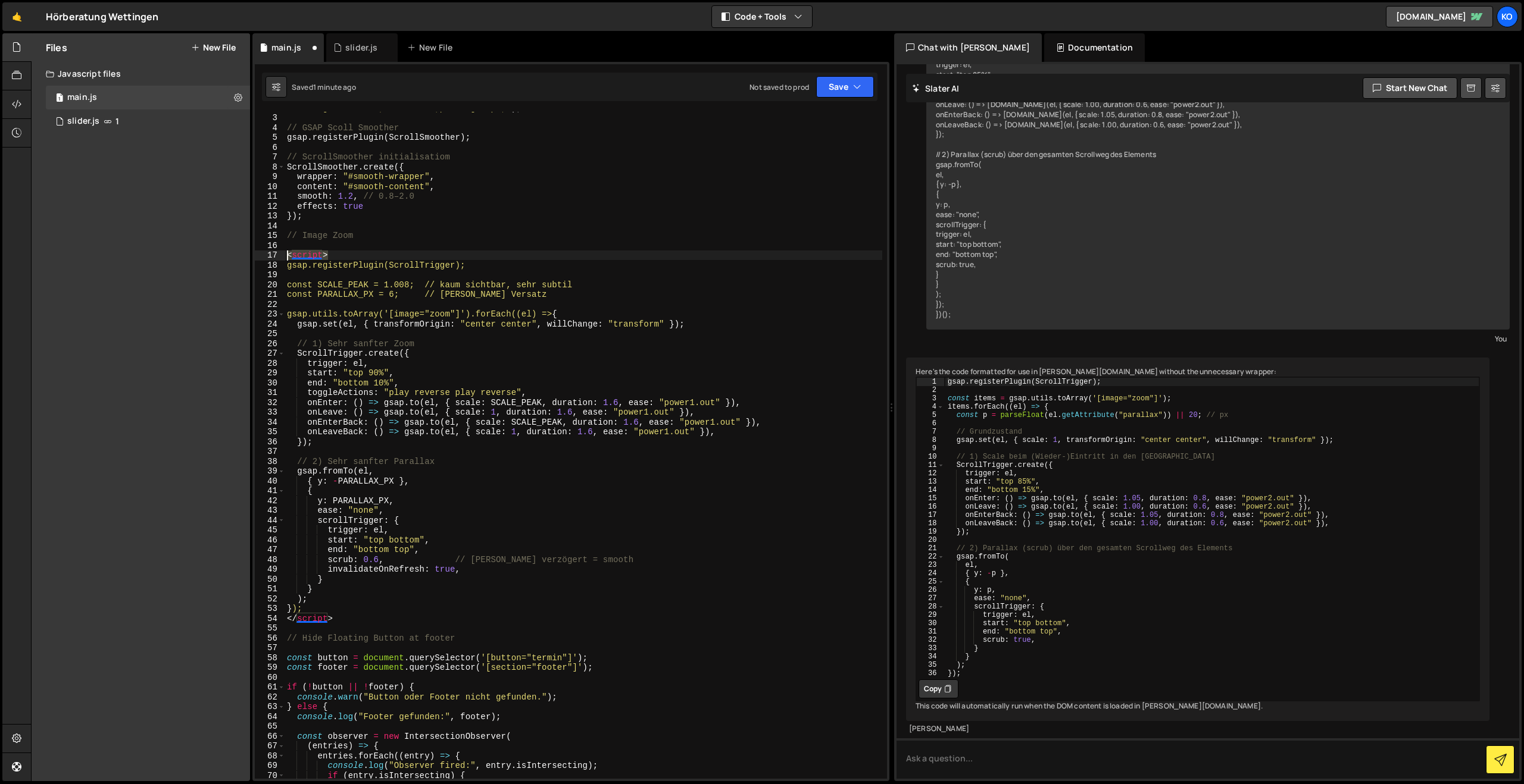
drag, startPoint x: 334, startPoint y: 253, endPoint x: 282, endPoint y: 253, distance: 52.0
click at [282, 253] on div "</script> 2 3 4 5 6 7 8 9 10 11 12 13 14 15 16 17 18 19 20 21 22 23 24 25 26 27…" at bounding box center [571, 445] width 632 height 667
type textarea "<script>"
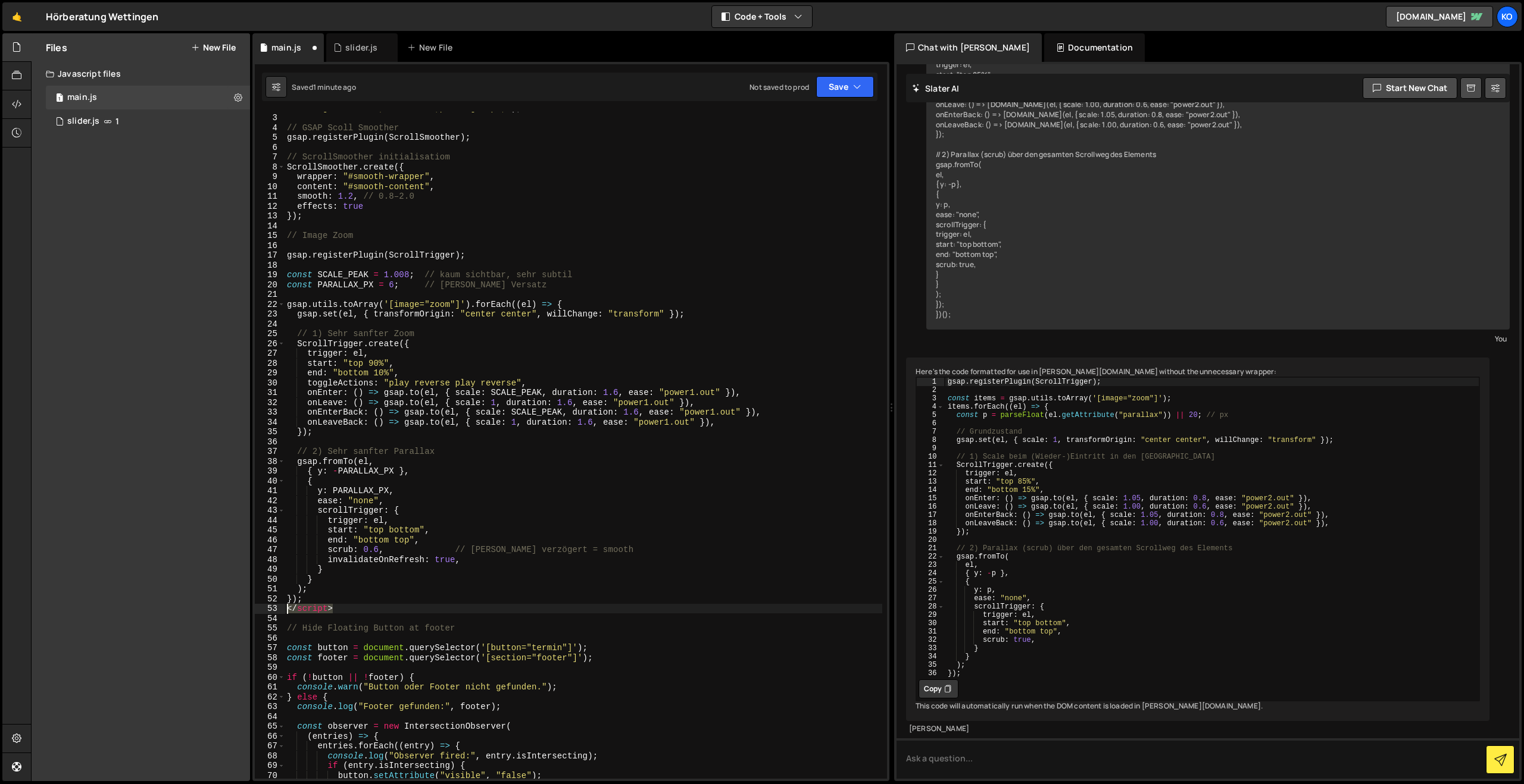
drag, startPoint x: 348, startPoint y: 607, endPoint x: 276, endPoint y: 608, distance: 72.0
click at [276, 608] on div "2 3 4 5 6 7 8 9 10 11 12 13 14 15 16 17 18 19 20 21 22 23 24 25 26 27 28 29 30 …" at bounding box center [571, 445] width 632 height 667
type textarea "</script>"
click at [828, 78] on button "Save" at bounding box center [844, 87] width 57 height 22
click at [808, 115] on div "Save to Staging S" at bounding box center [805, 116] width 124 height 12
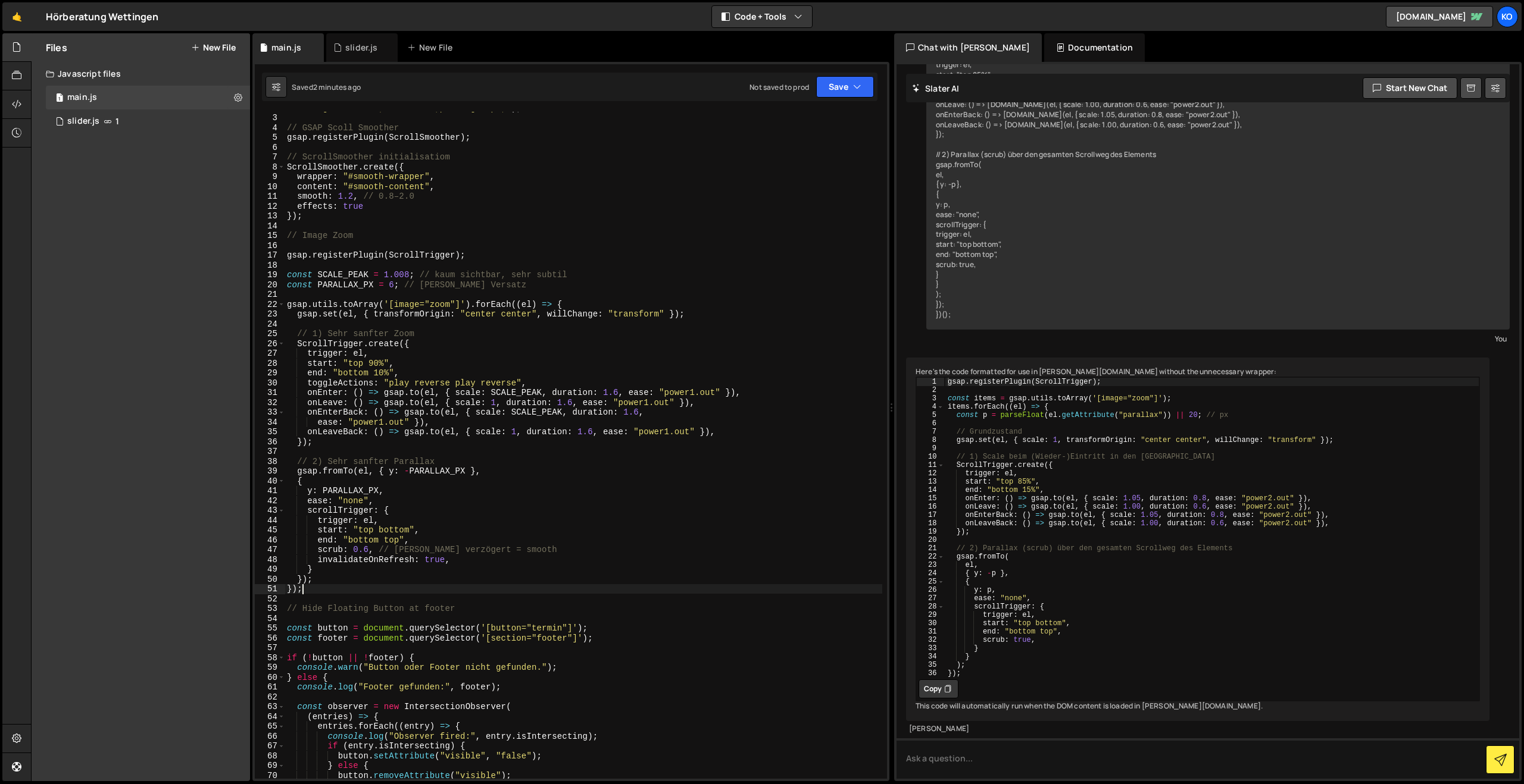
click at [334, 585] on div ""background:blue;color:#fff;padding: 8px;" ) ; // GSAP Scoll Smoother gsap . re…" at bounding box center [583, 446] width 598 height 687
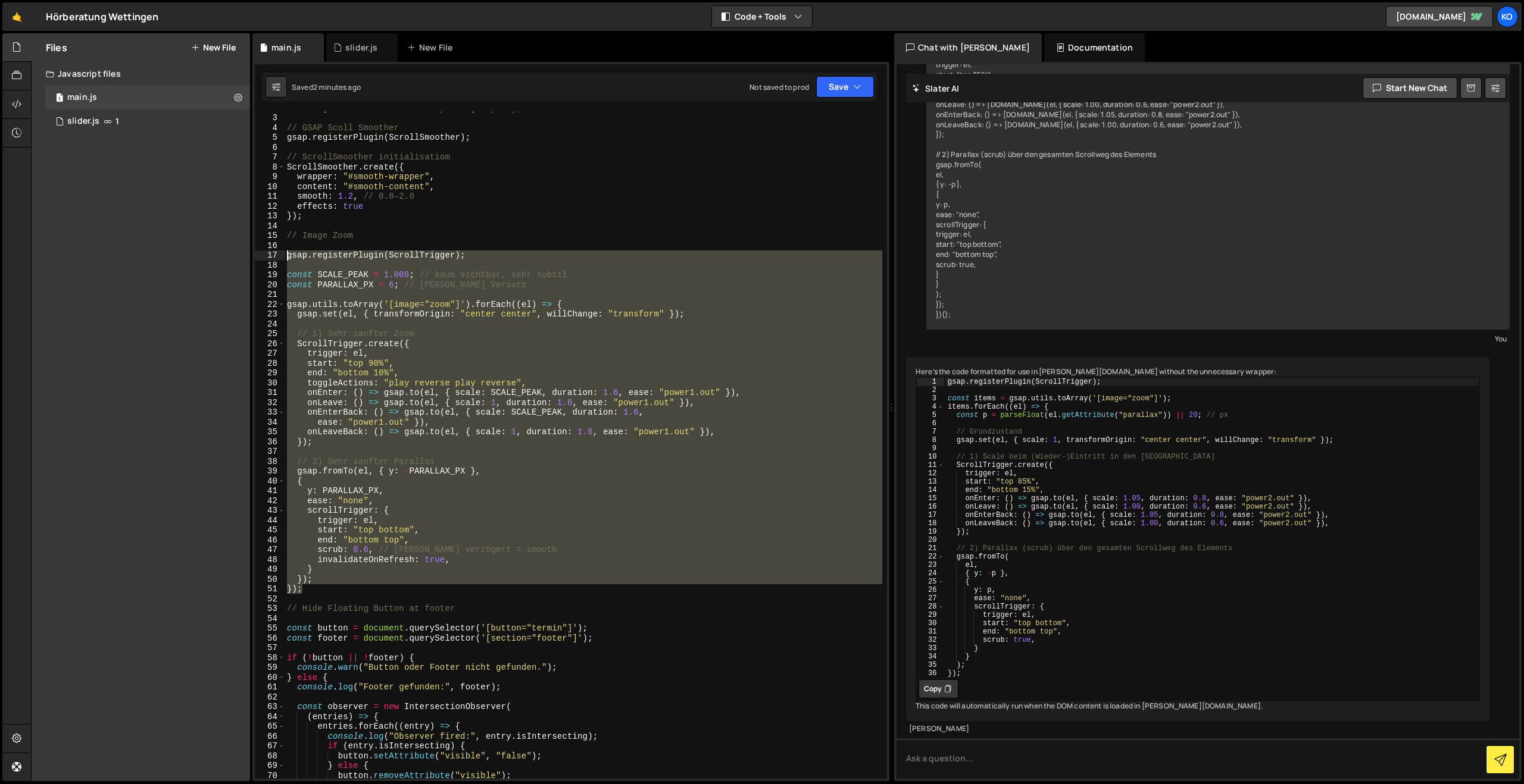
drag, startPoint x: 326, startPoint y: 592, endPoint x: 279, endPoint y: 258, distance: 337.3
click at [279, 258] on div "}); 2 3 4 5 6 7 8 9 10 11 12 13 14 15 16 17 18 19 20 21 22 23 24 25 26 27 28 29…" at bounding box center [571, 445] width 632 height 667
paste textarea "});"
type textarea "});"
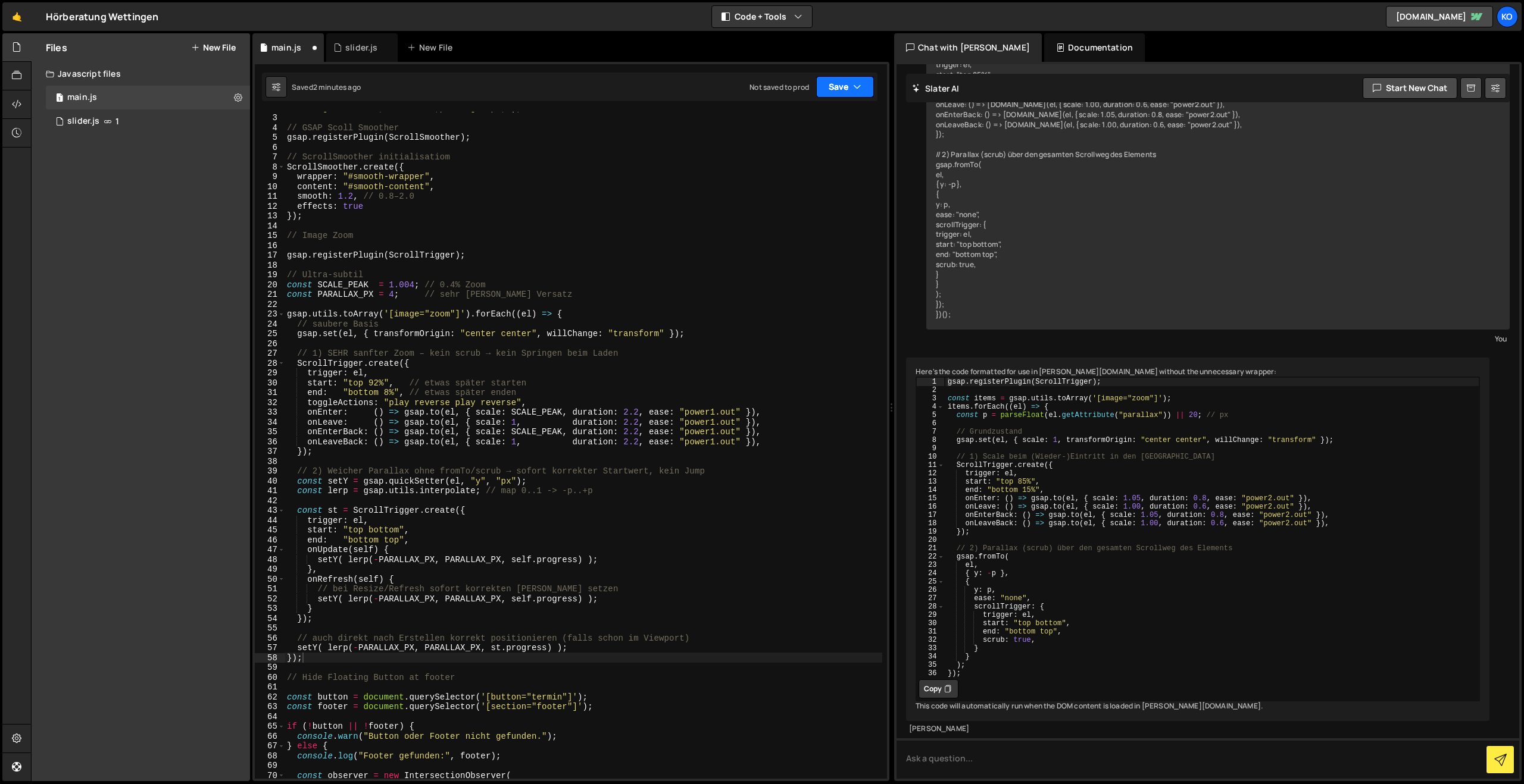
click at [844, 87] on button "Save" at bounding box center [844, 87] width 57 height 22
click at [783, 114] on div "Save to Staging S" at bounding box center [805, 116] width 124 height 12
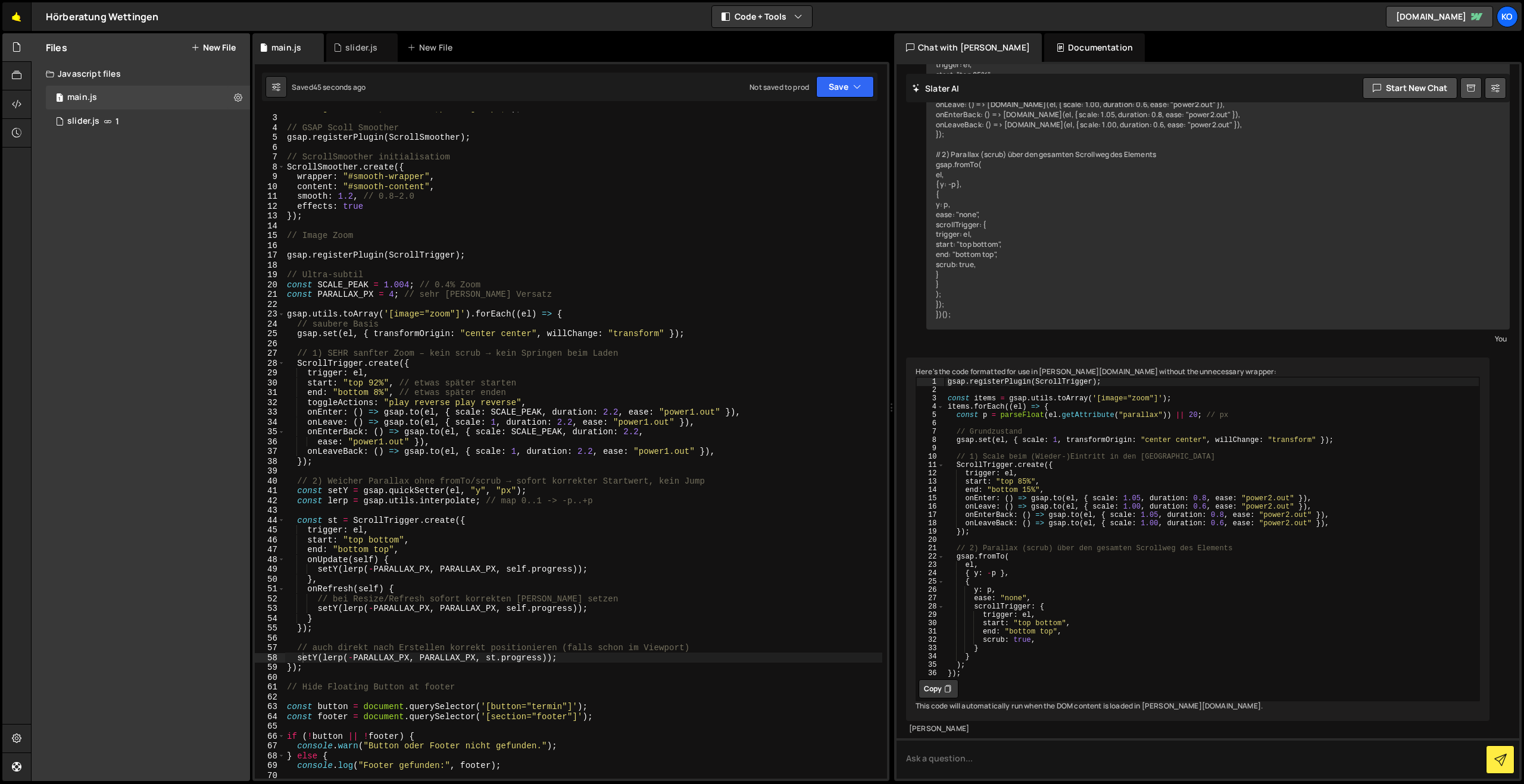
click at [15, 18] on link "🤙" at bounding box center [17, 16] width 29 height 28
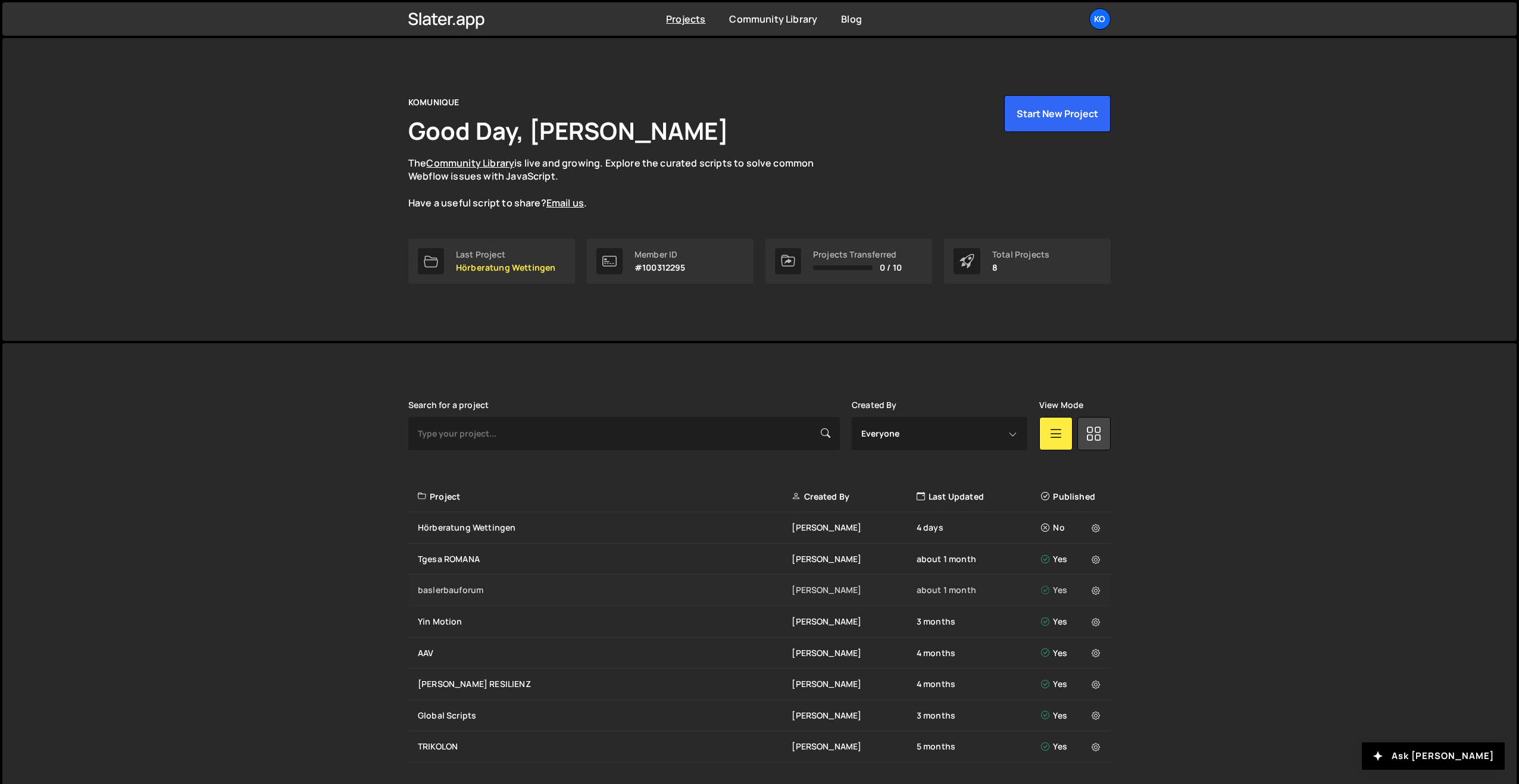
click at [450, 594] on div "baslerbauforum" at bounding box center [605, 590] width 373 height 12
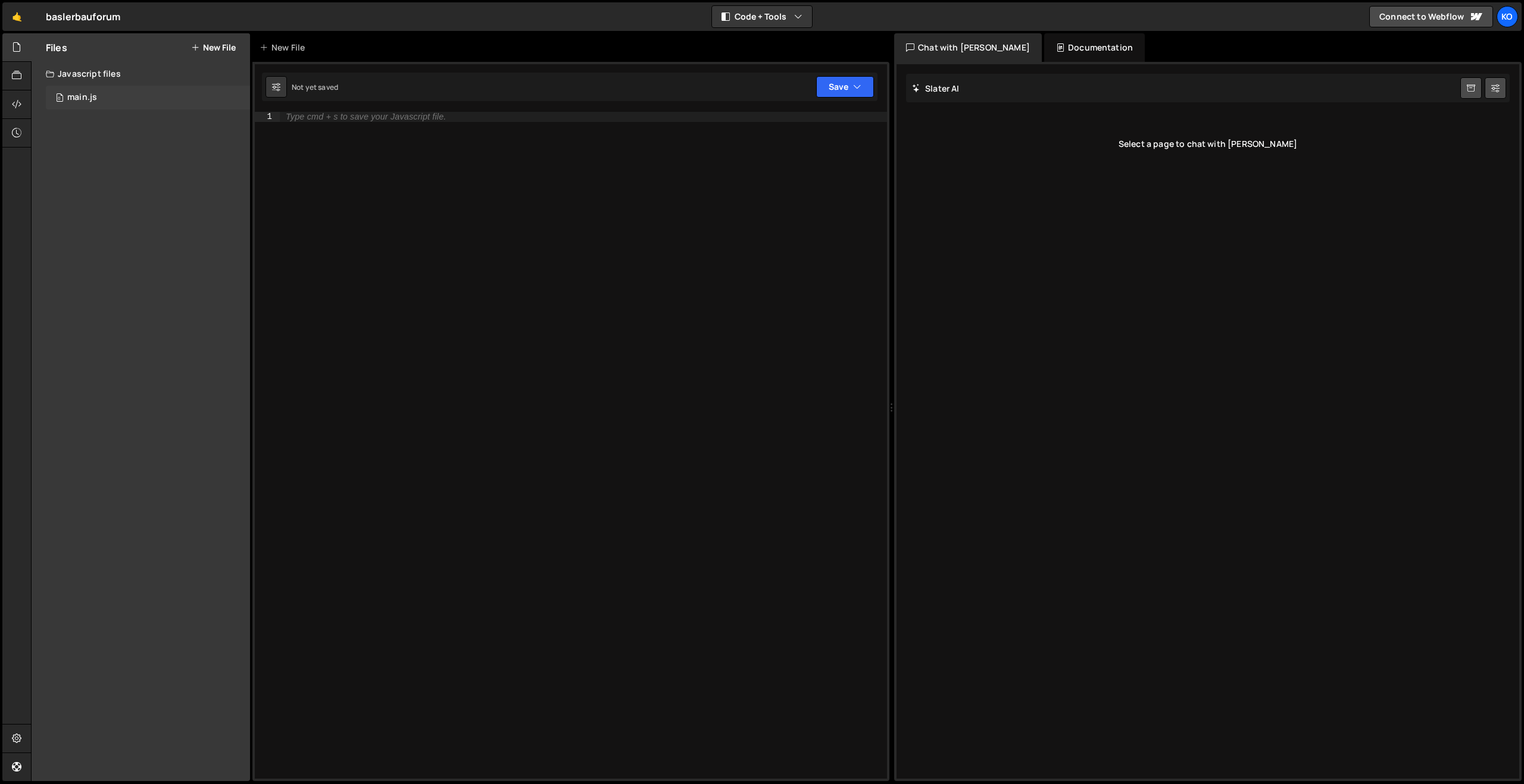
click at [76, 100] on div "main.js" at bounding box center [82, 97] width 30 height 11
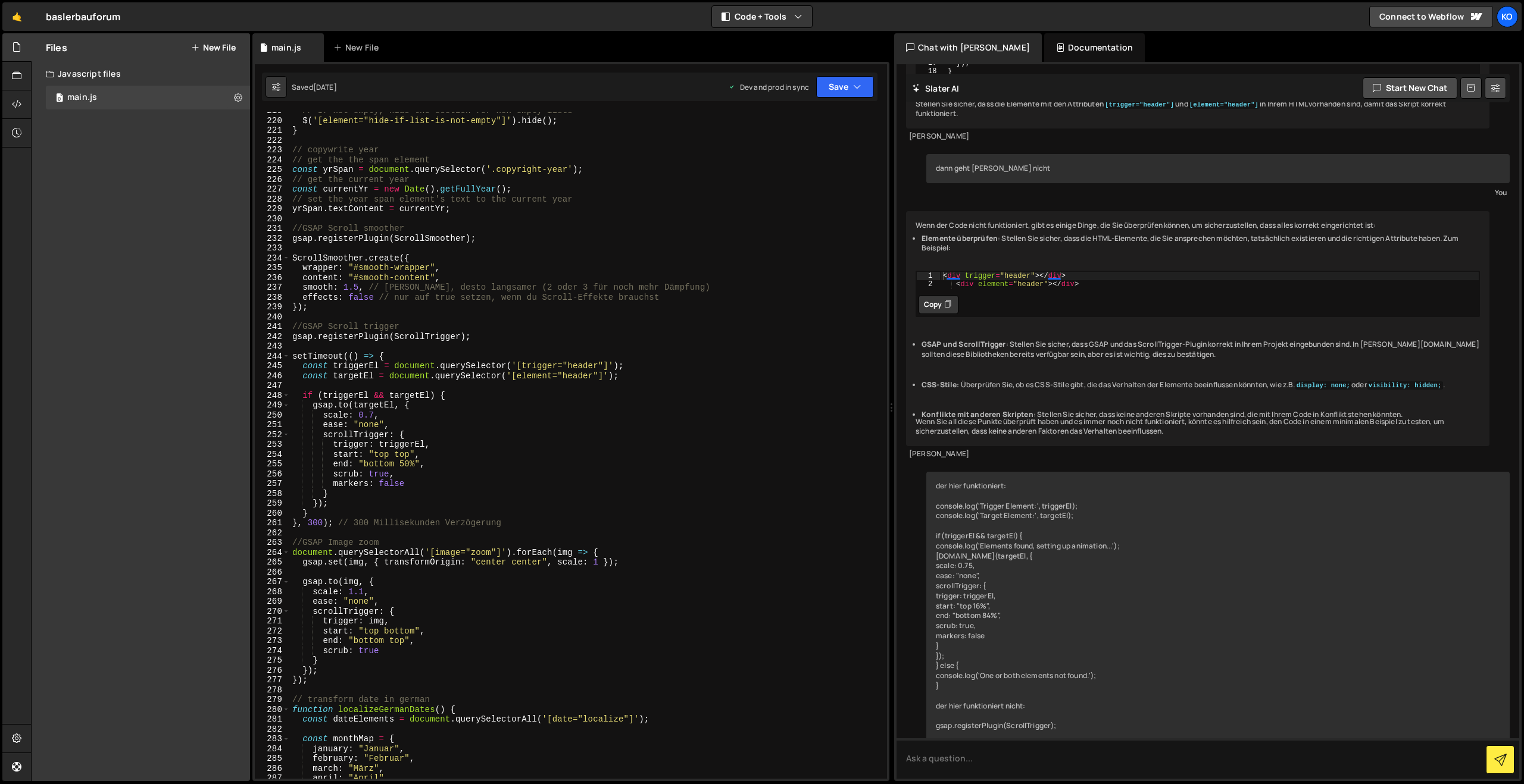
scroll to position [2225, 0]
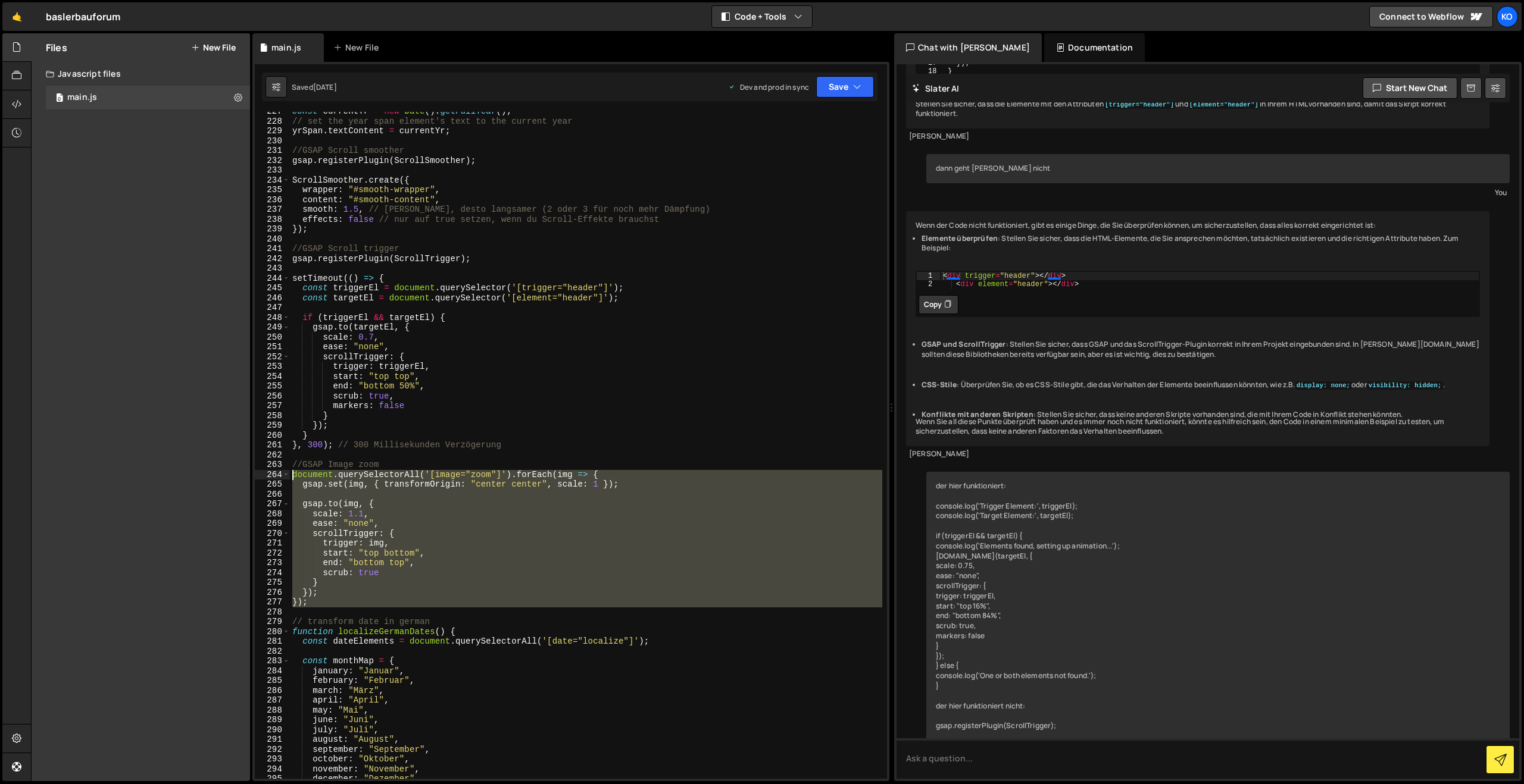
drag, startPoint x: 320, startPoint y: 608, endPoint x: 269, endPoint y: 474, distance: 143.4
click at [269, 474] on div "227 228 229 230 231 232 233 234 235 236 237 238 239 240 241 242 243 244 245 246…" at bounding box center [571, 445] width 632 height 667
type textarea "document.querySelectorAll('[image="zoom"]').forEach(img => { gsap.set(img, { tr…"
click at [22, 20] on link "🤙" at bounding box center [17, 16] width 29 height 28
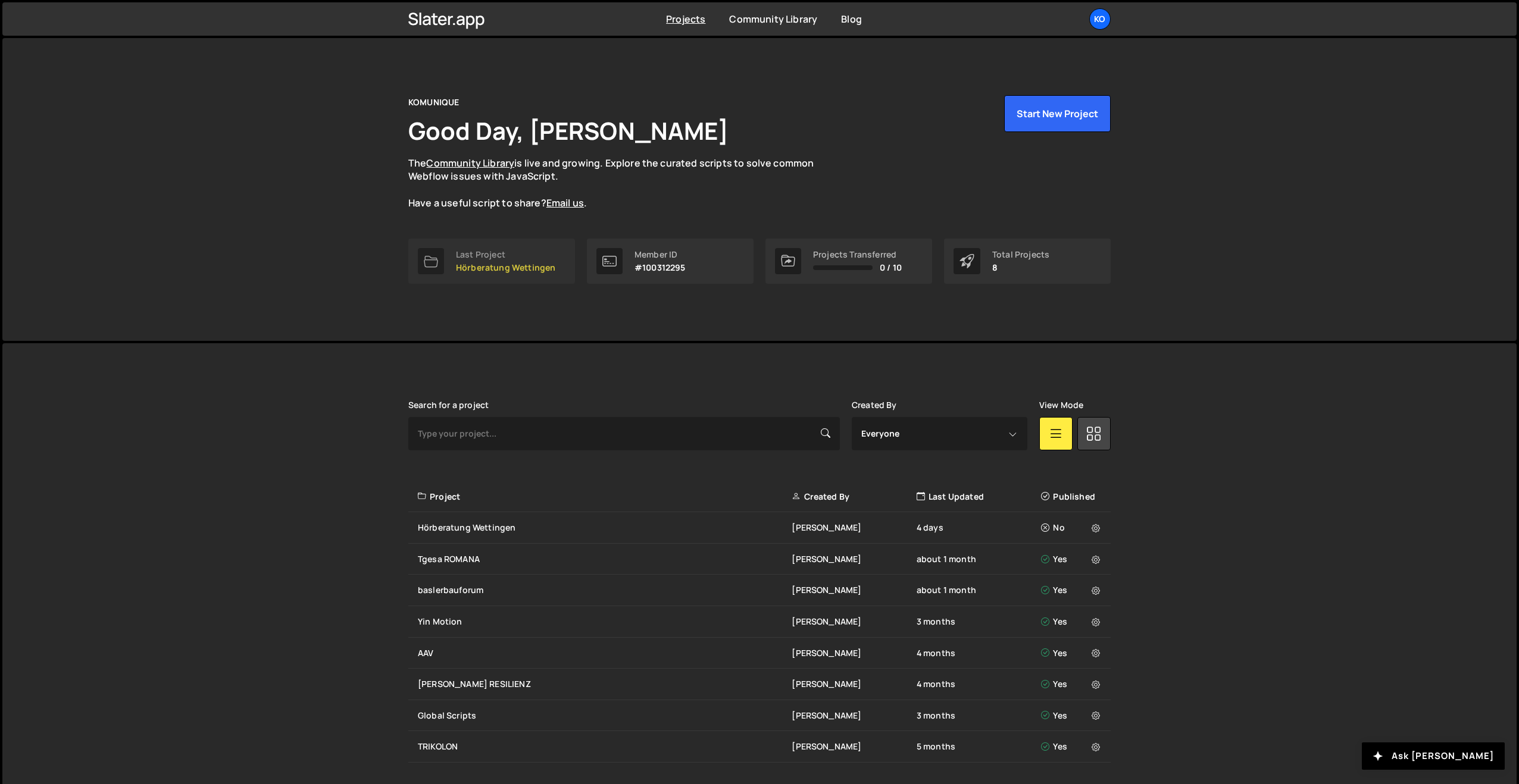
click at [464, 265] on p "Hörberatung Wettingen" at bounding box center [505, 268] width 99 height 9
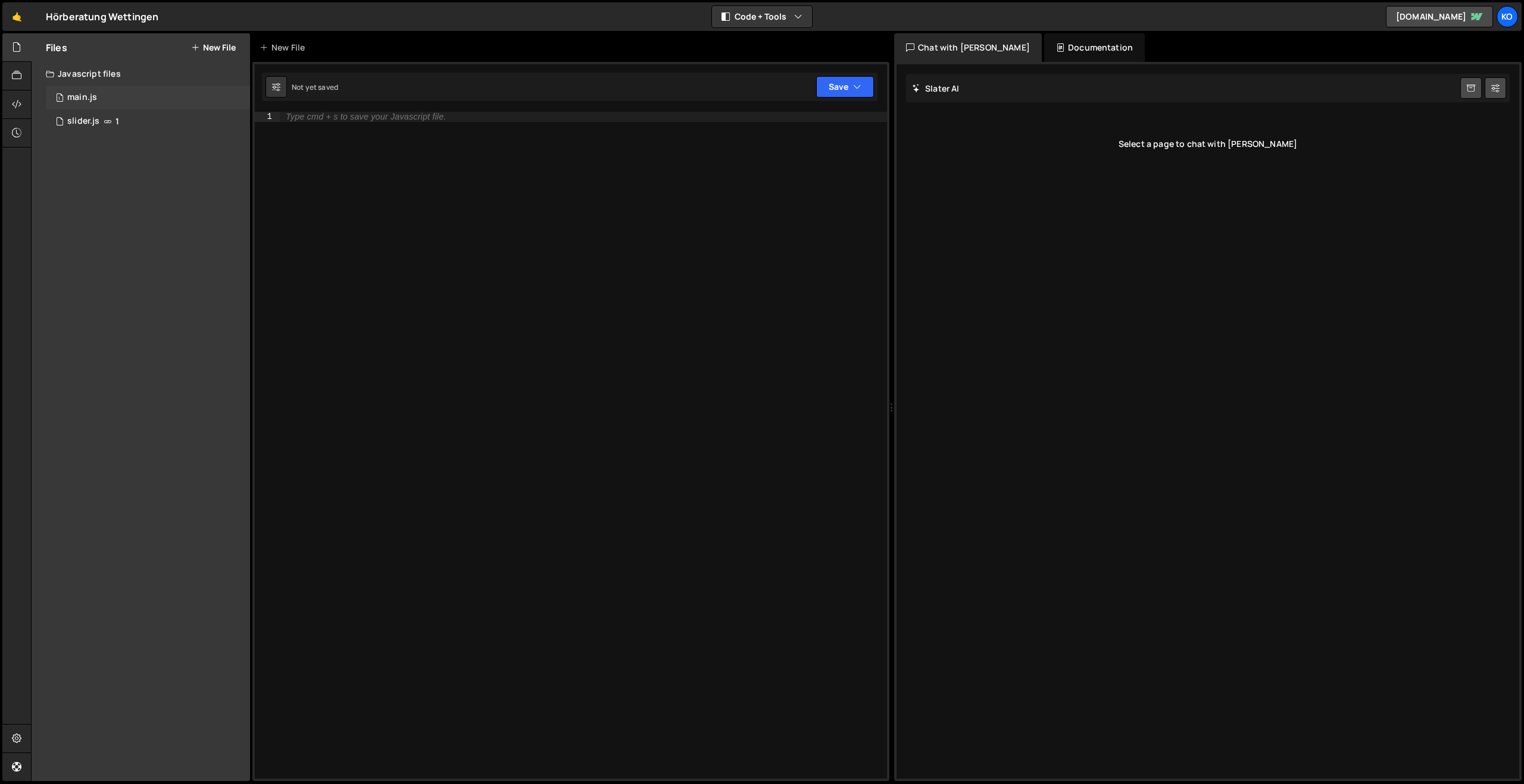
click at [66, 88] on div "1 main.js 0" at bounding box center [148, 97] width 204 height 24
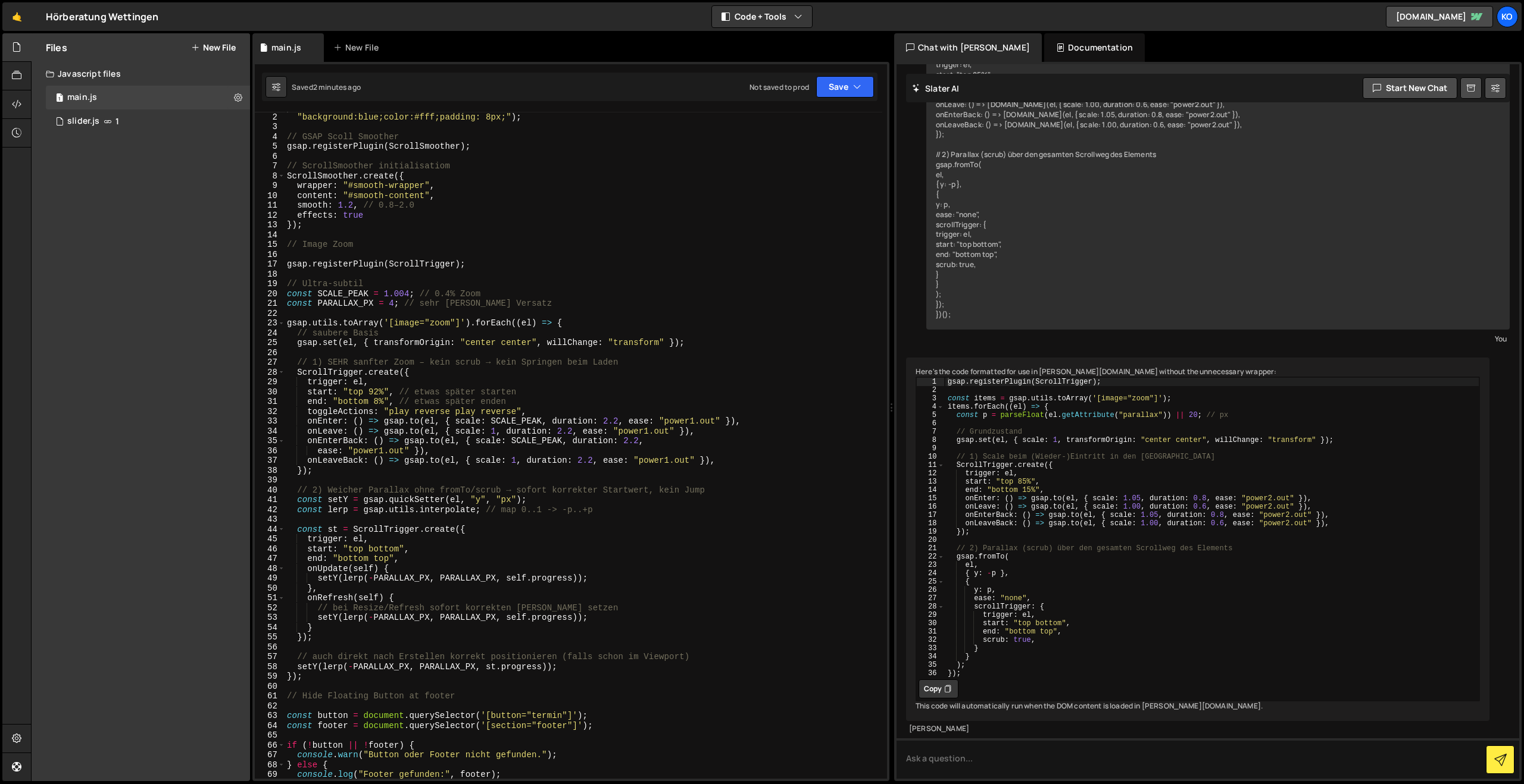
scroll to position [18, 0]
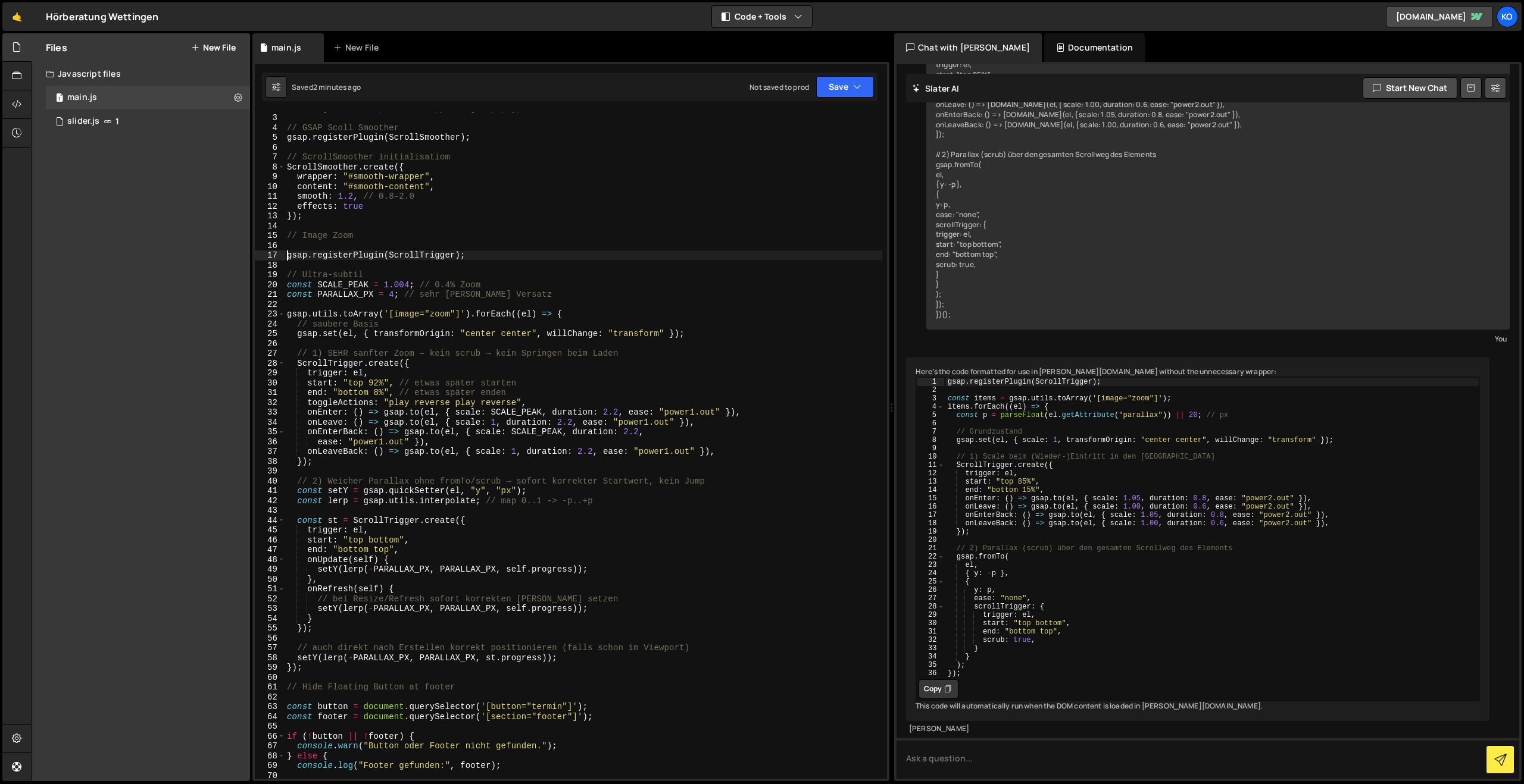
click at [286, 252] on div ""background:blue;color:#fff;padding: 8px;" ) ; // GSAP Scoll Smoother gsap . re…" at bounding box center [583, 446] width 598 height 687
click at [284, 253] on div "17" at bounding box center [270, 255] width 30 height 10
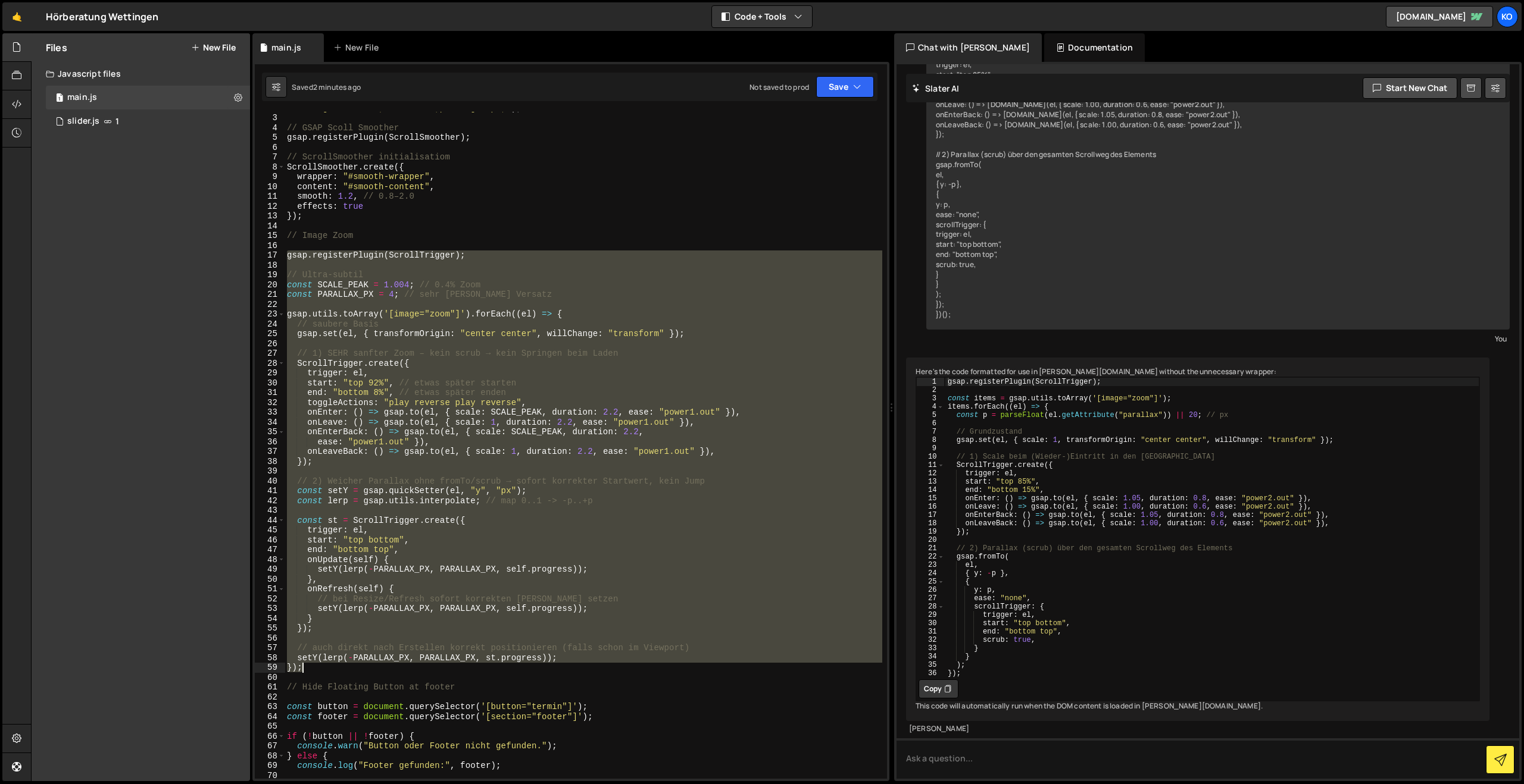
drag, startPoint x: 286, startPoint y: 254, endPoint x: 423, endPoint y: 667, distance: 435.1
click at [423, 667] on div ""background:blue;color:#fff;padding: 8px;" ) ; // GSAP Scoll Smoother gsap . re…" at bounding box center [583, 446] width 598 height 687
type textarea "setY(lerp(-PARALLAX_PX, PARALLAX_PX, st.progress)); });"
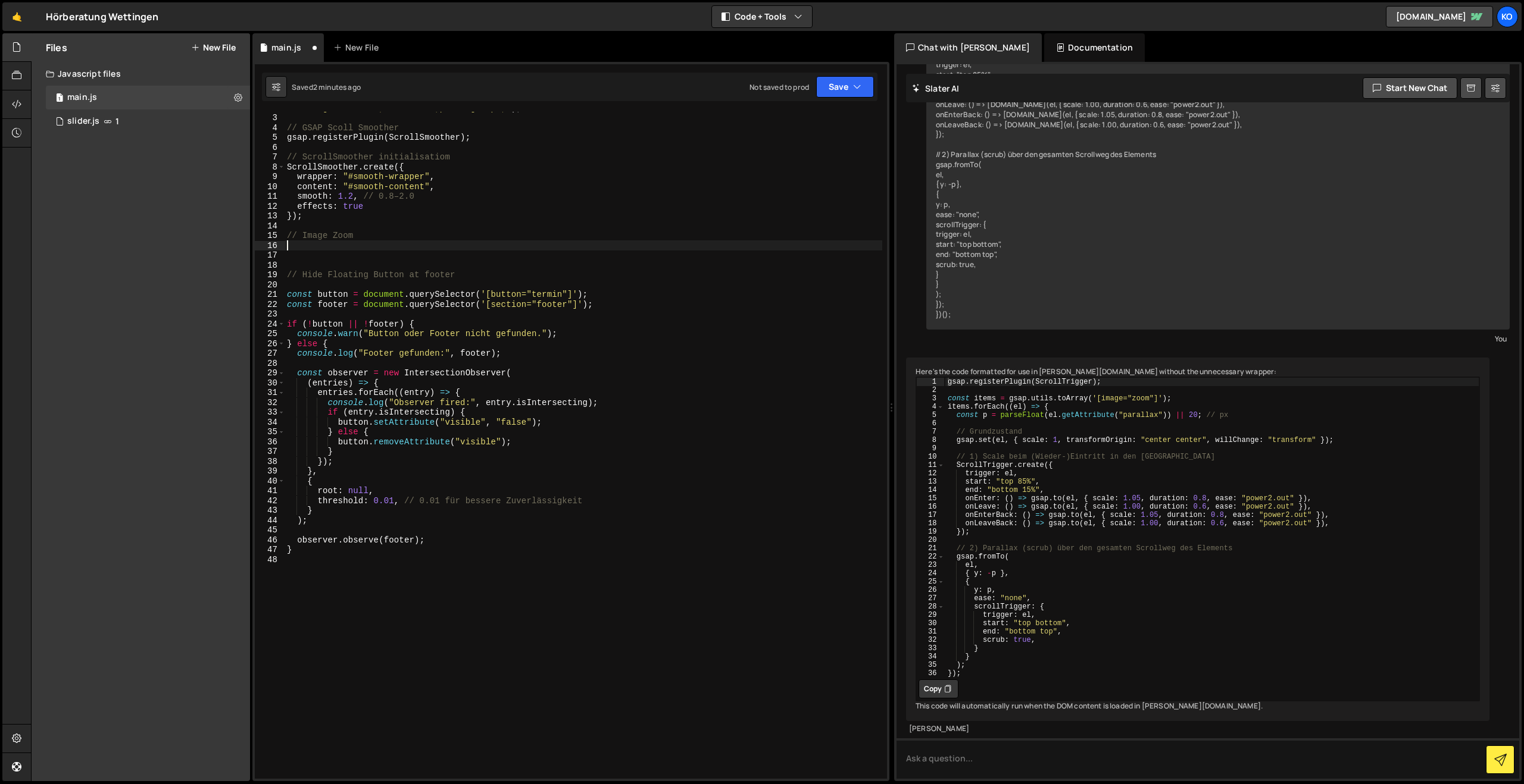
paste textarea "});"
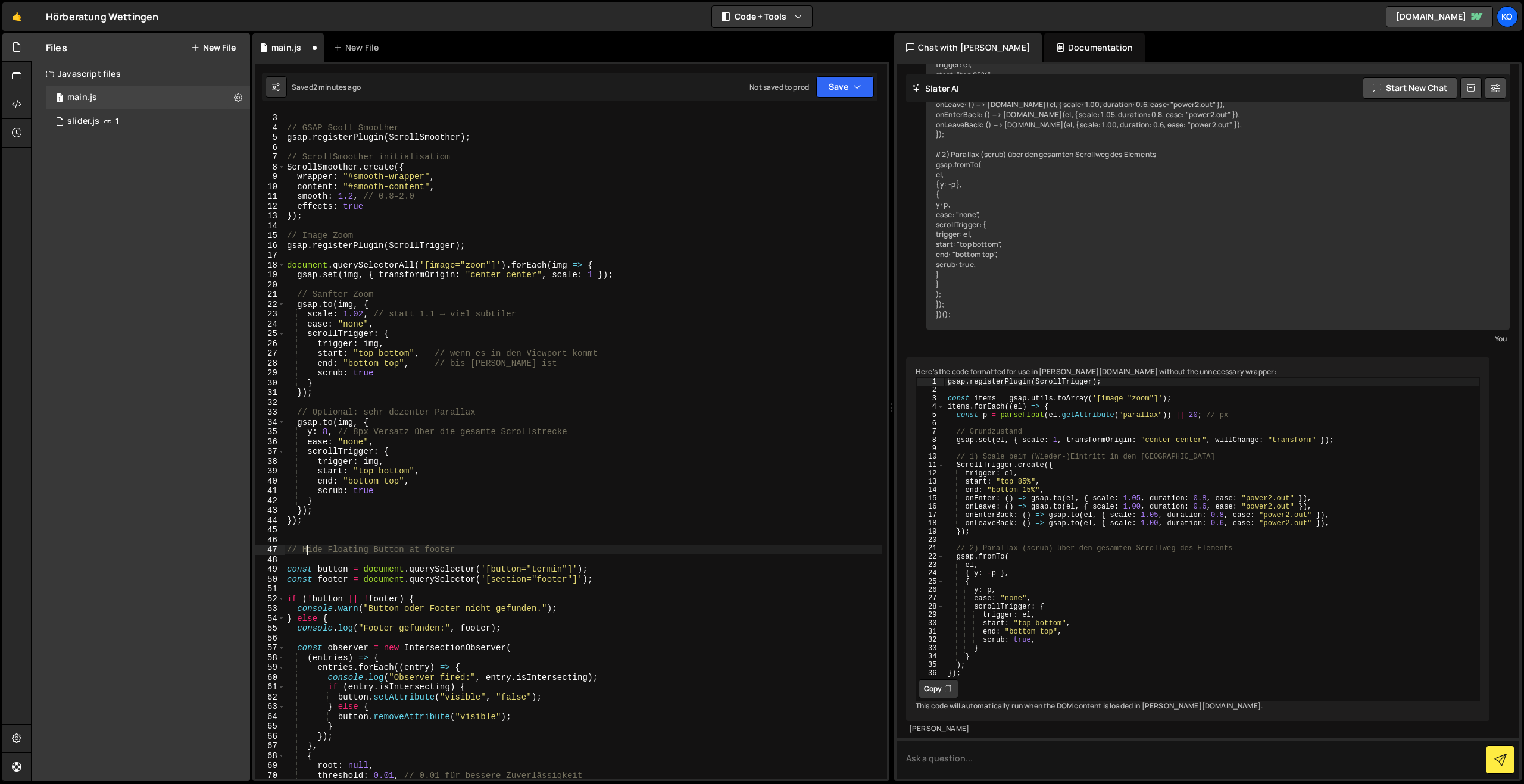
click at [308, 555] on div ""background:blue;color:#fff;padding: 8px;" ) ; // GSAP Scoll Smoother gsap . re…" at bounding box center [583, 446] width 598 height 687
type textarea "// Hide Floating Button at footer"
click at [325, 564] on div ""background:blue;color:#fff;padding: 8px;" ) ; // GSAP Scoll Smoother gsap . re…" at bounding box center [583, 446] width 598 height 687
type textarea "// Hide Floating Button at footer"
click at [328, 526] on div ""background:blue;color:#fff;padding: 8px;" ) ; // GSAP Scoll Smoother gsap . re…" at bounding box center [583, 446] width 598 height 687
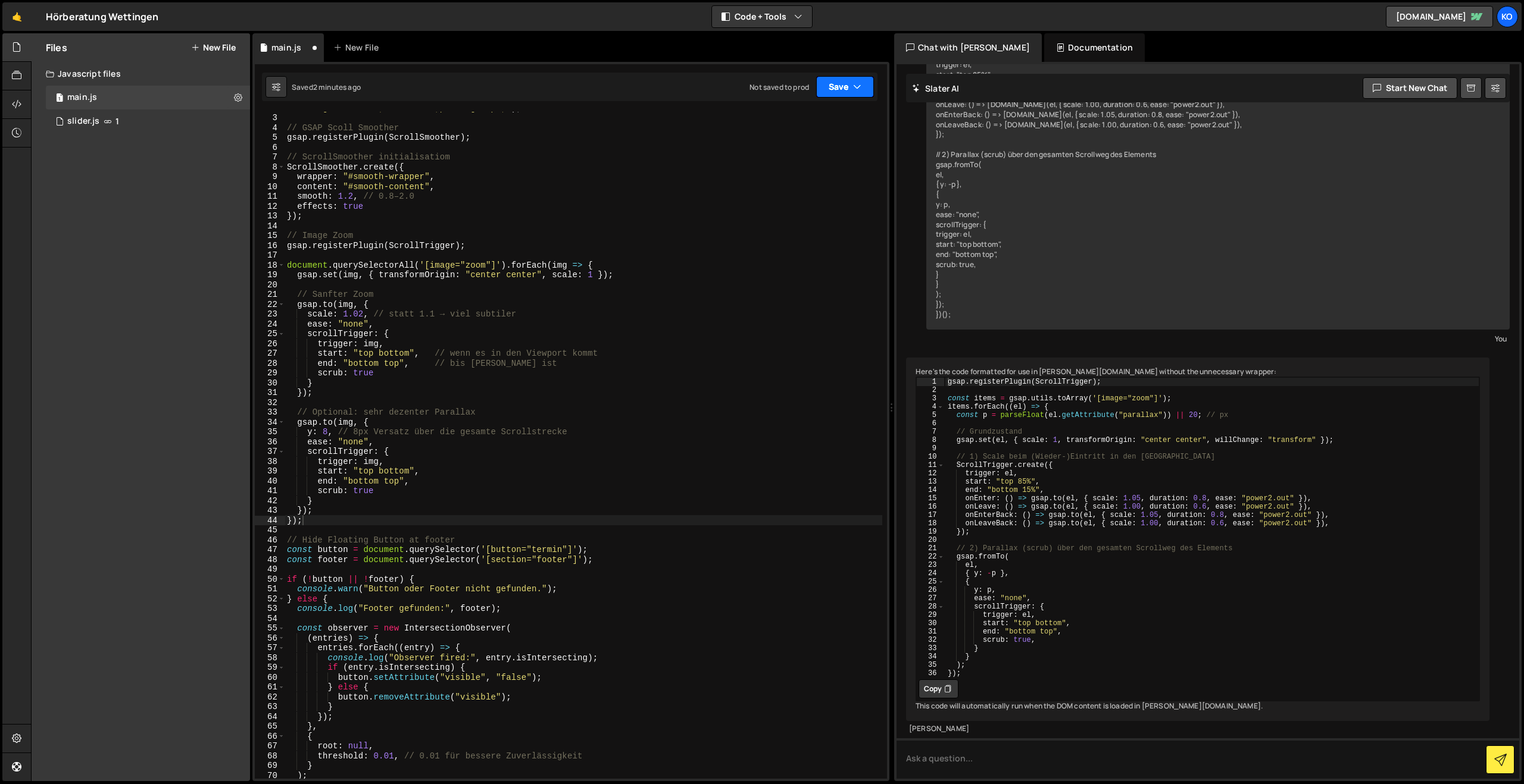
click at [841, 89] on button "Save" at bounding box center [844, 87] width 57 height 22
click at [811, 115] on div "Save to Staging S" at bounding box center [805, 116] width 124 height 12
click at [827, 92] on button "Save" at bounding box center [844, 87] width 57 height 22
click at [828, 92] on button "Save" at bounding box center [844, 87] width 57 height 22
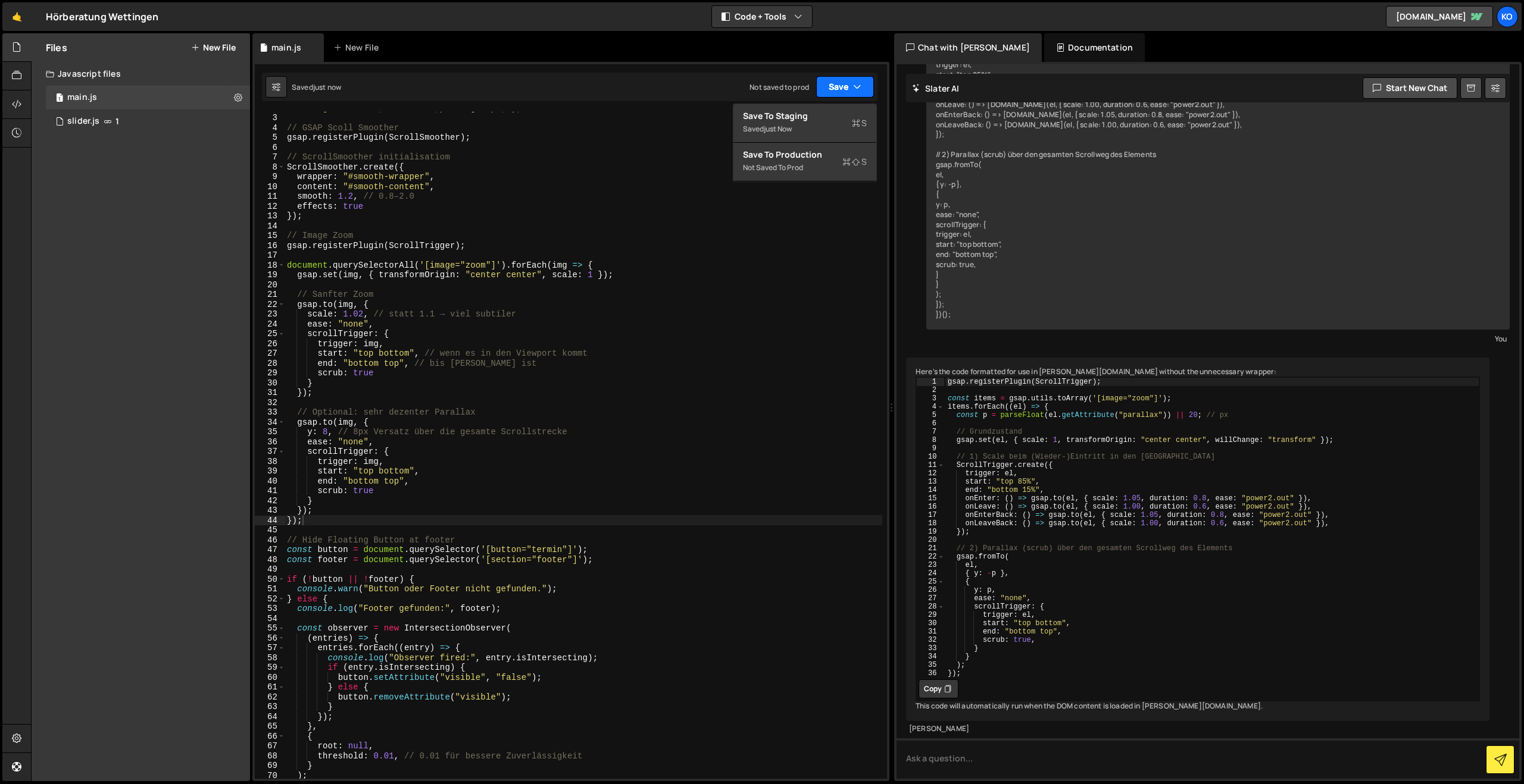
click at [828, 92] on button "Save" at bounding box center [844, 87] width 57 height 22
drag, startPoint x: 823, startPoint y: 88, endPoint x: 816, endPoint y: 96, distance: 10.6
click at [823, 88] on button "Save" at bounding box center [844, 87] width 57 height 22
click at [777, 125] on div "just now" at bounding box center [777, 128] width 28 height 10
type textarea "}"
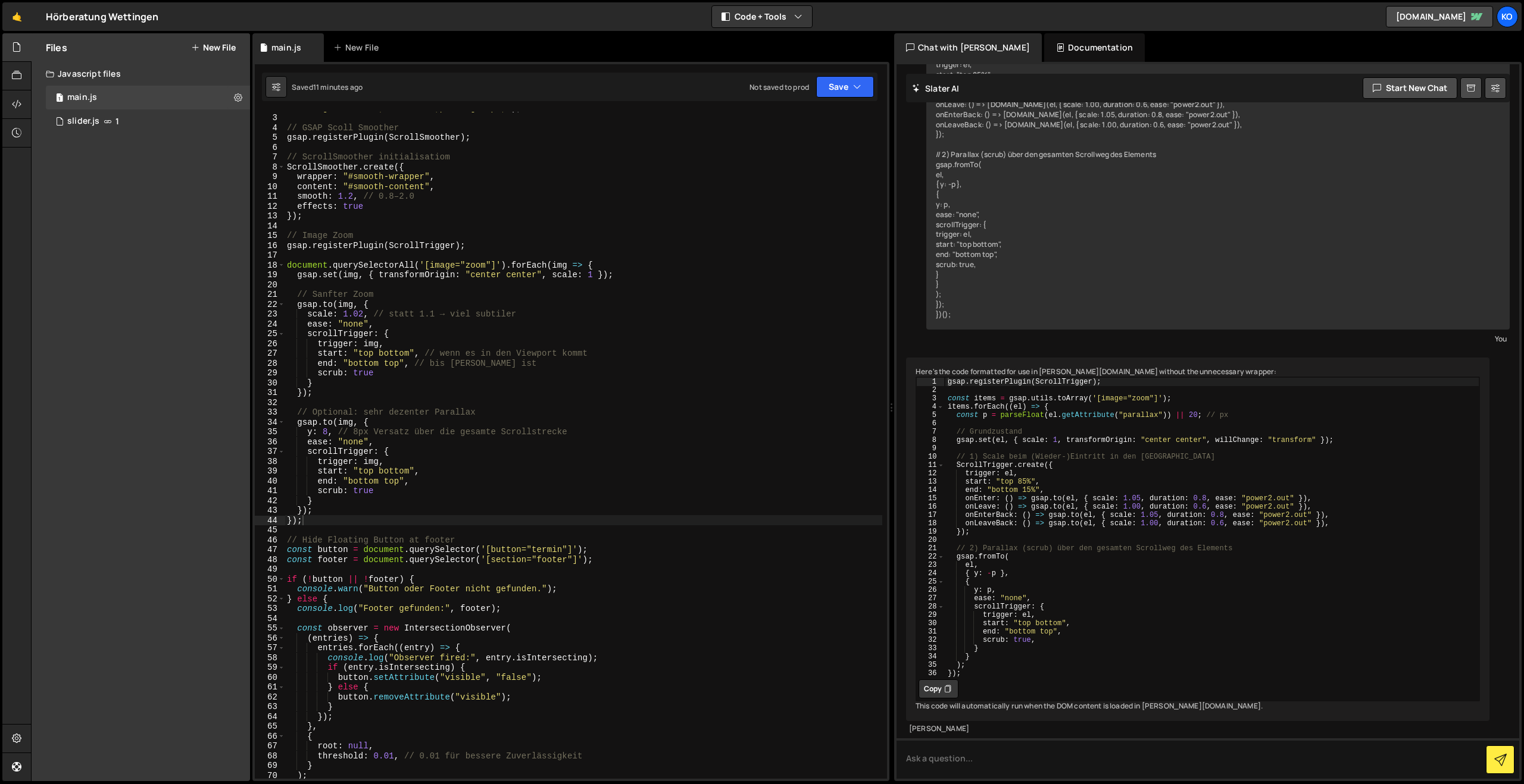
click at [368, 505] on div ""background:blue;color:#fff;padding: 8px;" ) ; // GSAP Scoll Smoother gsap . re…" at bounding box center [583, 446] width 598 height 687
click at [317, 526] on div ""background:blue;color:#fff;padding: 8px;" ) ; // GSAP Scoll Smoother gsap . re…" at bounding box center [583, 446] width 598 height 687
click at [319, 524] on div ""background:blue;color:#fff;padding: 8px;" ) ; // GSAP Scoll Smoother gsap . re…" at bounding box center [583, 446] width 598 height 687
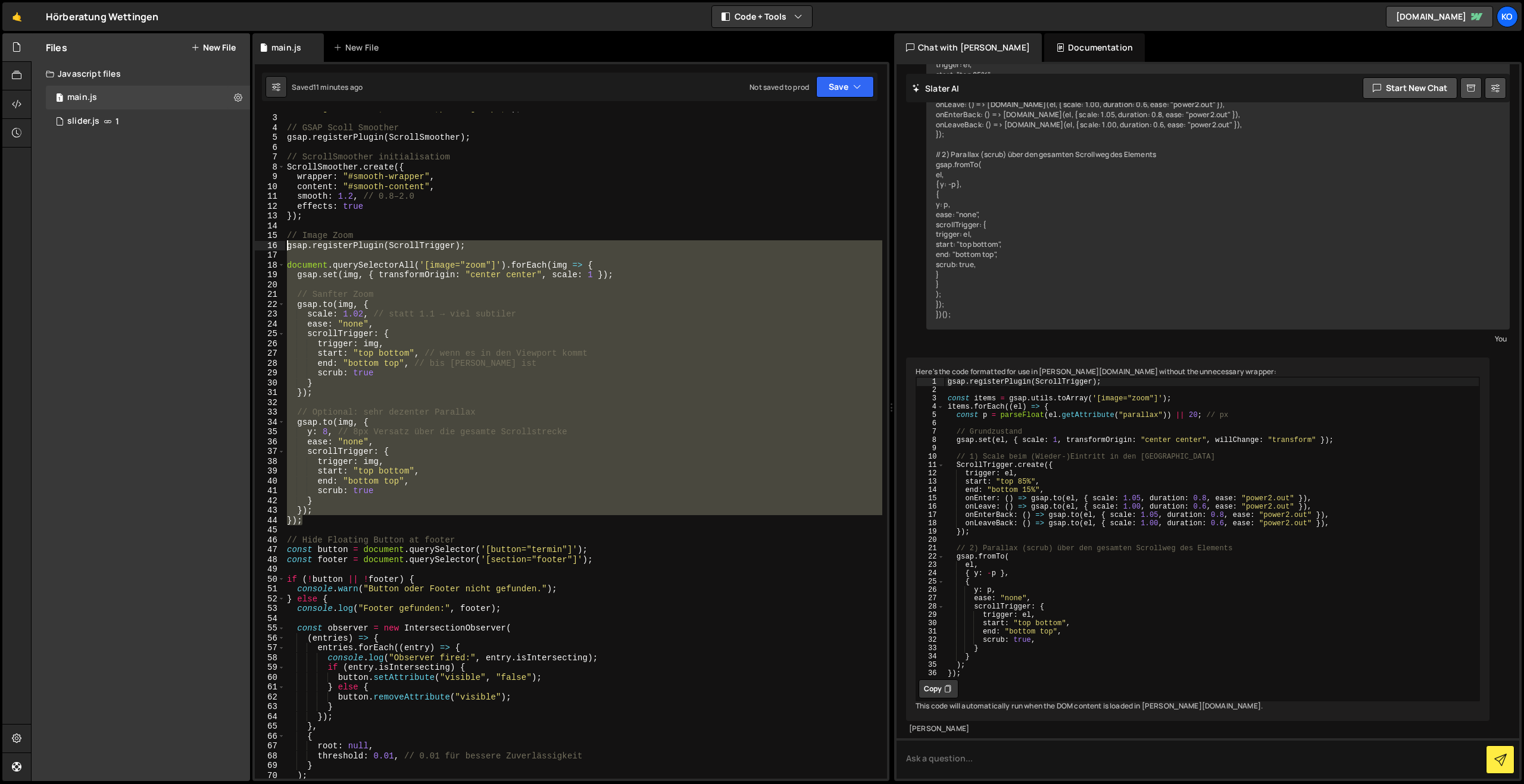
drag, startPoint x: 318, startPoint y: 524, endPoint x: 255, endPoint y: 248, distance: 283.1
click at [255, 248] on div "}); 2 3 4 5 6 7 8 9 10 11 12 13 14 15 16 17 18 19 20 21 22 23 24 25 26 27 28 29…" at bounding box center [571, 445] width 632 height 667
paste textarea "});"
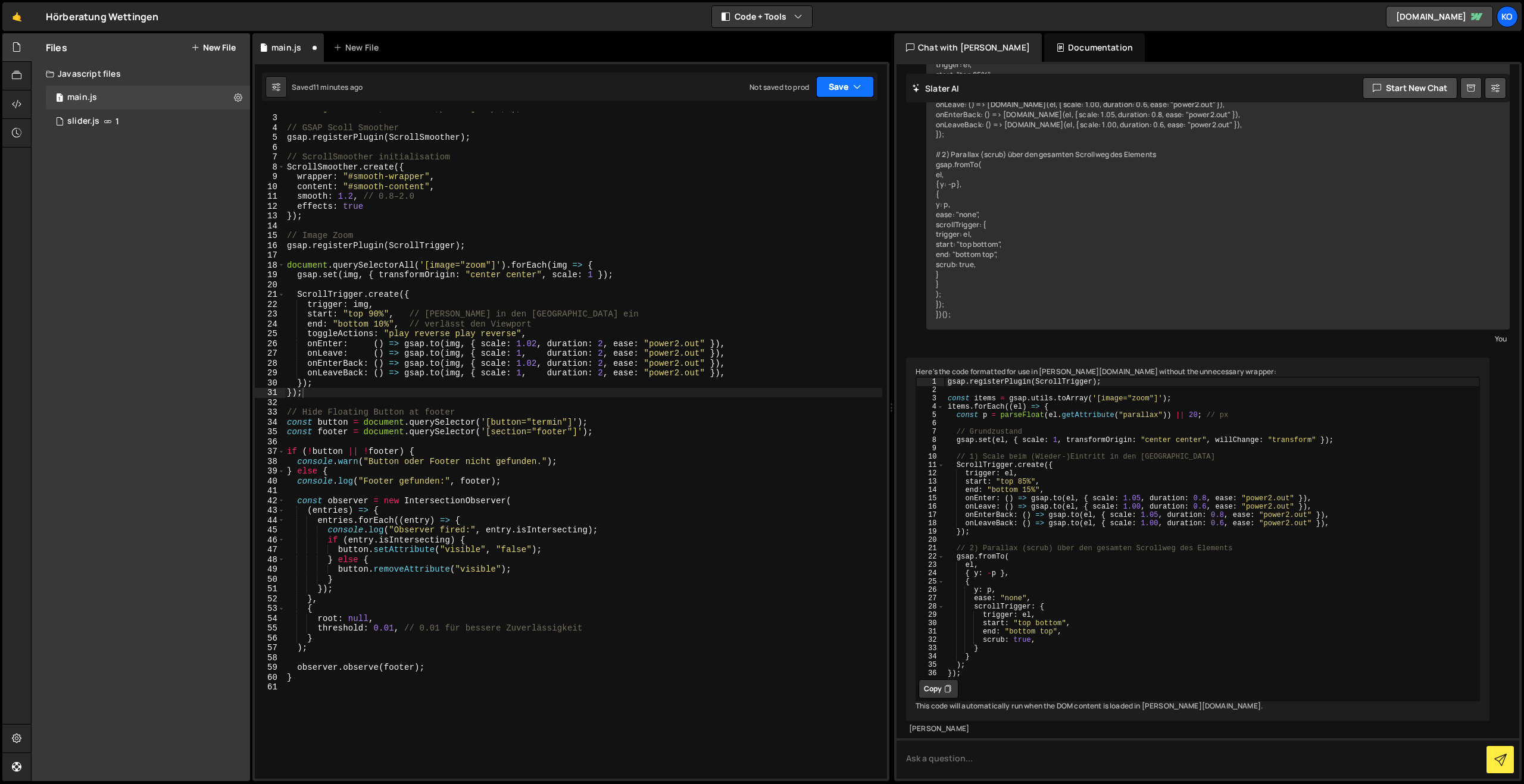
click at [853, 83] on icon "button" at bounding box center [856, 87] width 8 height 12
click at [794, 126] on div "11 minutes ago" at bounding box center [787, 128] width 48 height 10
click at [602, 363] on div ""background:blue;color:#fff;padding: 8px;" ) ; // GSAP Scoll Smoother gsap . re…" at bounding box center [583, 446] width 598 height 687
click at [584, 344] on div ""background:blue;color:#fff;padding: 8px;" ) ; // GSAP Scoll Smoother gsap . re…" at bounding box center [583, 446] width 598 height 687
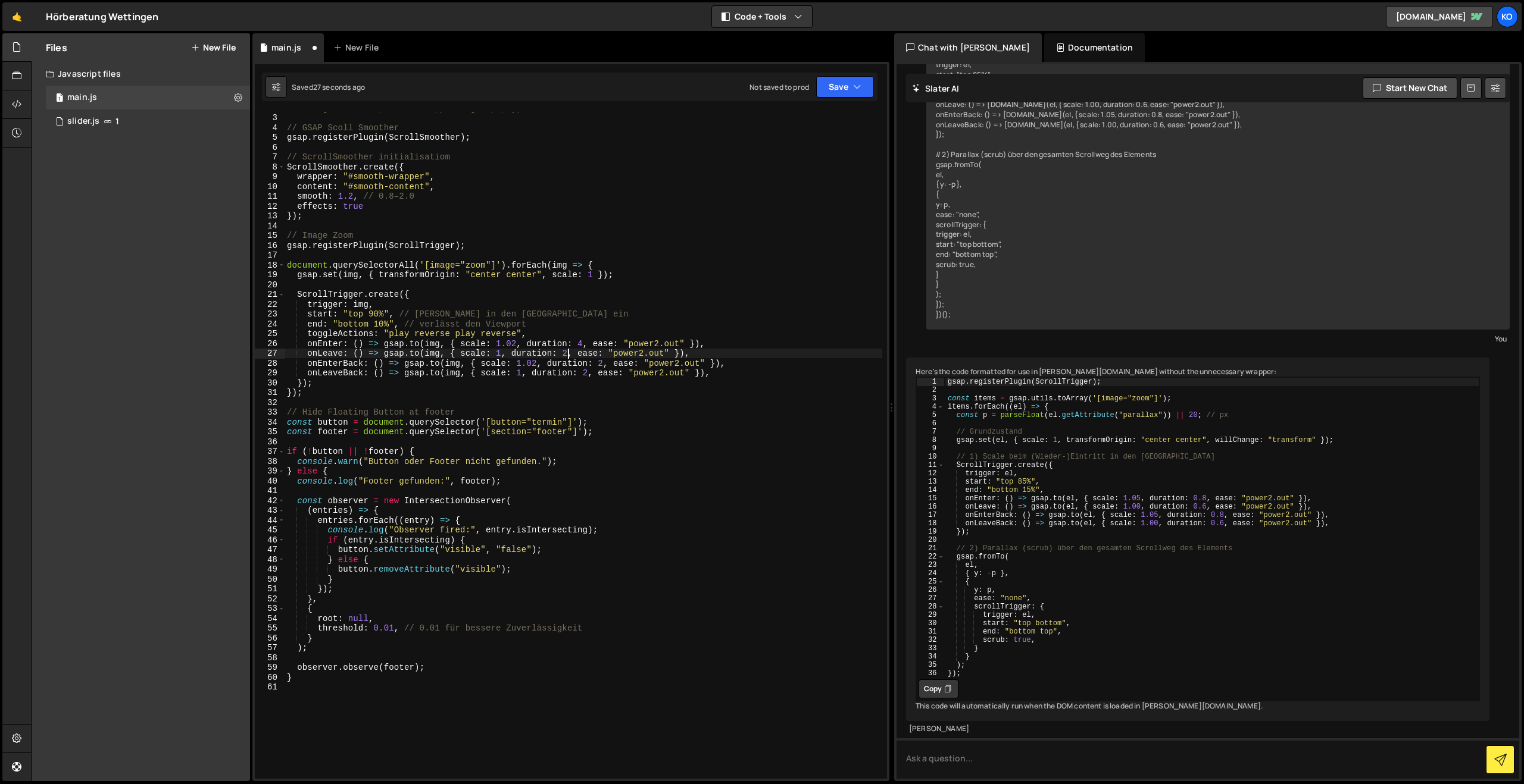
drag, startPoint x: 568, startPoint y: 351, endPoint x: 566, endPoint y: 364, distance: 13.2
click at [568, 352] on div ""background:blue;color:#fff;padding: 8px;" ) ; // GSAP Scoll Smoother gsap . re…" at bounding box center [583, 446] width 598 height 687
click at [605, 365] on div ""background:blue;color:#fff;padding: 8px;" ) ; // GSAP Scoll Smoother gsap . re…" at bounding box center [583, 446] width 598 height 687
type textarea "onEnterBack: () => [DOMAIN_NAME](img, { scale: 1.02, duration: 4, ease: "power2…"
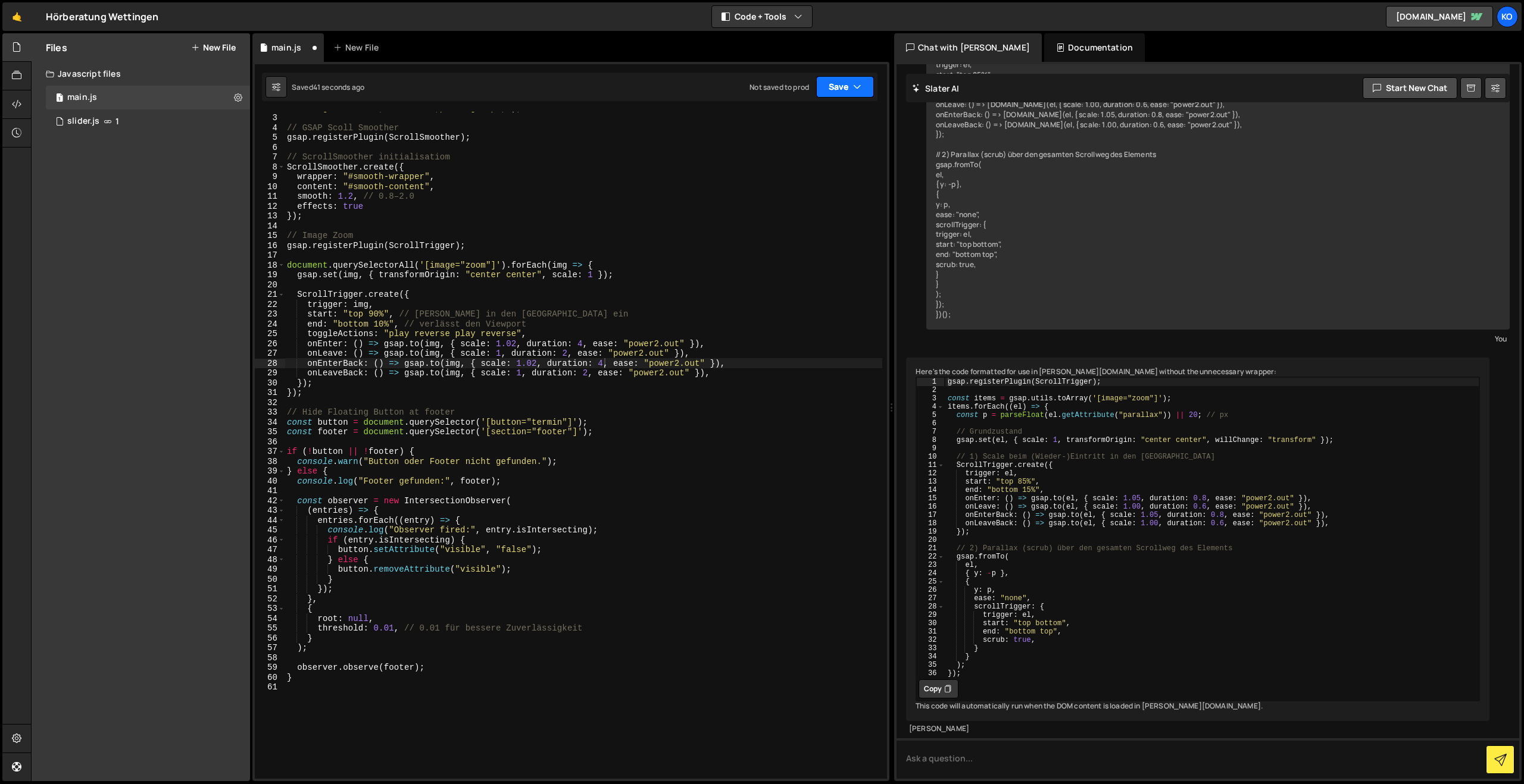
click at [842, 87] on button "Save" at bounding box center [844, 87] width 57 height 22
click at [802, 122] on div "Saved 42 seconds ago" at bounding box center [805, 129] width 124 height 15
